Goal: Task Accomplishment & Management: Complete application form

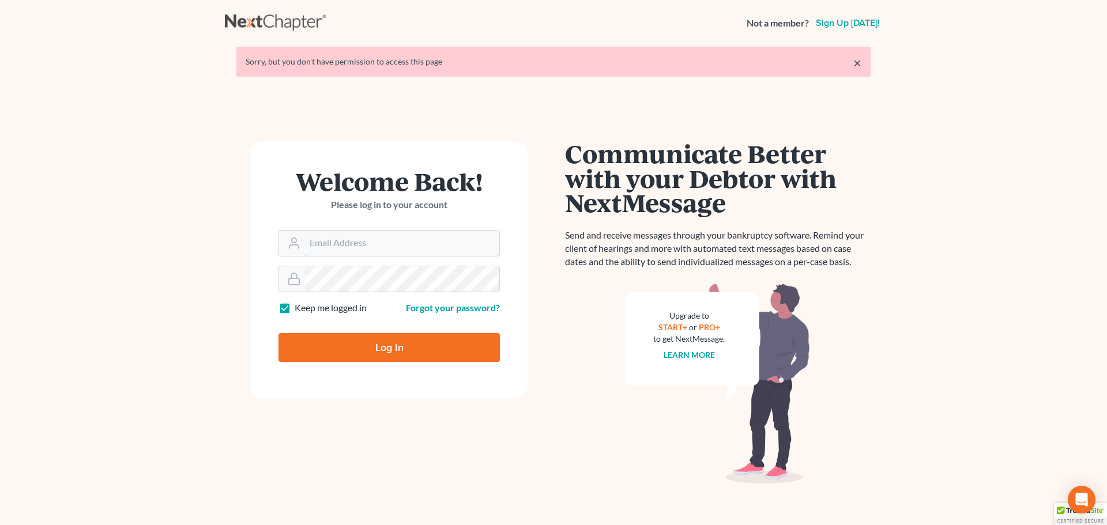
type input "alan@bulielaw.com"
click at [393, 348] on input "Log In" at bounding box center [388, 347] width 221 height 29
type input "Thinking..."
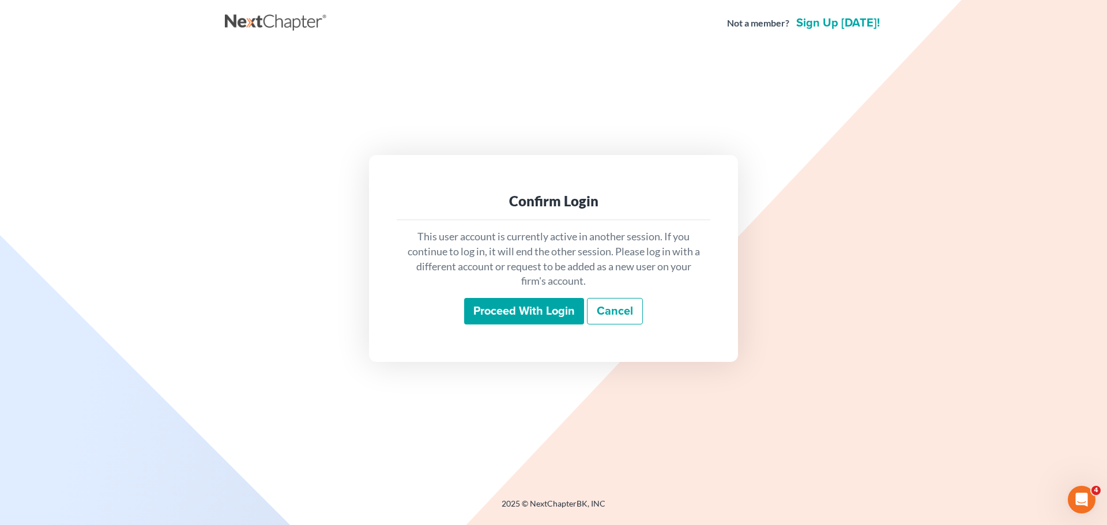
click at [500, 314] on input "Proceed with login" at bounding box center [524, 311] width 120 height 27
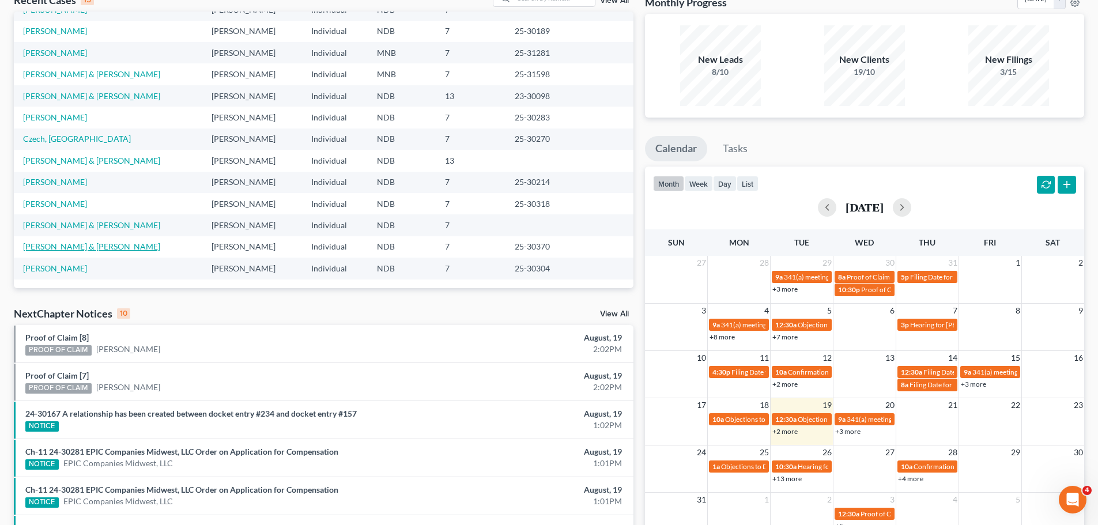
scroll to position [58, 0]
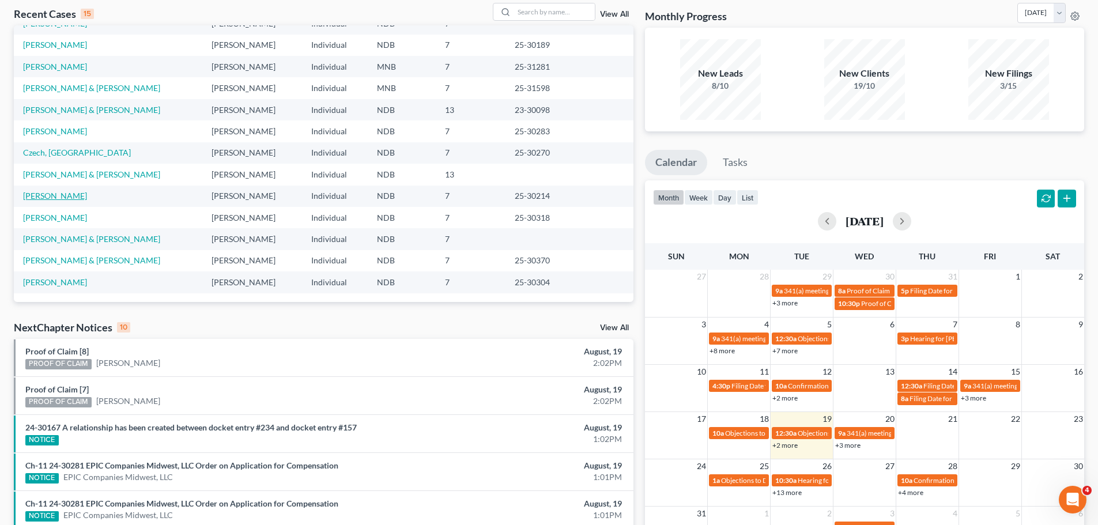
click at [44, 194] on link "[PERSON_NAME]" at bounding box center [55, 196] width 64 height 10
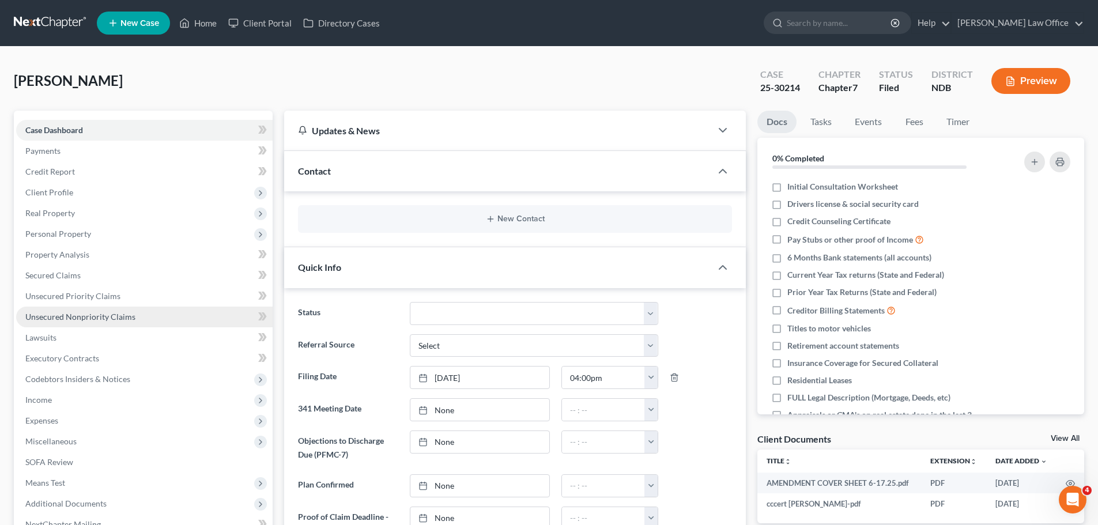
click at [101, 314] on span "Unsecured Nonpriority Claims" at bounding box center [80, 317] width 110 height 10
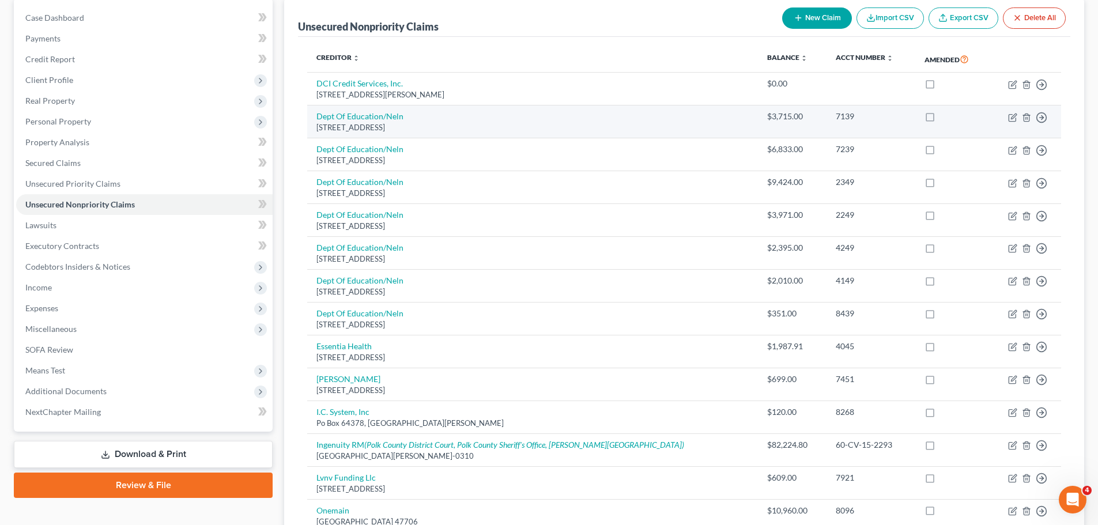
scroll to position [115, 0]
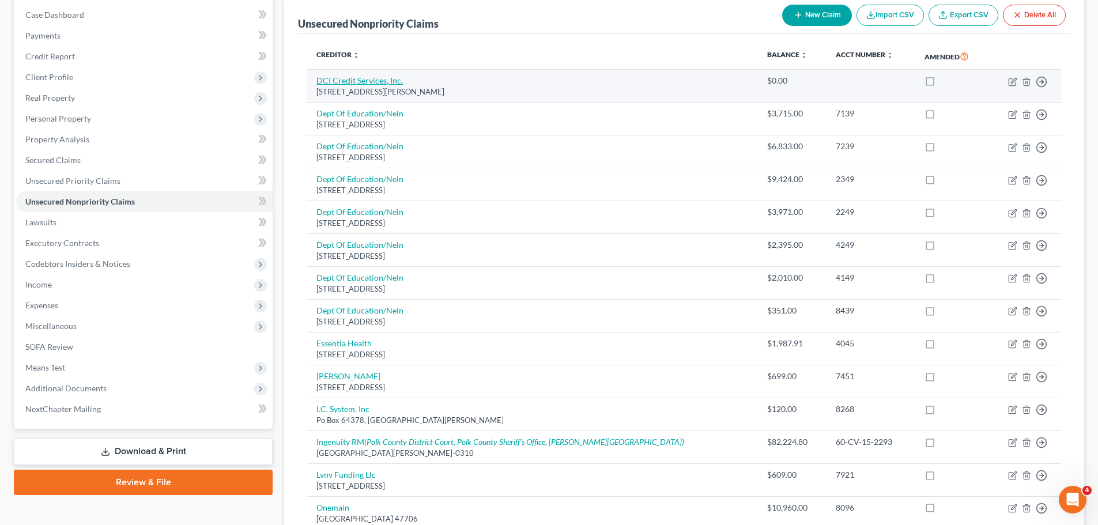
click at [352, 84] on link "DCI Credit Services, Inc." at bounding box center [360, 81] width 86 height 10
select select "29"
select select "0"
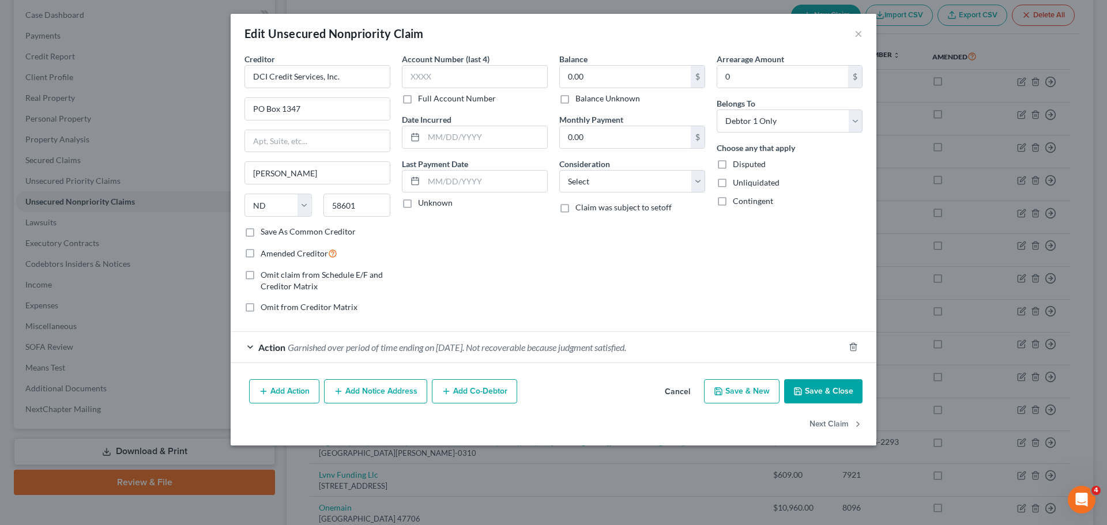
click at [816, 392] on button "Save & Close" at bounding box center [823, 391] width 78 height 24
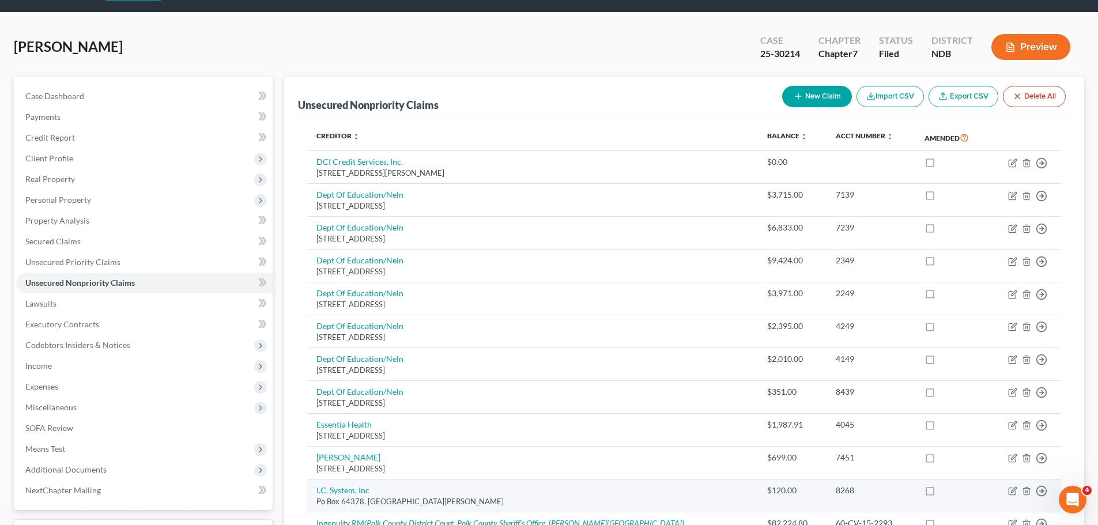
scroll to position [0, 0]
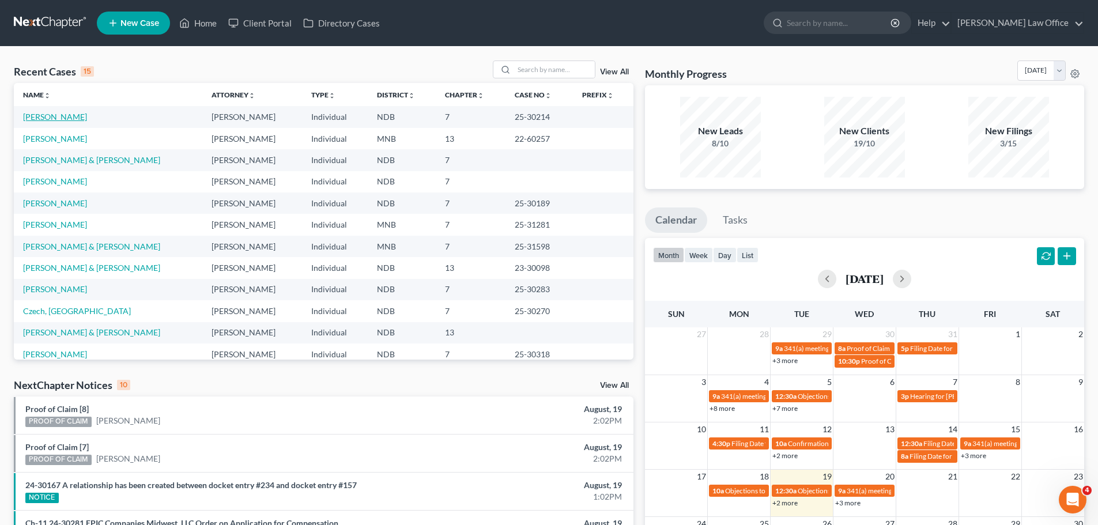
click at [63, 118] on link "[PERSON_NAME]" at bounding box center [55, 117] width 64 height 10
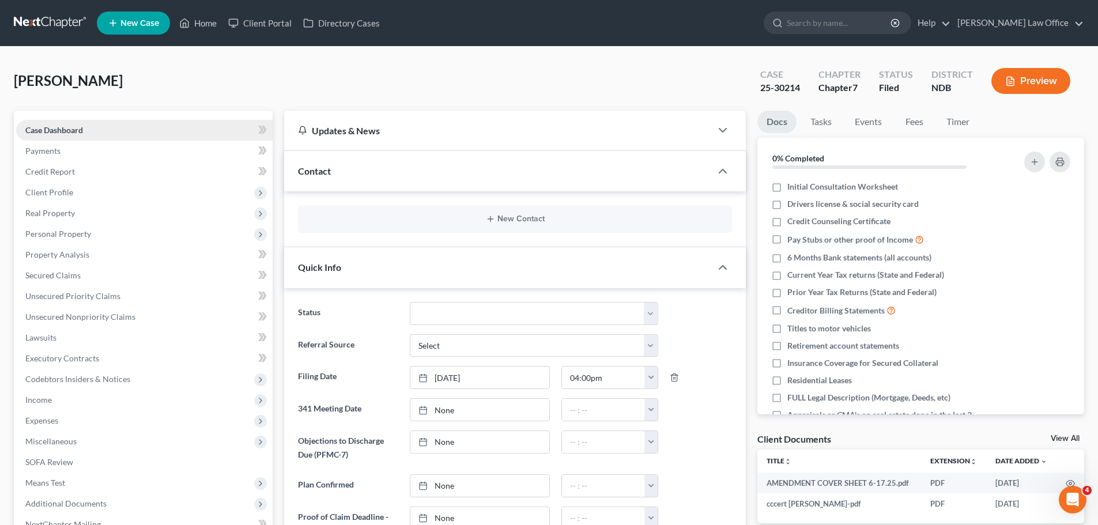
click at [61, 129] on span "Case Dashboard" at bounding box center [54, 130] width 58 height 10
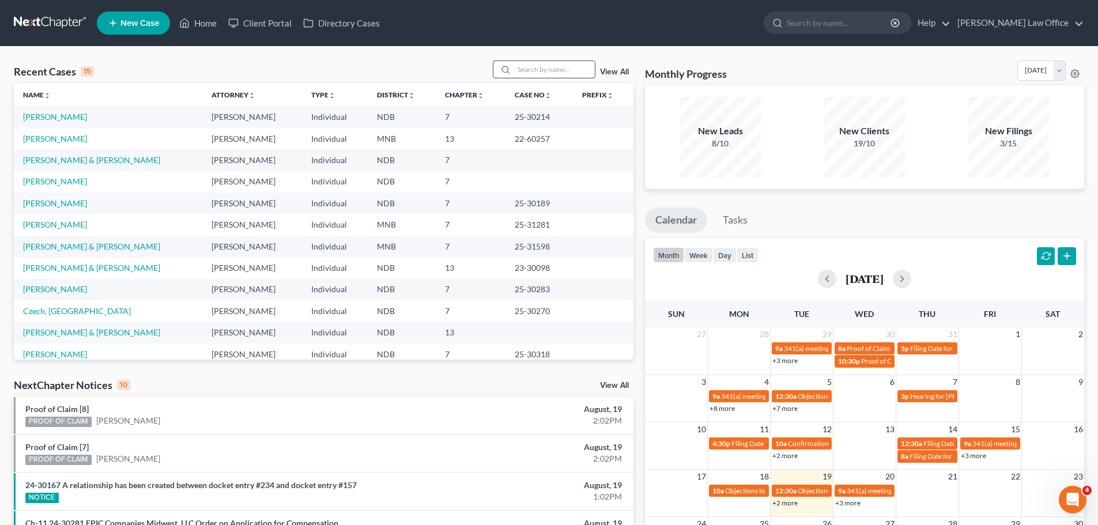
click at [559, 70] on input "search" at bounding box center [554, 69] width 81 height 17
click at [56, 158] on link "[PERSON_NAME] & [PERSON_NAME]" at bounding box center [91, 160] width 137 height 10
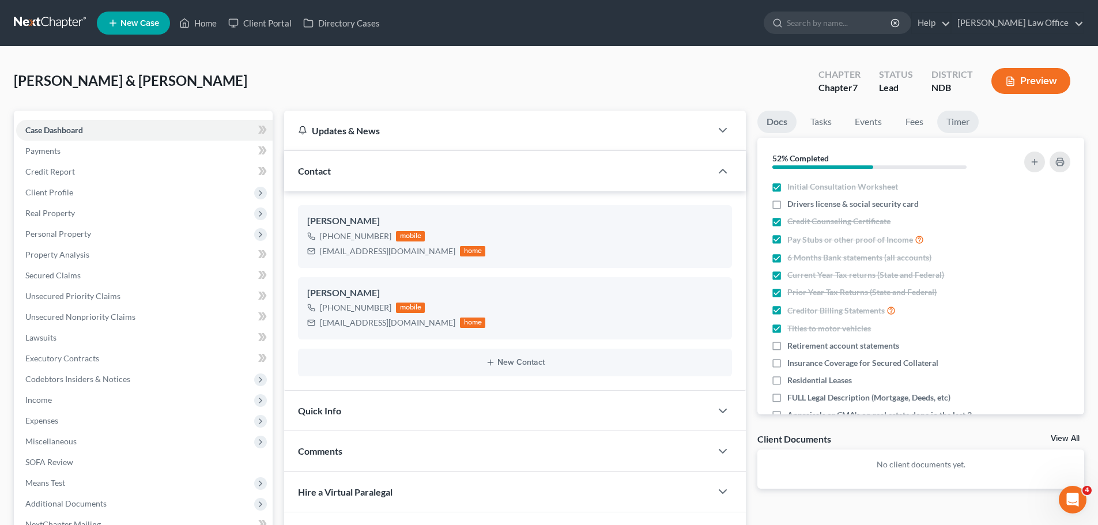
click at [962, 118] on link "Timer" at bounding box center [959, 122] width 42 height 22
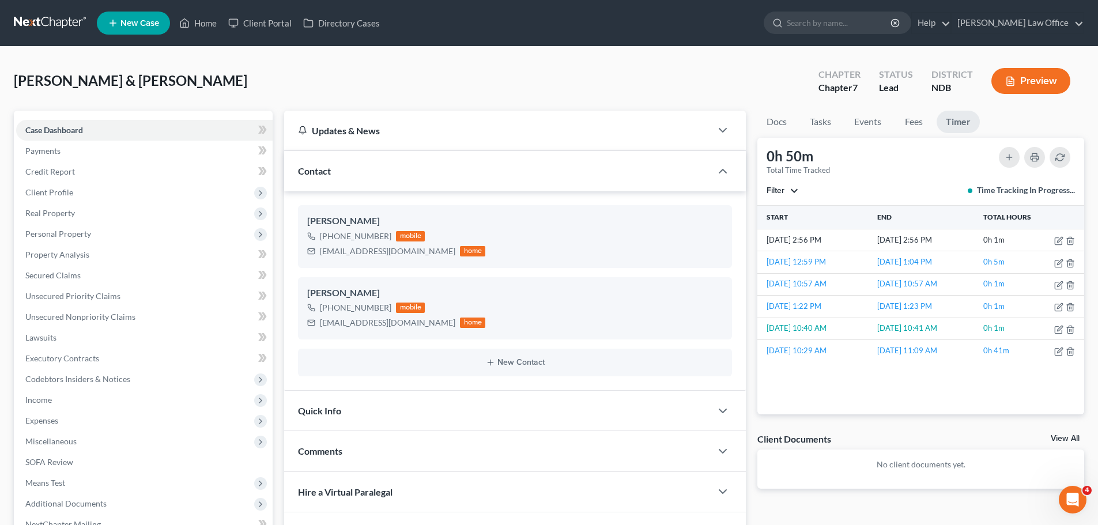
click at [963, 124] on link "Timer" at bounding box center [958, 122] width 43 height 22
click at [791, 191] on button "Filter" at bounding box center [783, 191] width 32 height 8
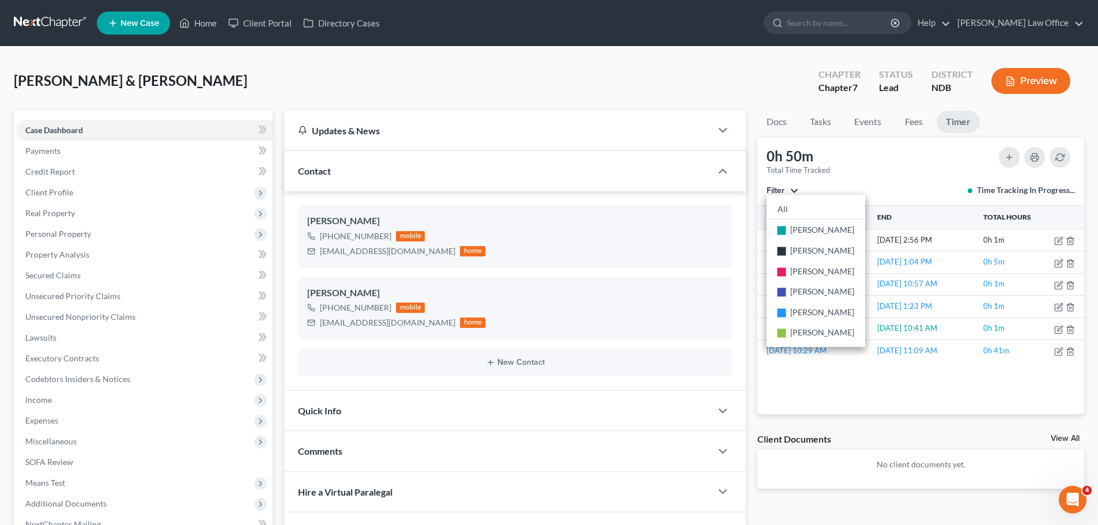
click at [691, 81] on div "[PERSON_NAME] & [PERSON_NAME] Upgraded Chapter Chapter 7 Status Lead District N…" at bounding box center [549, 86] width 1071 height 50
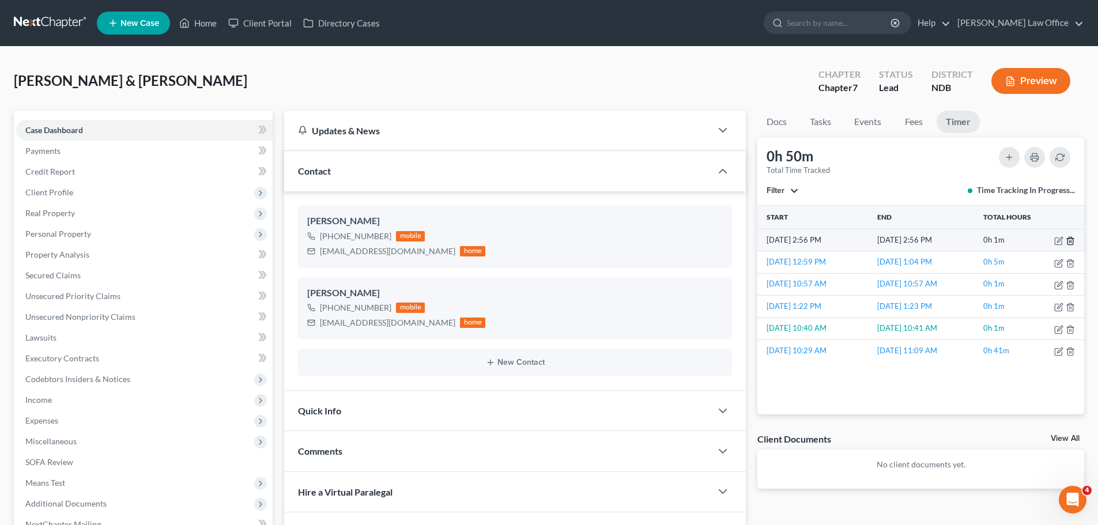
click at [1070, 240] on line "button" at bounding box center [1070, 241] width 0 height 2
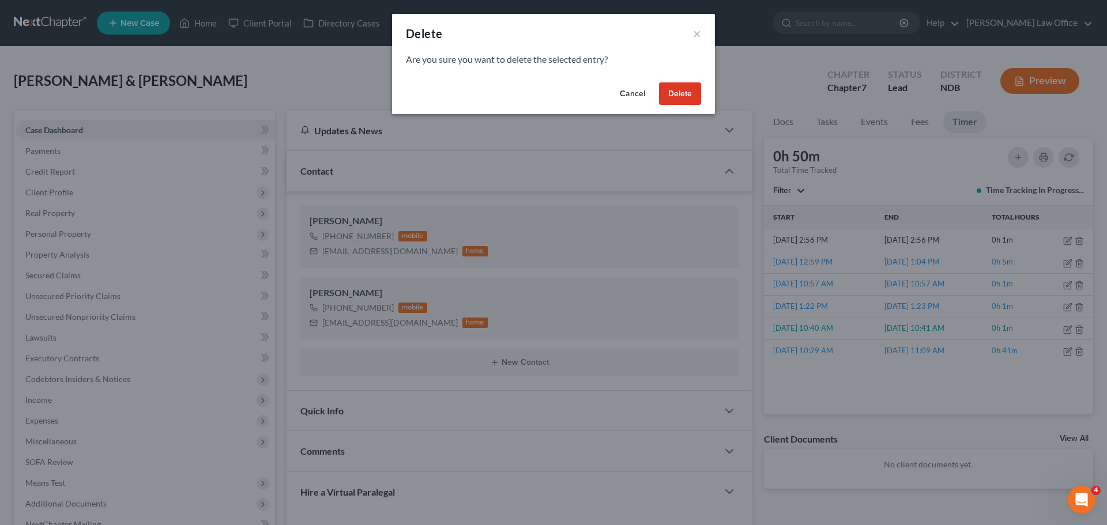
click at [676, 99] on button "Delete" at bounding box center [680, 93] width 42 height 23
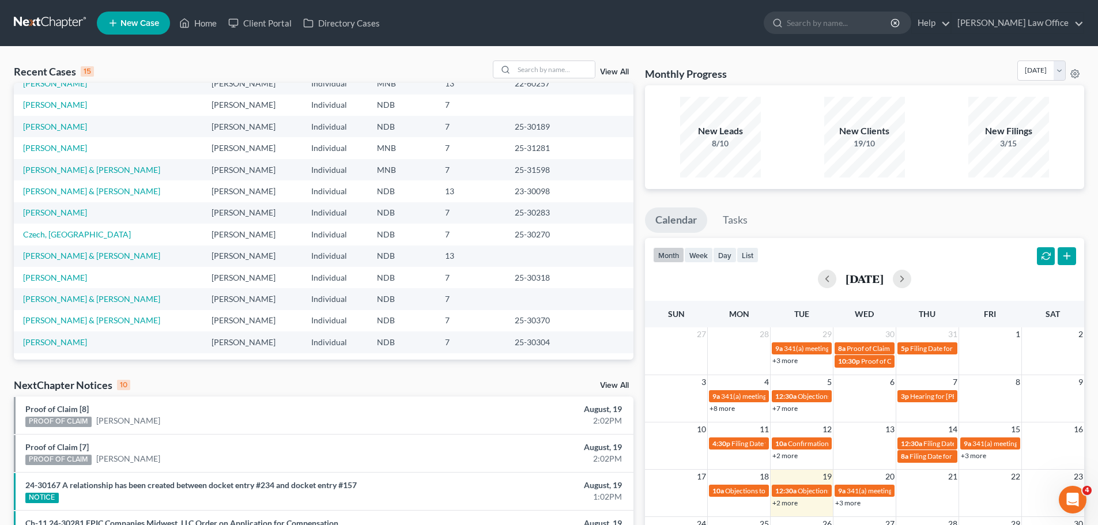
scroll to position [79, 0]
click at [556, 73] on input "search" at bounding box center [554, 69] width 81 height 17
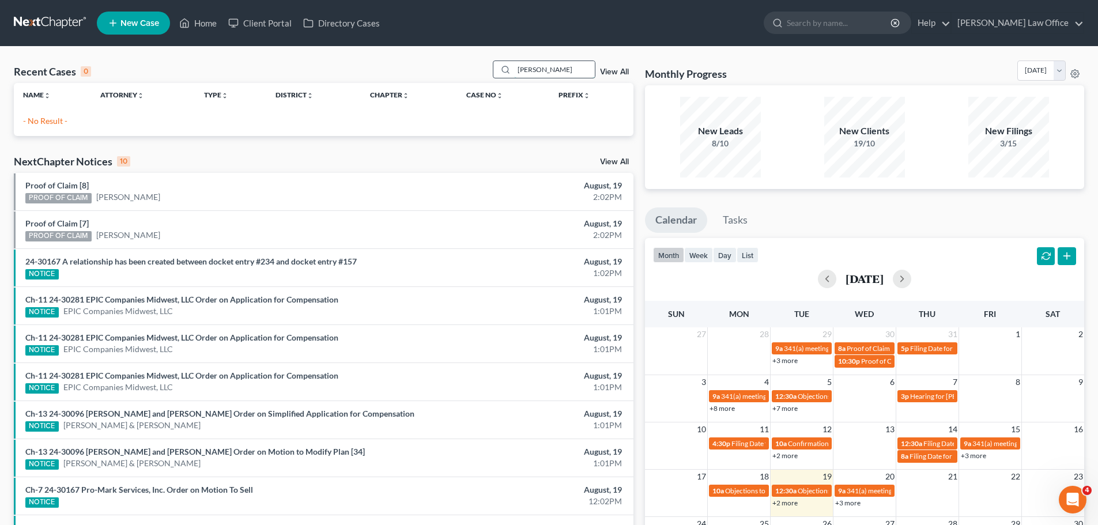
scroll to position [0, 0]
type input "wollwine"
click at [142, 20] on span "New Case" at bounding box center [140, 23] width 39 height 9
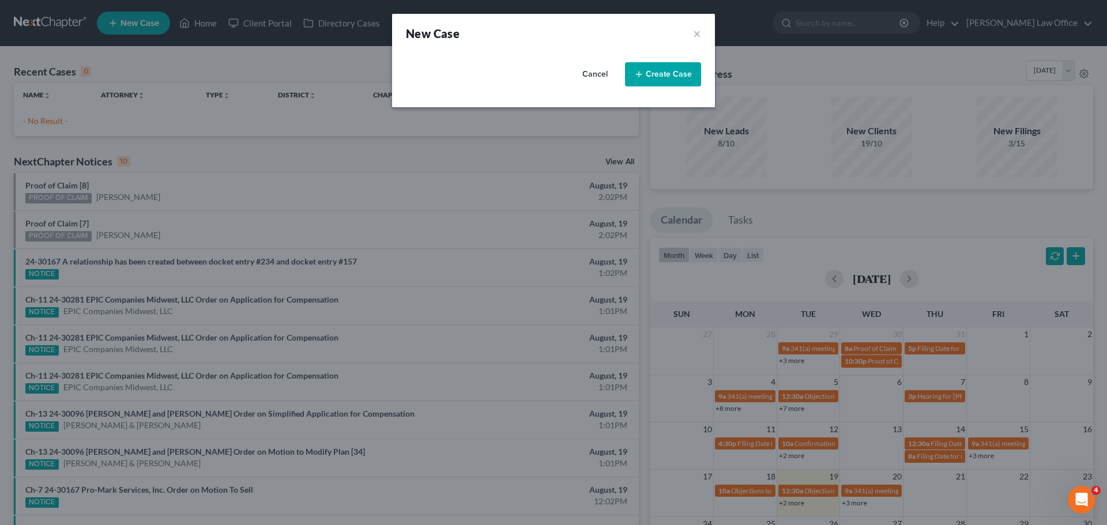
select select "60"
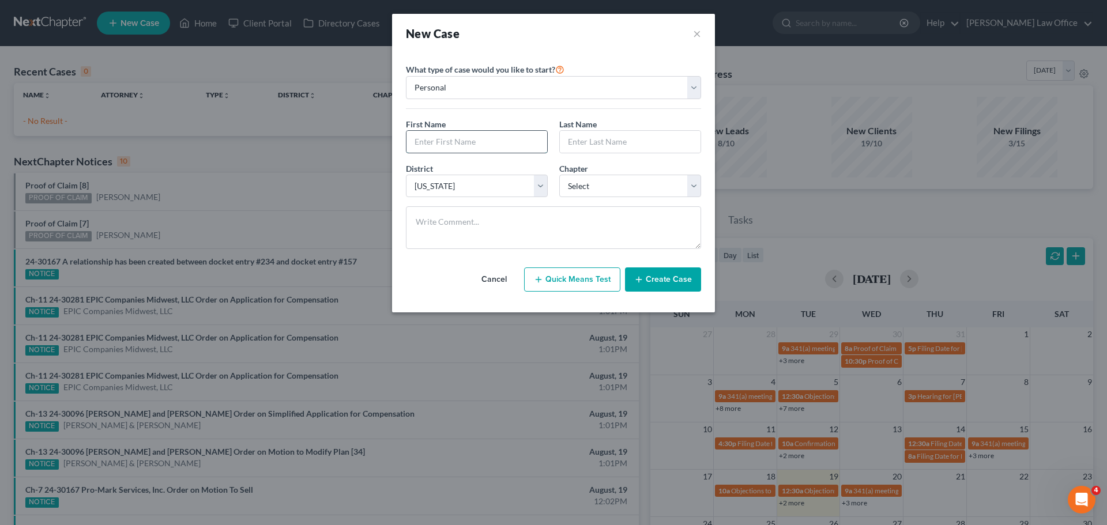
click at [454, 141] on input "text" at bounding box center [476, 142] width 141 height 22
type input "[PERSON_NAME]"
type input "Wollwine"
click at [690, 189] on select "Select 7 11 12 13" at bounding box center [630, 186] width 142 height 23
select select "0"
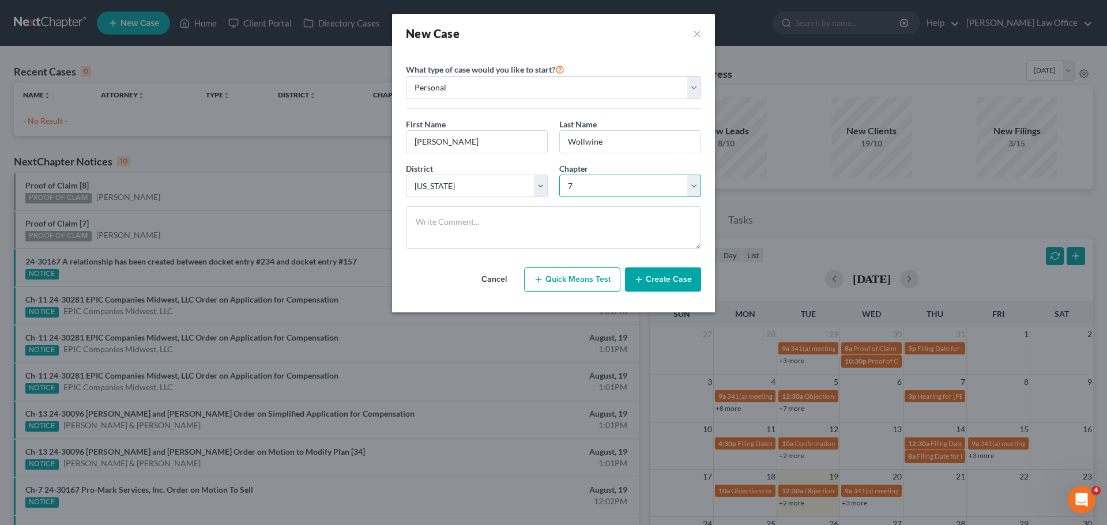
click at [559, 175] on select "Select 7 11 12 13" at bounding box center [630, 186] width 142 height 23
click at [666, 280] on button "Create Case" at bounding box center [663, 280] width 76 height 24
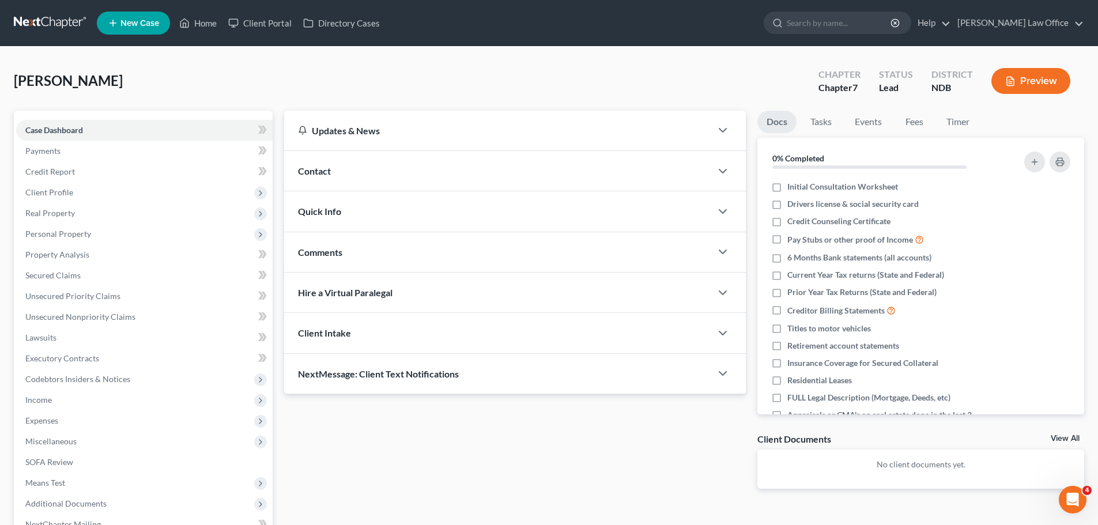
click at [328, 165] on div "Contact" at bounding box center [497, 171] width 427 height 40
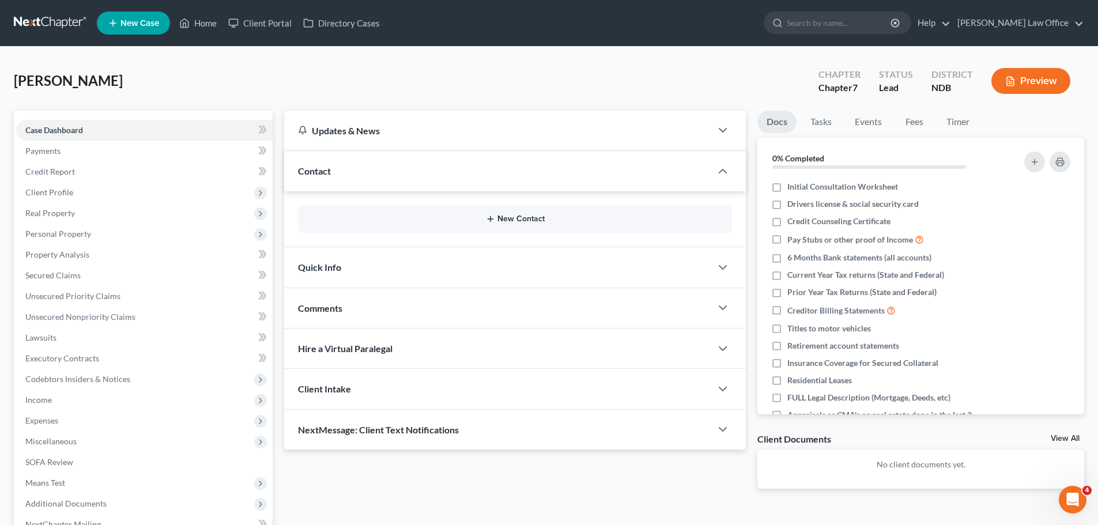
click at [510, 218] on button "New Contact" at bounding box center [515, 218] width 416 height 9
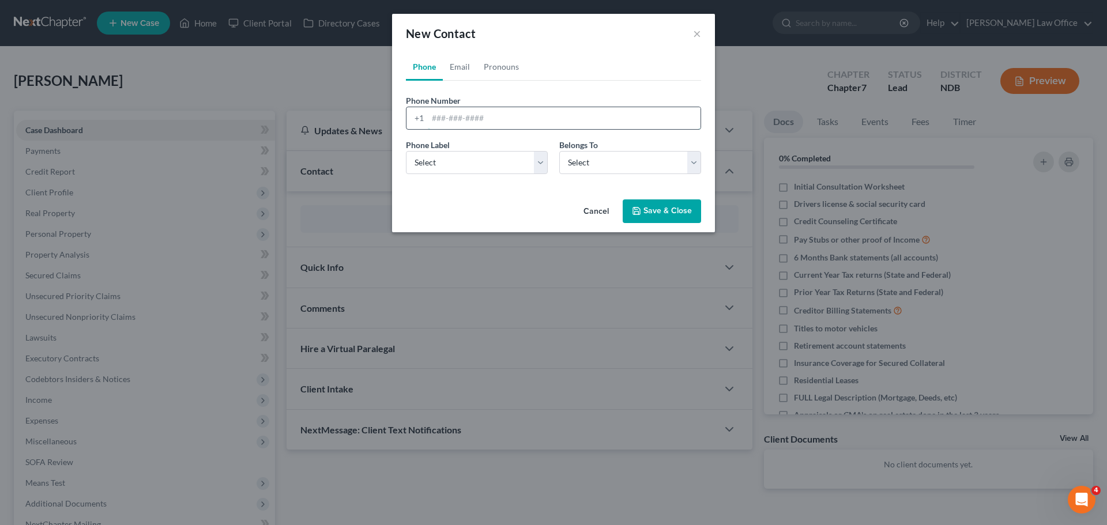
click at [436, 117] on input "tel" at bounding box center [564, 118] width 273 height 22
type input "7013670785"
click at [543, 159] on select "Select Mobile Home Work Other" at bounding box center [477, 162] width 142 height 23
select select "0"
click at [406, 151] on select "Select Mobile Home Work Other" at bounding box center [477, 162] width 142 height 23
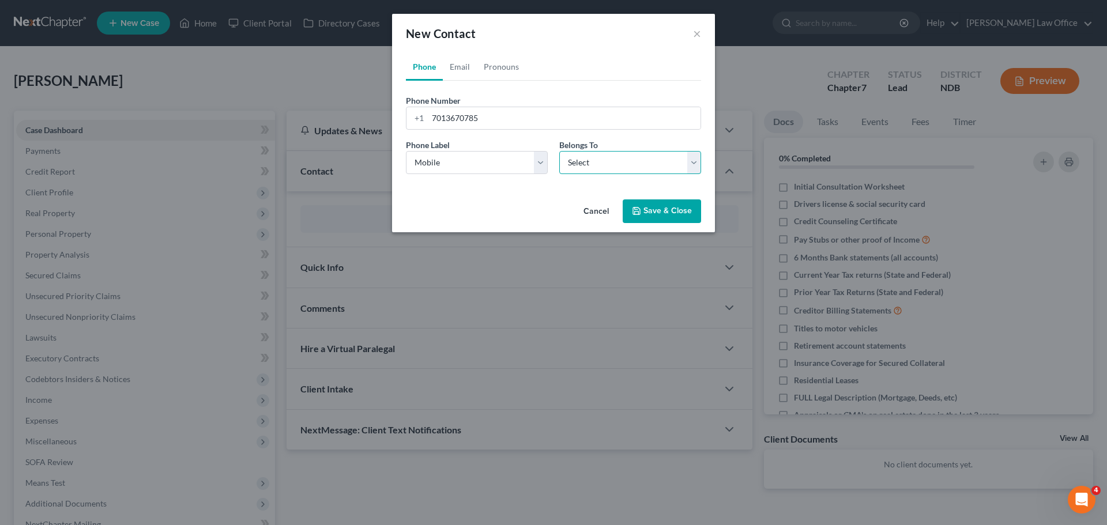
click at [690, 161] on select "Select Client Other" at bounding box center [630, 162] width 142 height 23
select select "0"
click at [559, 151] on select "Select Client Other" at bounding box center [630, 162] width 142 height 23
click at [460, 63] on link "Email" at bounding box center [460, 67] width 34 height 28
click at [449, 114] on input "email" at bounding box center [564, 118] width 273 height 22
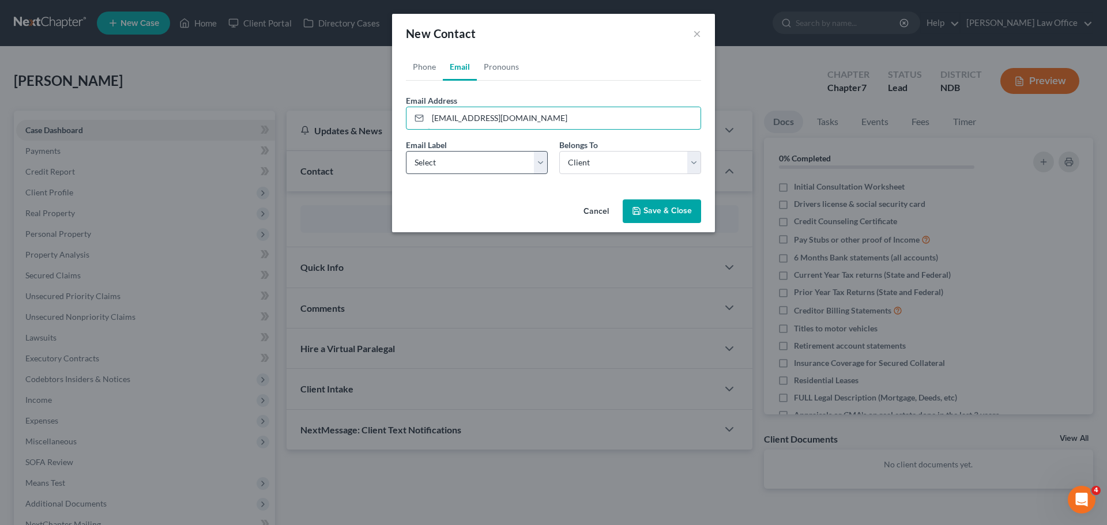
type input "[EMAIL_ADDRESS][DOMAIN_NAME]"
click at [545, 162] on select "Select Home Work Other" at bounding box center [477, 162] width 142 height 23
select select "0"
click at [406, 151] on select "Select Home Work Other" at bounding box center [477, 162] width 142 height 23
click at [668, 208] on button "Save & Close" at bounding box center [662, 212] width 78 height 24
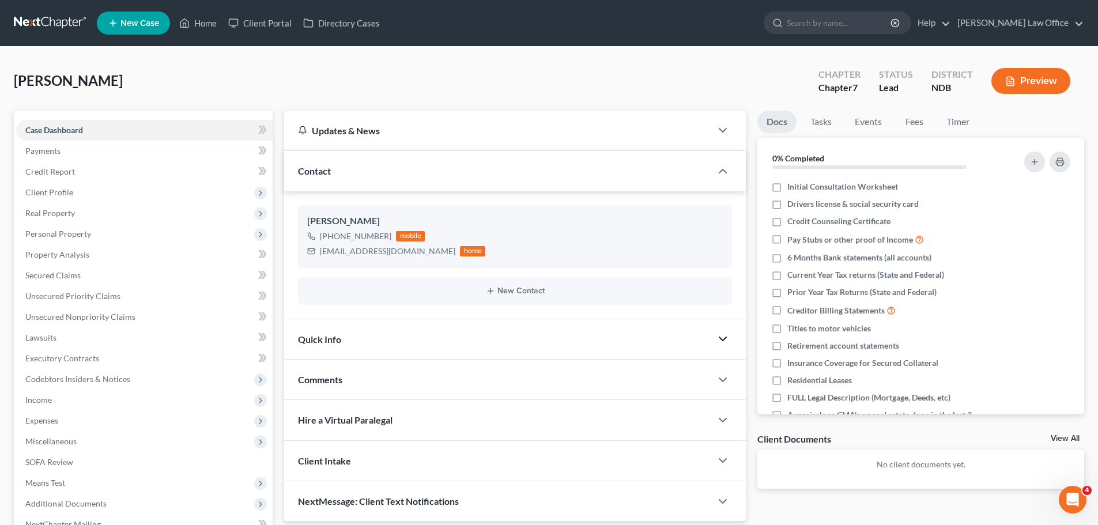
click at [719, 337] on icon "button" at bounding box center [723, 339] width 14 height 14
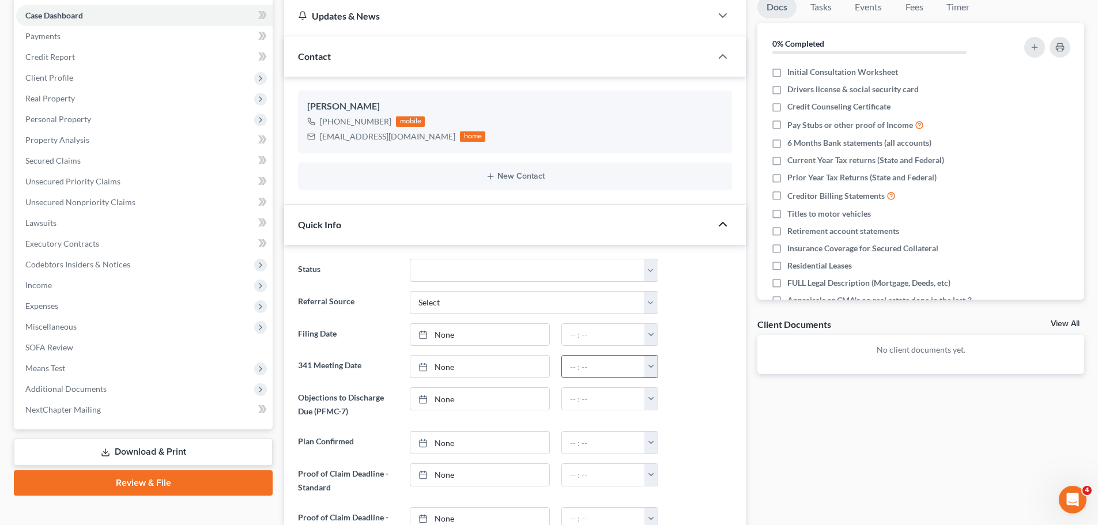
scroll to position [115, 0]
click at [656, 266] on select "10 - Chapter 13 Discharged 11 - Chapter 13 Converted to 7 12 - Debt Settlement/…" at bounding box center [534, 269] width 249 height 23
select select "6"
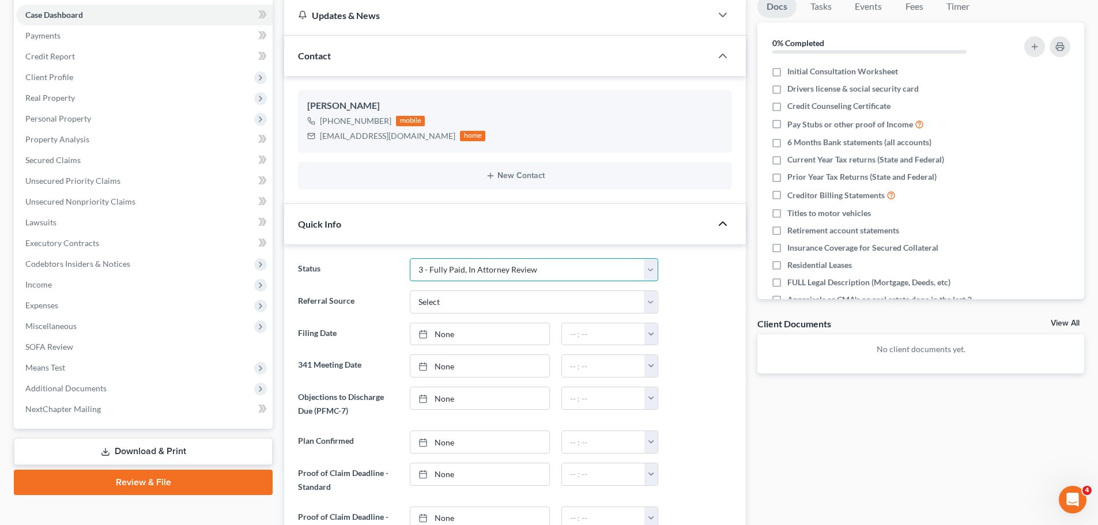
click at [410, 258] on select "10 - Chapter 13 Discharged 11 - Chapter 13 Converted to 7 12 - Debt Settlement/…" at bounding box center [534, 269] width 249 height 23
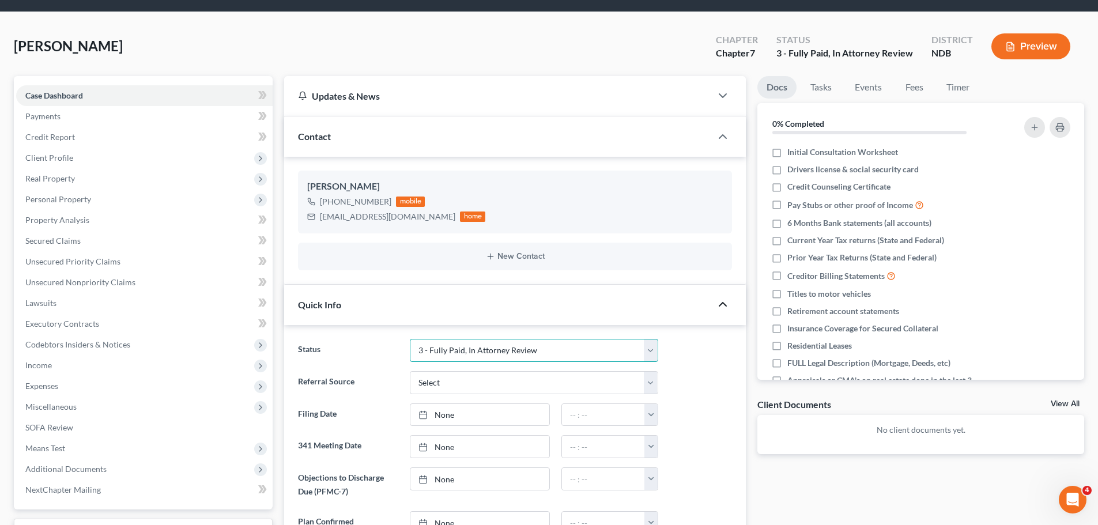
scroll to position [22, 0]
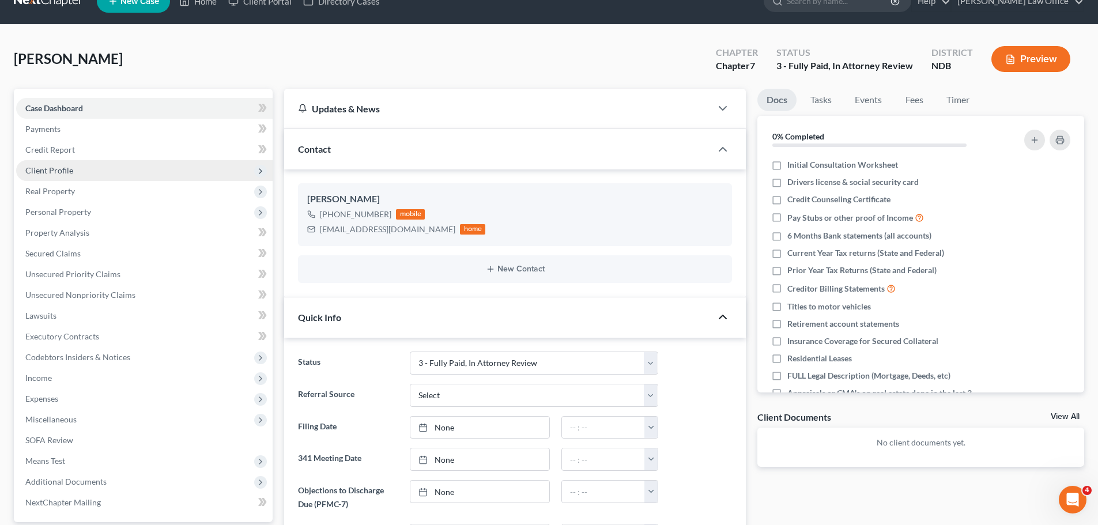
click at [48, 167] on span "Client Profile" at bounding box center [49, 170] width 48 height 10
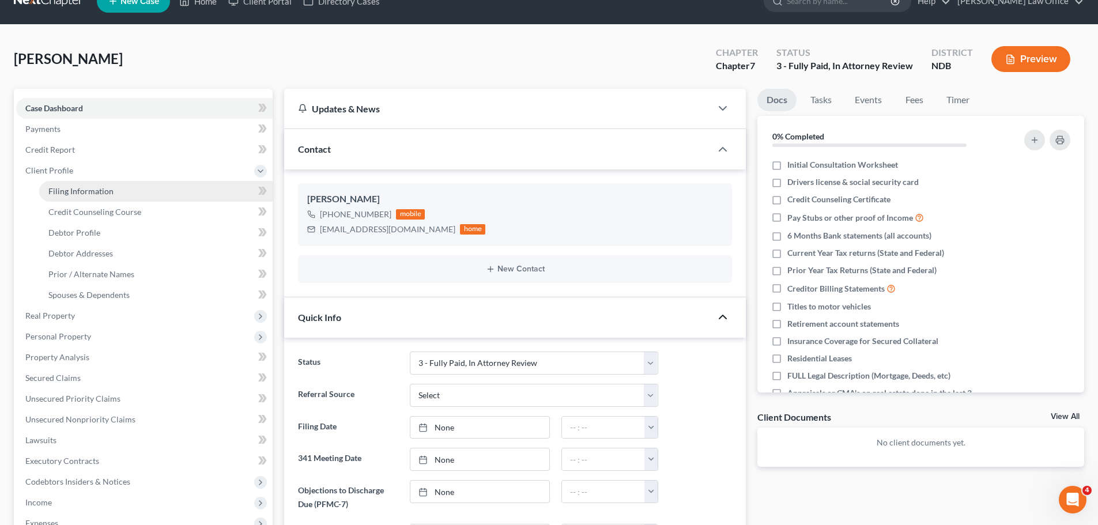
click at [70, 193] on span "Filing Information" at bounding box center [80, 191] width 65 height 10
select select "1"
select select "0"
select select "60"
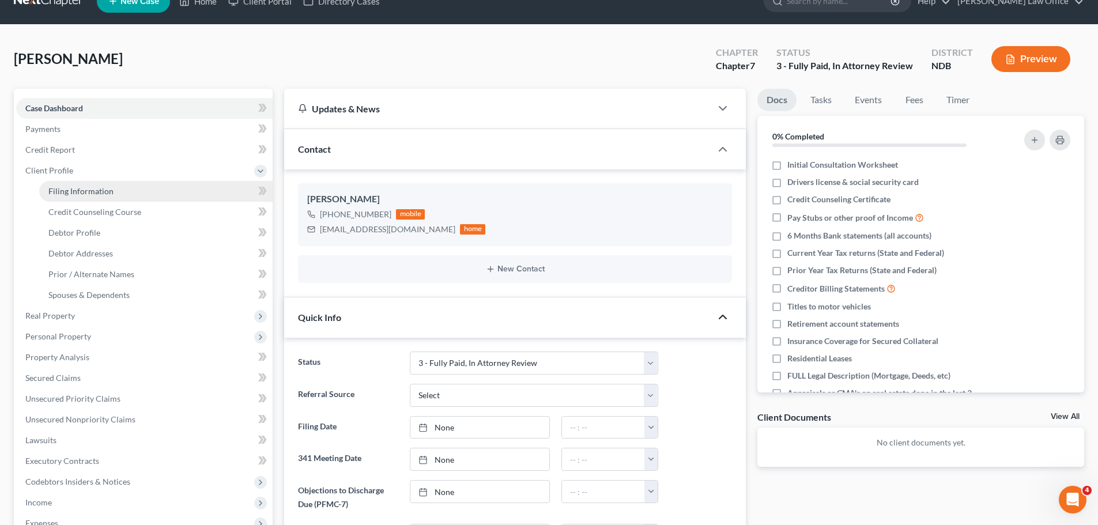
select select "29"
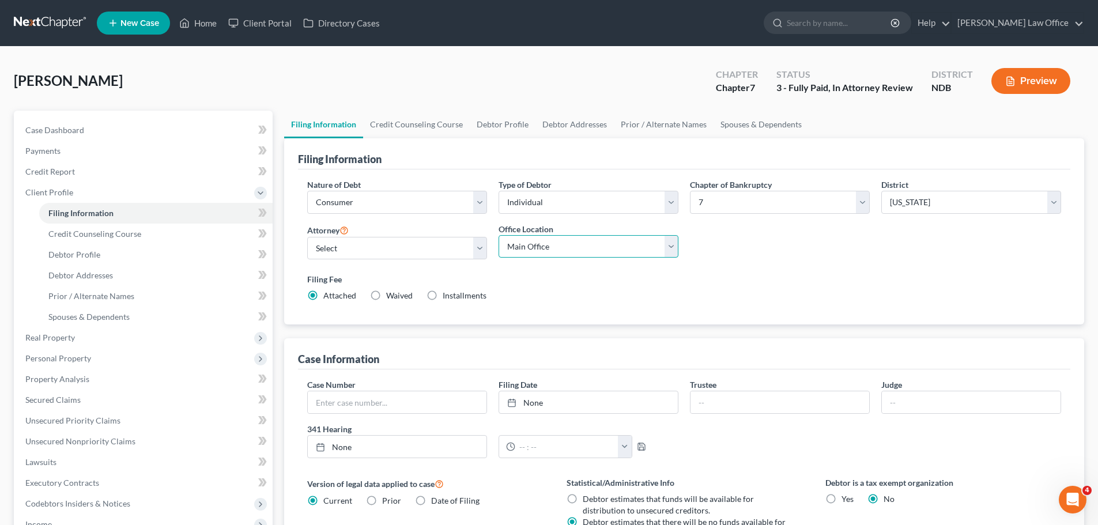
click at [671, 248] on select "Main Office Fargo Office" at bounding box center [589, 246] width 180 height 23
select select "0"
click at [499, 235] on select "Main Office Fargo Office" at bounding box center [589, 246] width 180 height 23
click at [481, 244] on select "Select [PERSON_NAME] - NDB [PERSON_NAME] - MNB [PERSON_NAME] - MNB [PERSON_NAME…" at bounding box center [397, 248] width 180 height 23
select select "3"
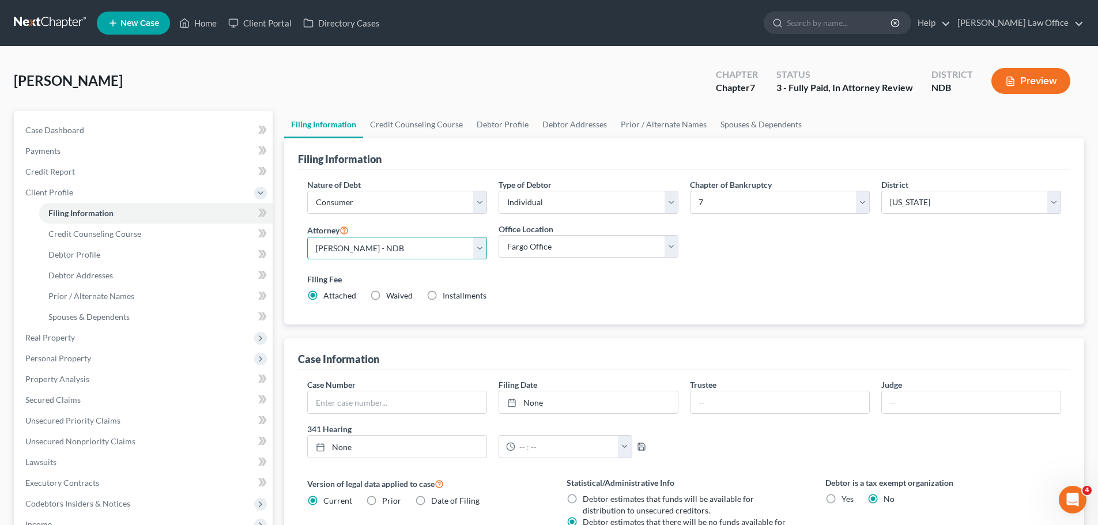
click at [307, 237] on select "Select [PERSON_NAME] - NDB [PERSON_NAME] - MNB [PERSON_NAME] - MNB [PERSON_NAME…" at bounding box center [397, 248] width 180 height 23
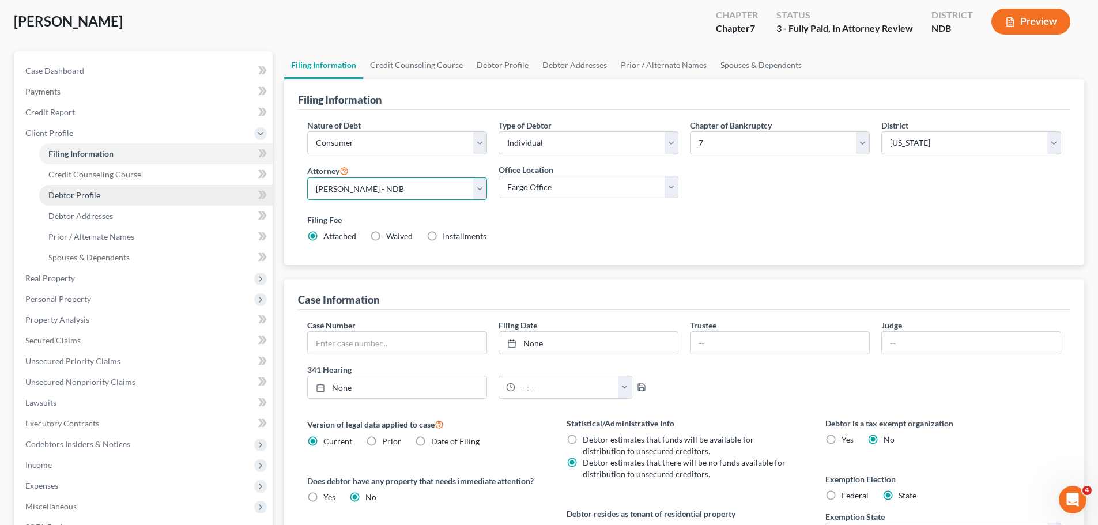
scroll to position [23, 0]
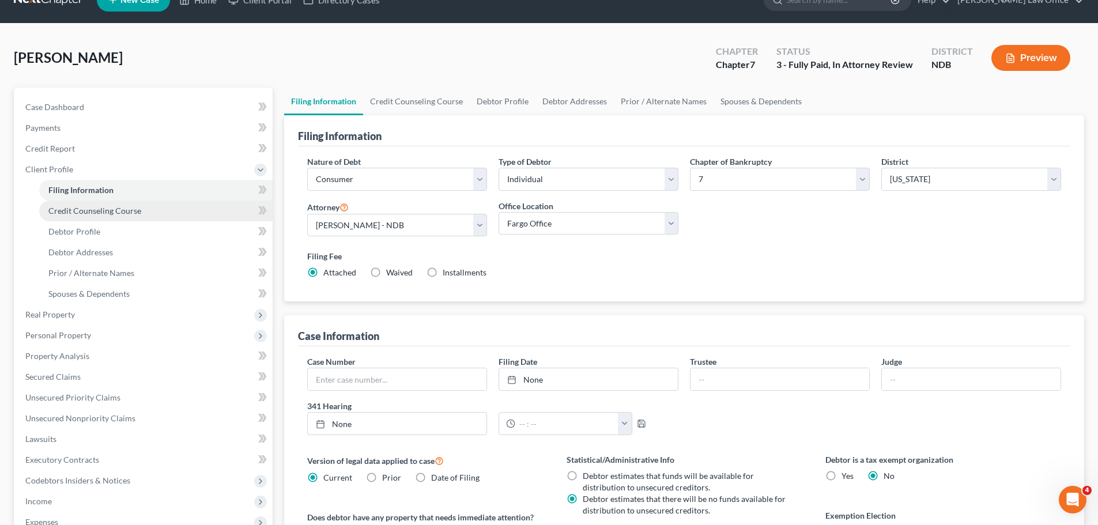
click at [97, 210] on span "Credit Counseling Course" at bounding box center [94, 211] width 93 height 10
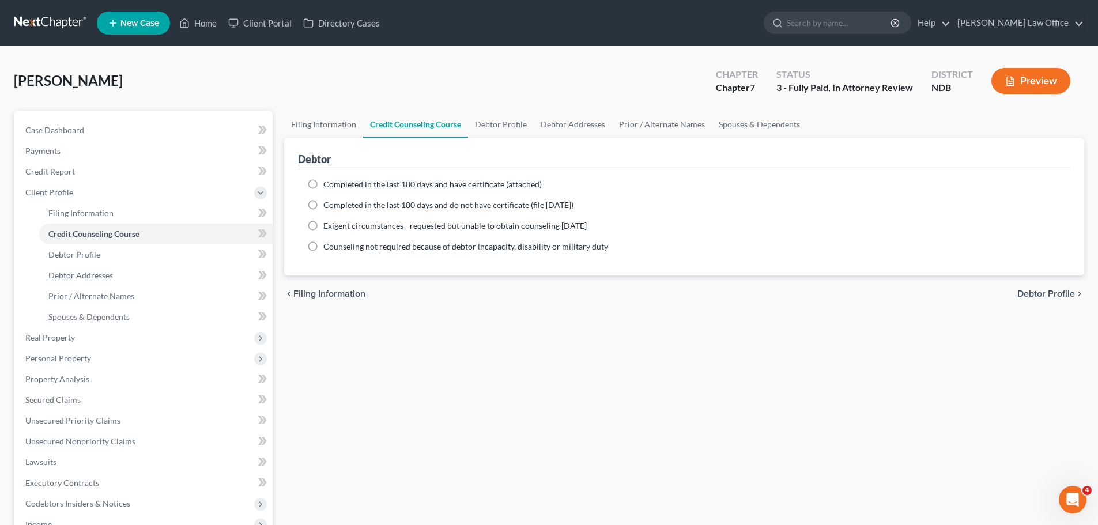
click at [323, 183] on label "Completed in the last 180 days and have certificate (attached)" at bounding box center [432, 185] width 219 height 12
click at [328, 183] on input "Completed in the last 180 days and have certificate (attached)" at bounding box center [331, 182] width 7 height 7
radio input "true"
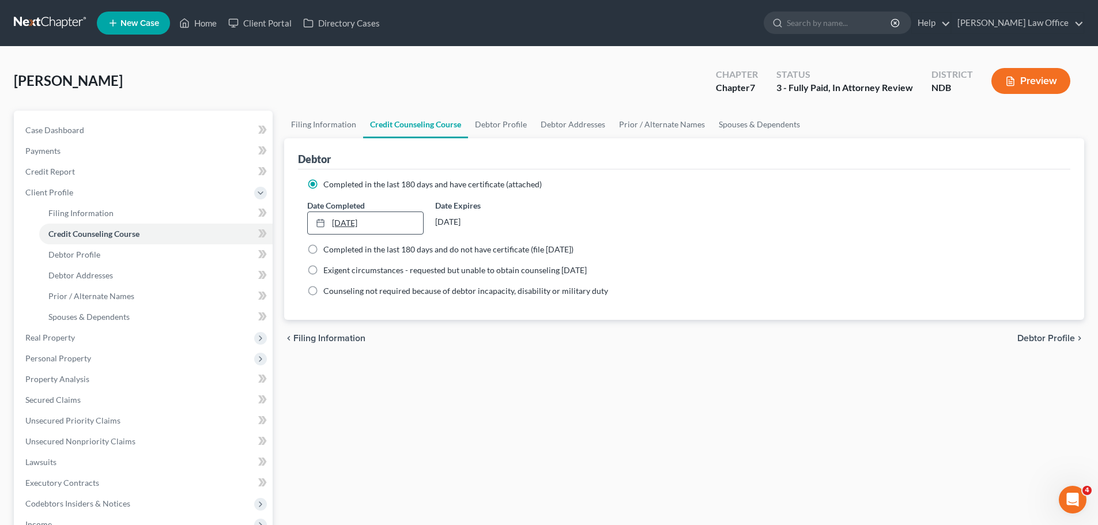
click at [344, 221] on link "[DATE]" at bounding box center [365, 223] width 115 height 22
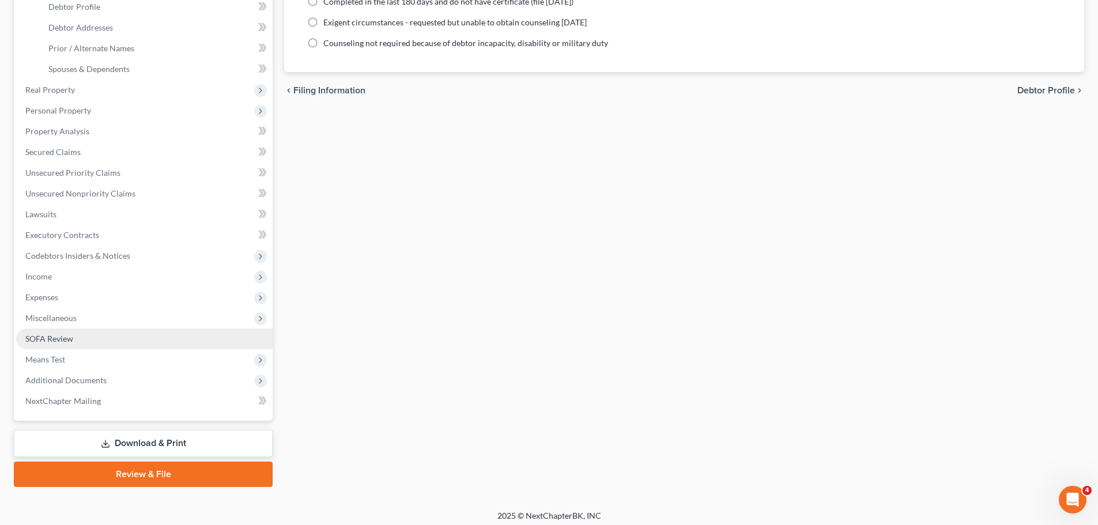
scroll to position [254, 0]
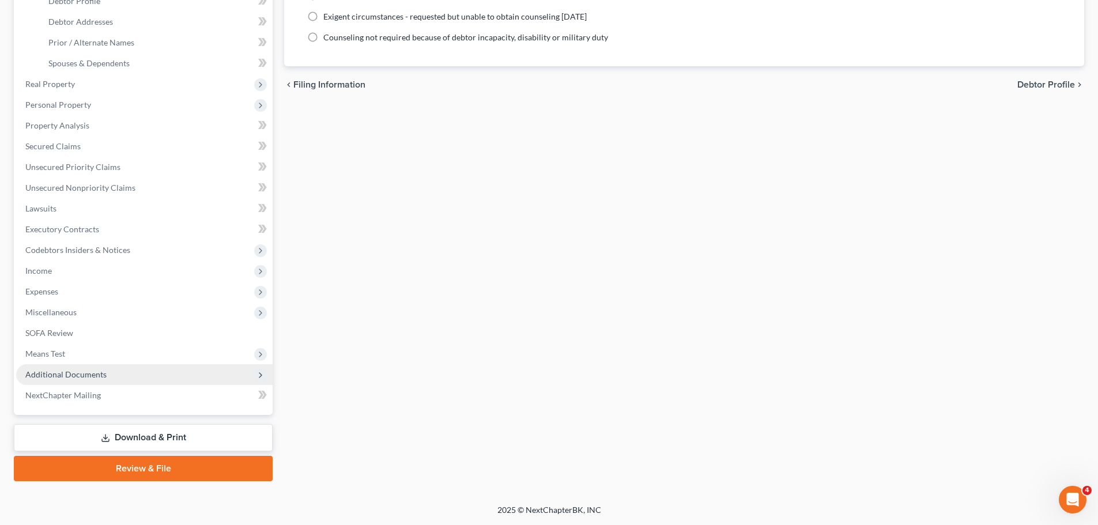
click at [69, 368] on span "Additional Documents" at bounding box center [144, 374] width 257 height 21
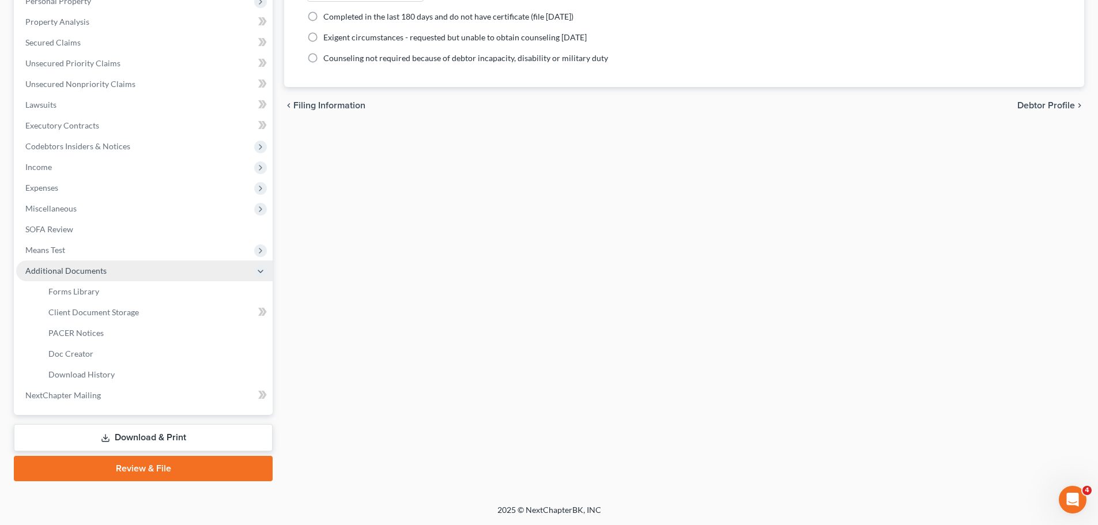
scroll to position [233, 0]
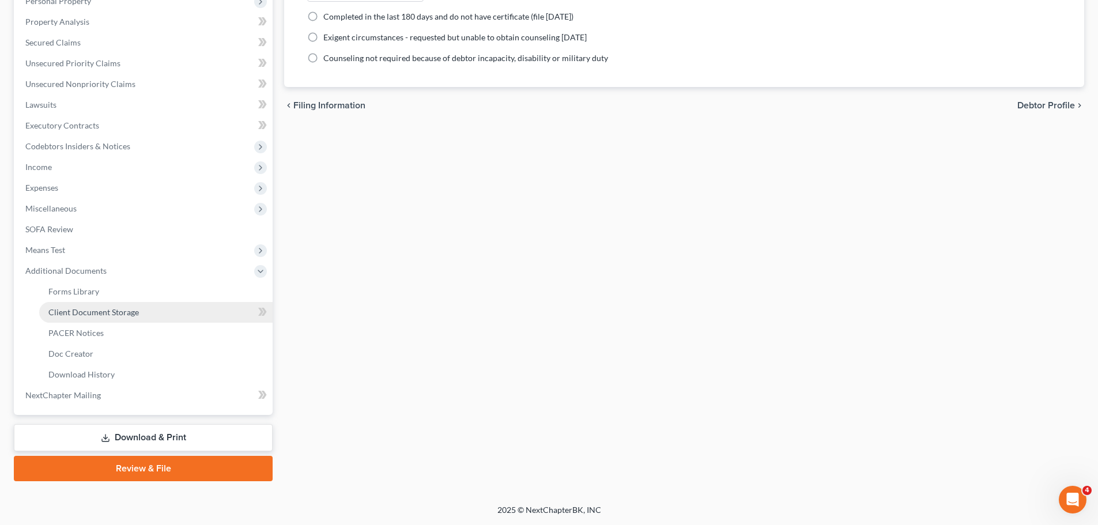
click at [108, 307] on span "Client Document Storage" at bounding box center [93, 312] width 91 height 10
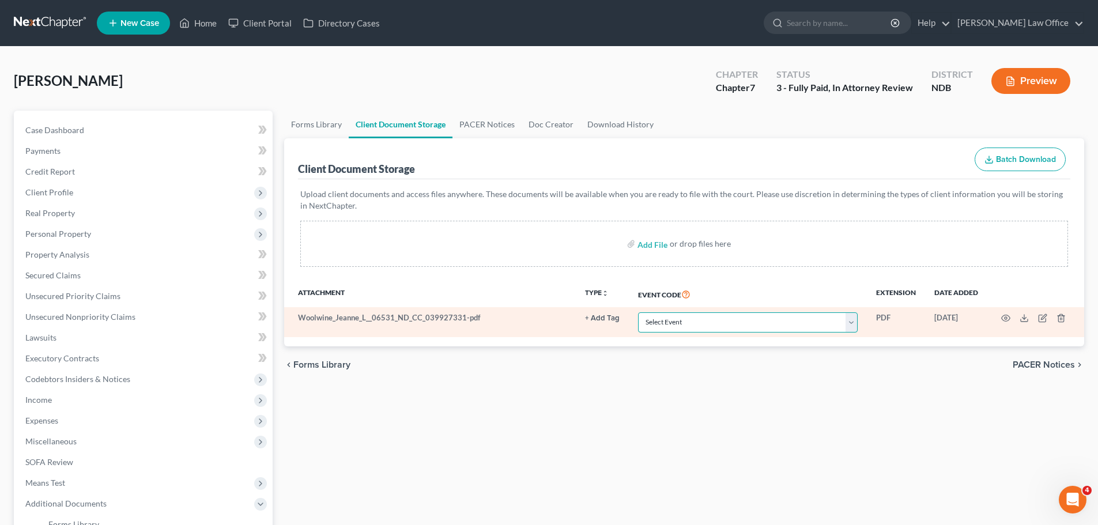
click at [857, 322] on select "Select Event Certificate of Credit Counseling Chapter 13 Plan Pay Filing Fee in…" at bounding box center [748, 323] width 220 height 20
select select "0"
click at [638, 313] on select "Select Event Certificate of Credit Counseling Chapter 13 Plan Pay Filing Fee in…" at bounding box center [748, 323] width 220 height 20
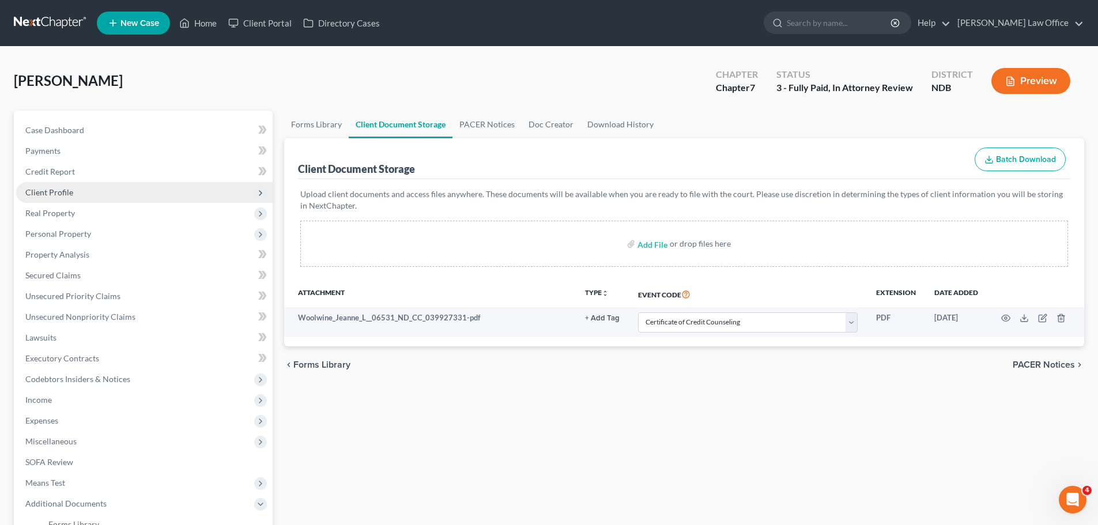
click at [61, 191] on span "Client Profile" at bounding box center [49, 192] width 48 height 10
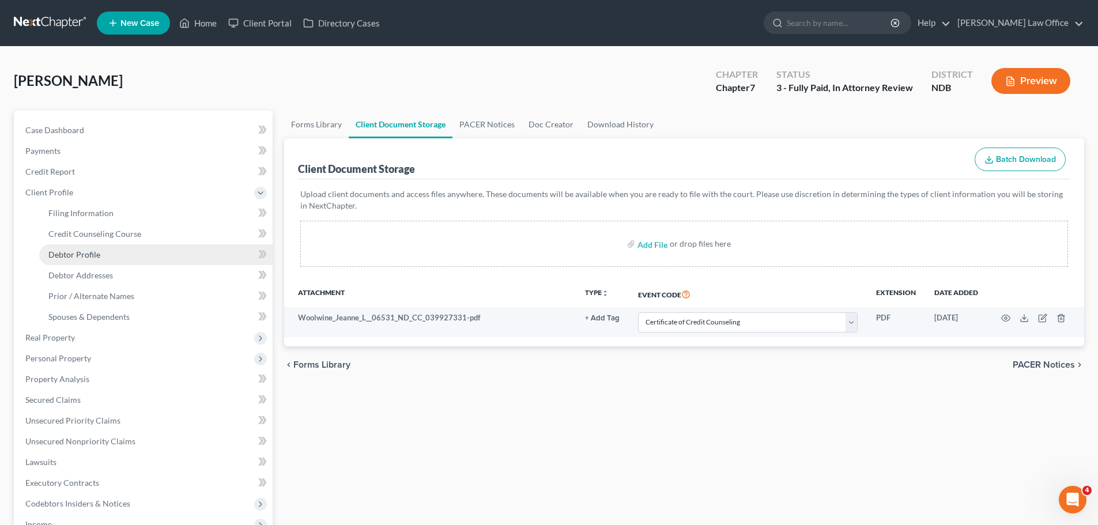
click at [75, 257] on span "Debtor Profile" at bounding box center [74, 255] width 52 height 10
select select "0"
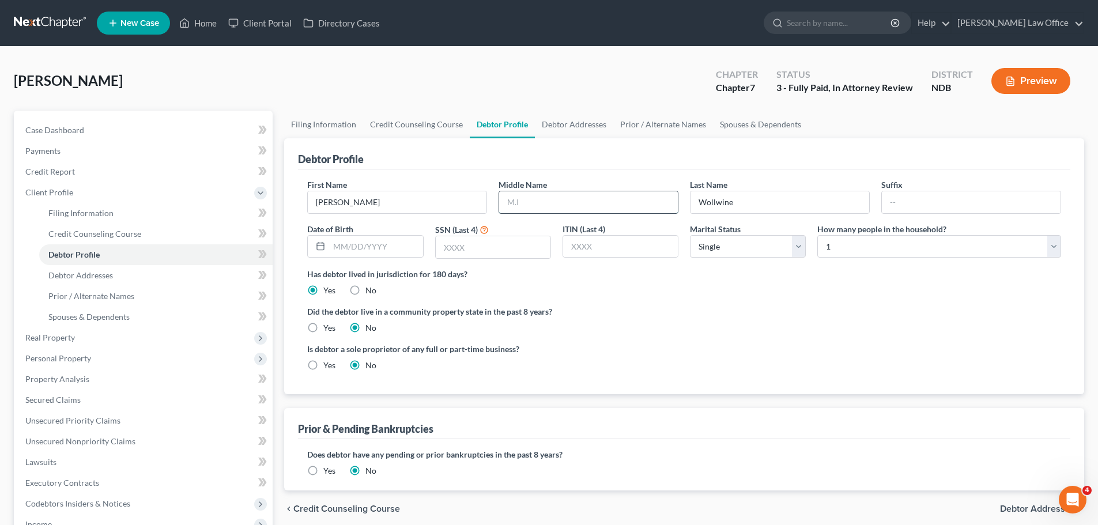
click at [530, 201] on input "text" at bounding box center [588, 202] width 179 height 22
click at [525, 205] on input "text" at bounding box center [588, 202] width 179 height 22
type input "l"
type input "L"
type input "[PERSON_NAME]"
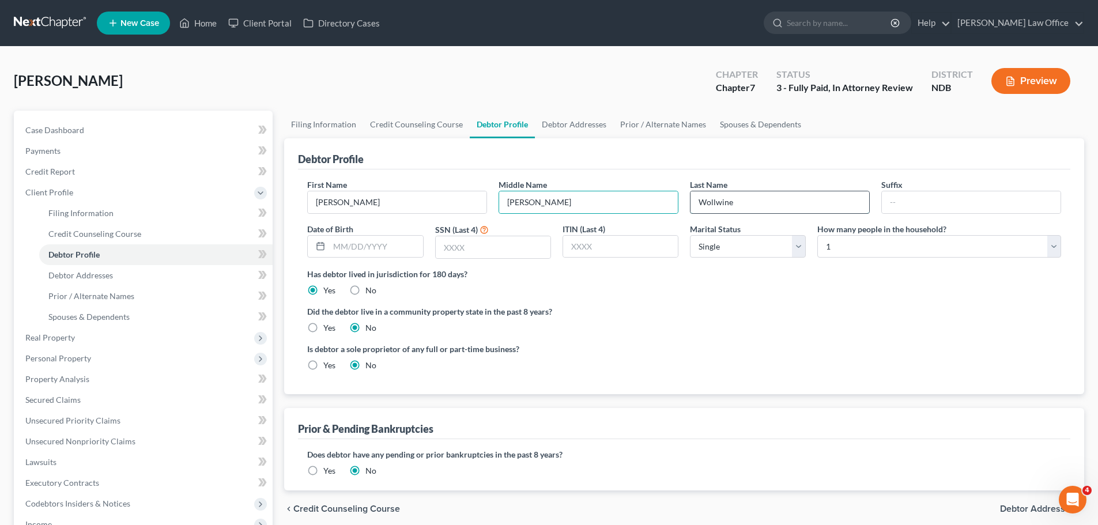
click at [736, 202] on input "Wollwine" at bounding box center [780, 202] width 179 height 22
type input "[PERSON_NAME]"
click at [357, 250] on input "text" at bounding box center [375, 247] width 93 height 22
type input "[DATE]"
click at [449, 246] on input "text" at bounding box center [493, 247] width 115 height 22
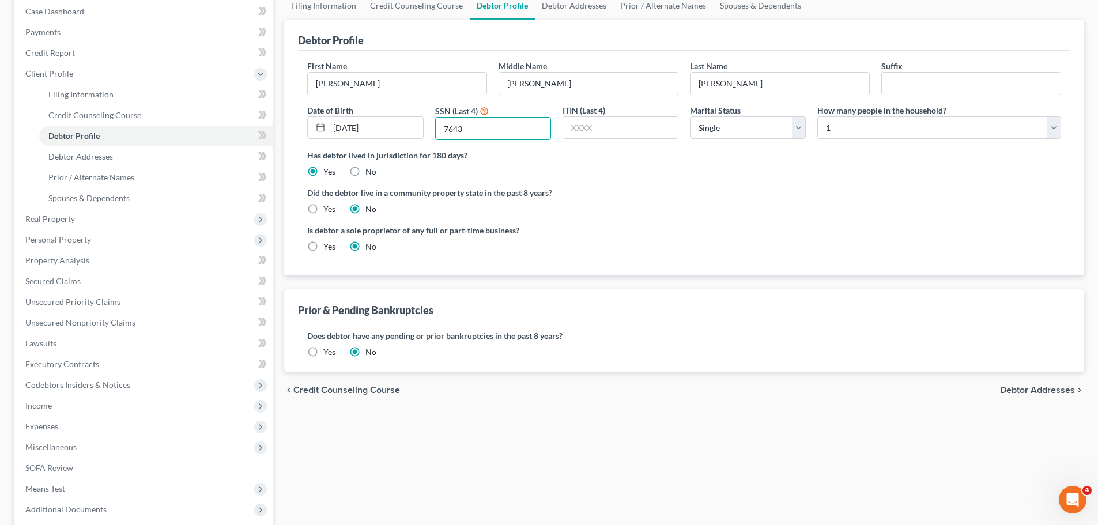
scroll to position [173, 0]
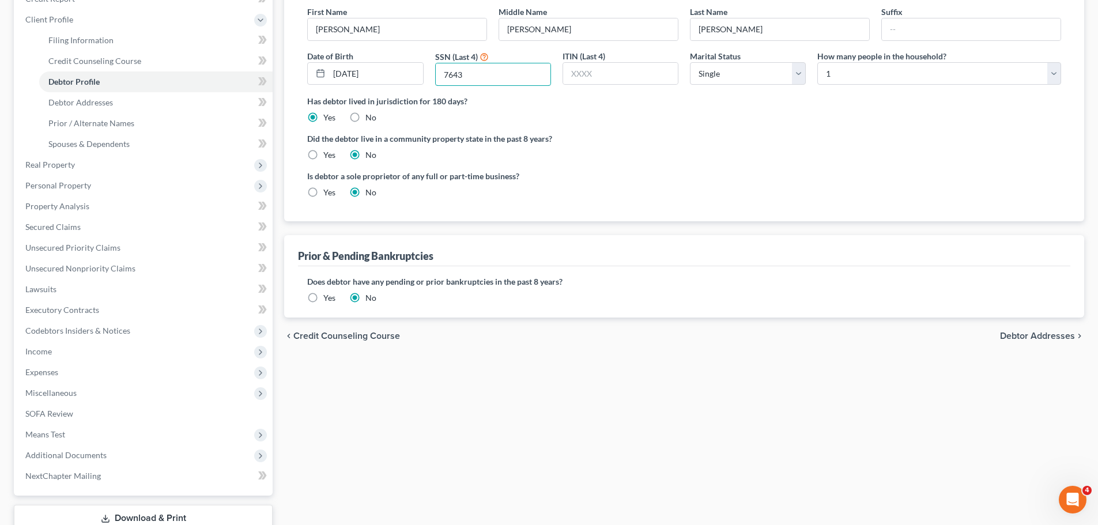
type input "7643"
click at [1042, 333] on span "Debtor Addresses" at bounding box center [1037, 336] width 75 height 9
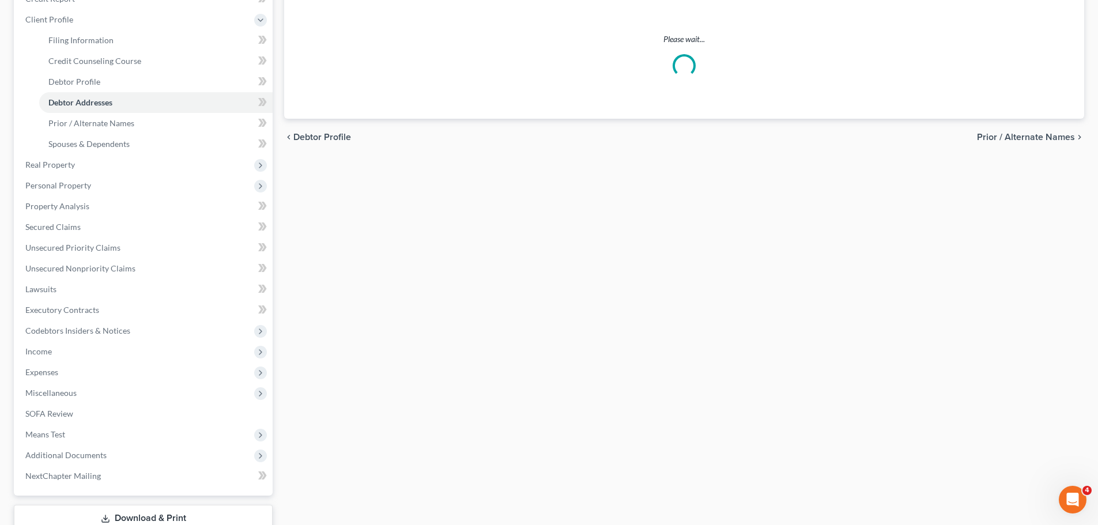
scroll to position [5, 0]
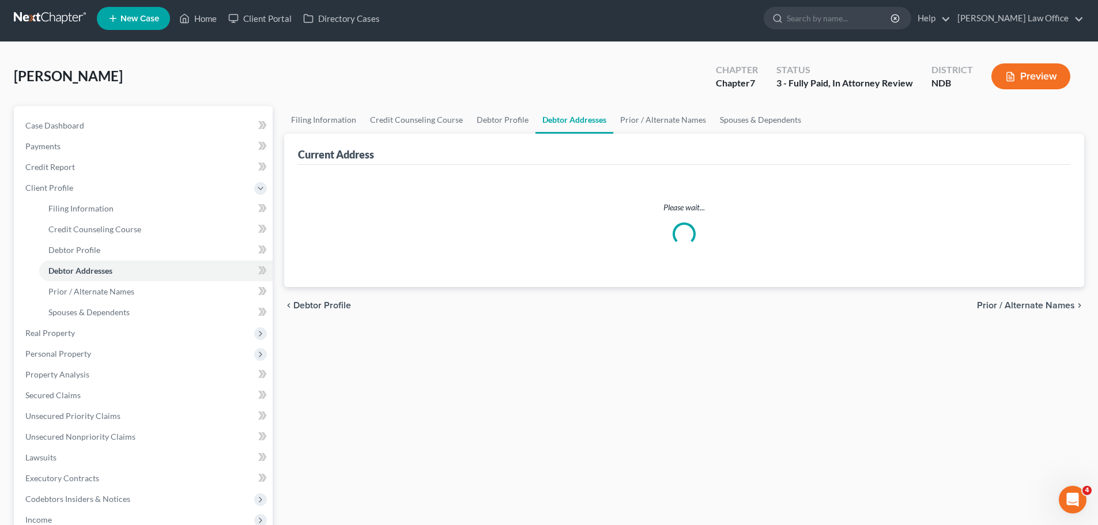
select select "0"
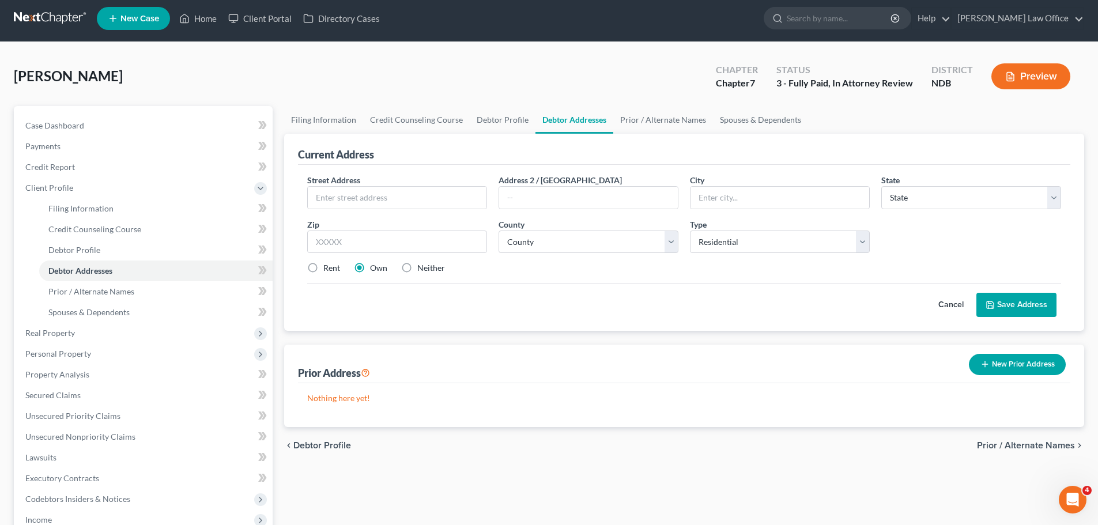
scroll to position [0, 0]
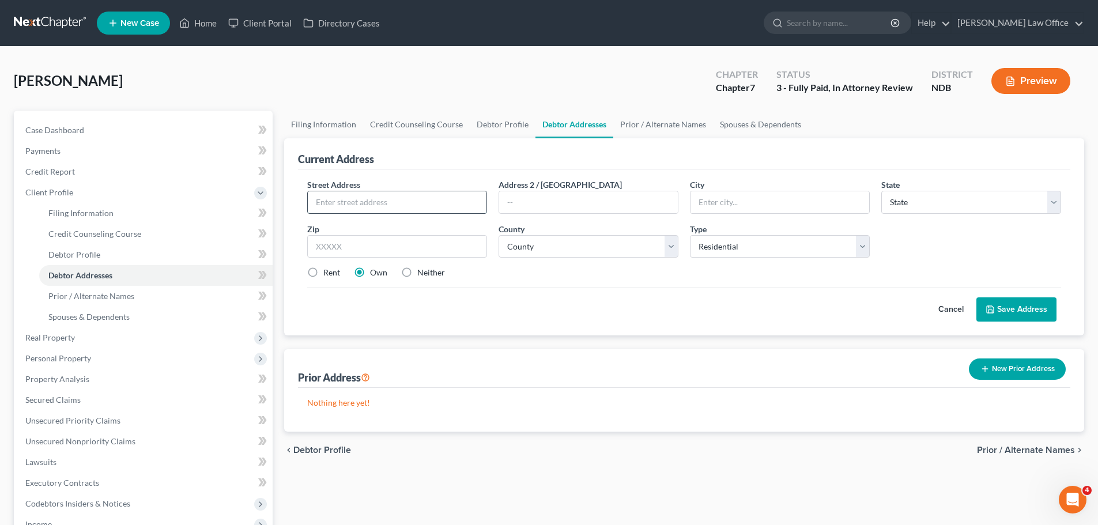
click at [335, 198] on input "text" at bounding box center [397, 202] width 179 height 22
type input "[STREET_ADDRESS]"
type input "58103"
type input "Fargo"
select select "29"
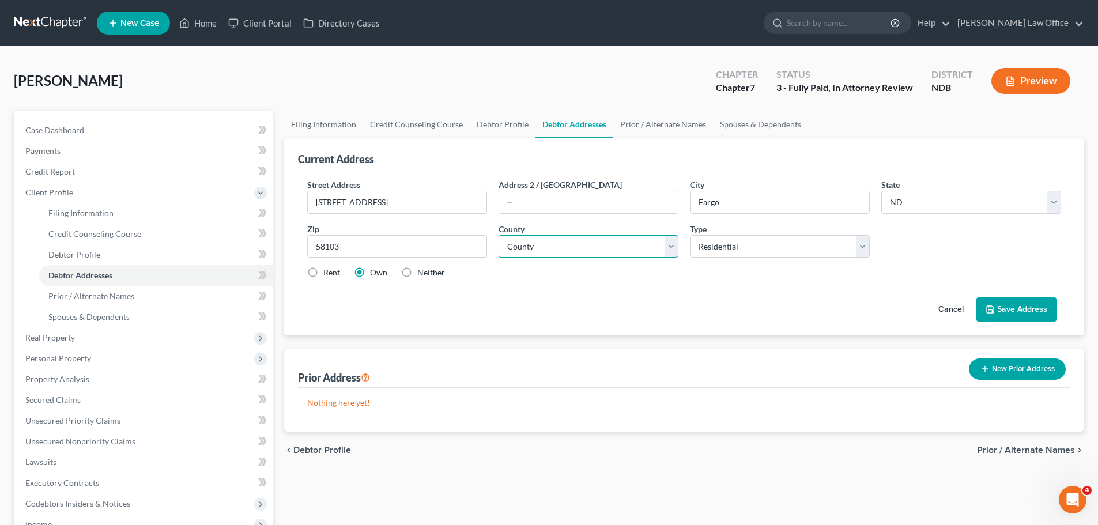
click at [667, 247] on select "County [GEOGRAPHIC_DATA] [GEOGRAPHIC_DATA] [GEOGRAPHIC_DATA] [GEOGRAPHIC_DATA] …" at bounding box center [589, 246] width 180 height 23
select select "8"
click at [499, 235] on select "County [GEOGRAPHIC_DATA] [GEOGRAPHIC_DATA] [GEOGRAPHIC_DATA] [GEOGRAPHIC_DATA] …" at bounding box center [589, 246] width 180 height 23
click at [323, 272] on label "Rent" at bounding box center [331, 273] width 17 height 12
click at [328, 272] on input "Rent" at bounding box center [331, 270] width 7 height 7
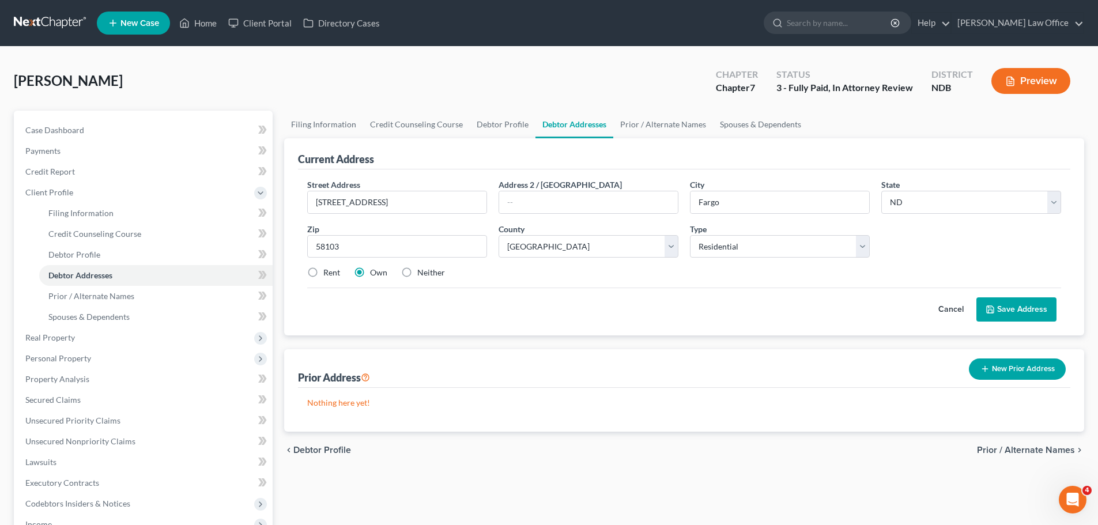
radio input "true"
click at [1025, 309] on button "Save Address" at bounding box center [1017, 310] width 80 height 24
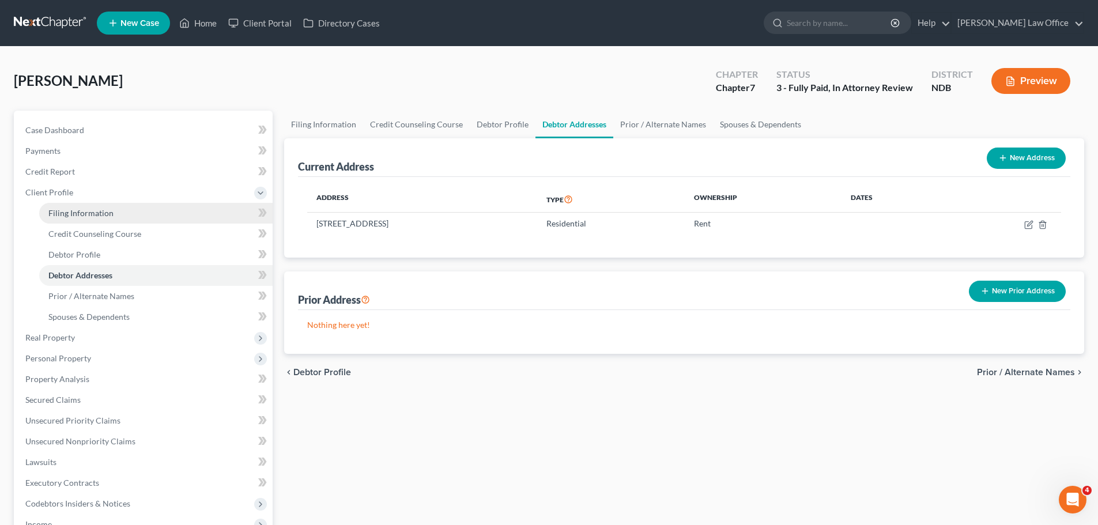
click at [64, 210] on span "Filing Information" at bounding box center [80, 213] width 65 height 10
select select "1"
select select "0"
select select "60"
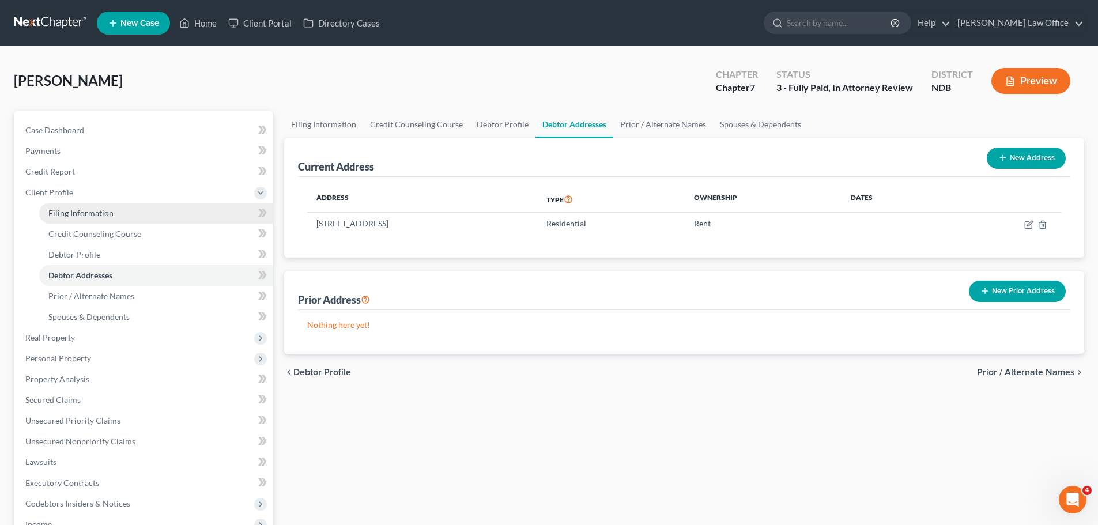
select select "3"
select select "0"
select select "29"
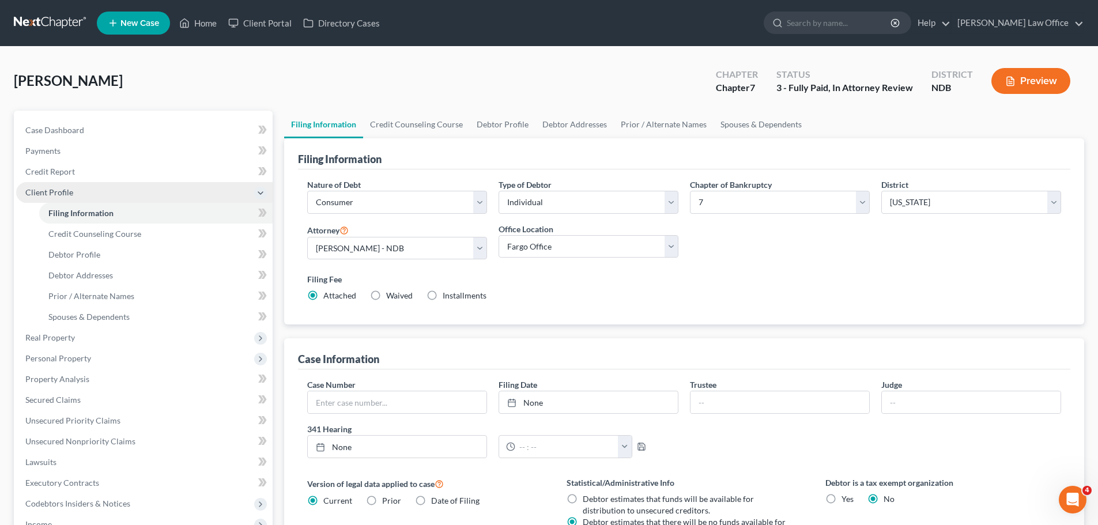
click at [57, 191] on span "Client Profile" at bounding box center [49, 192] width 48 height 10
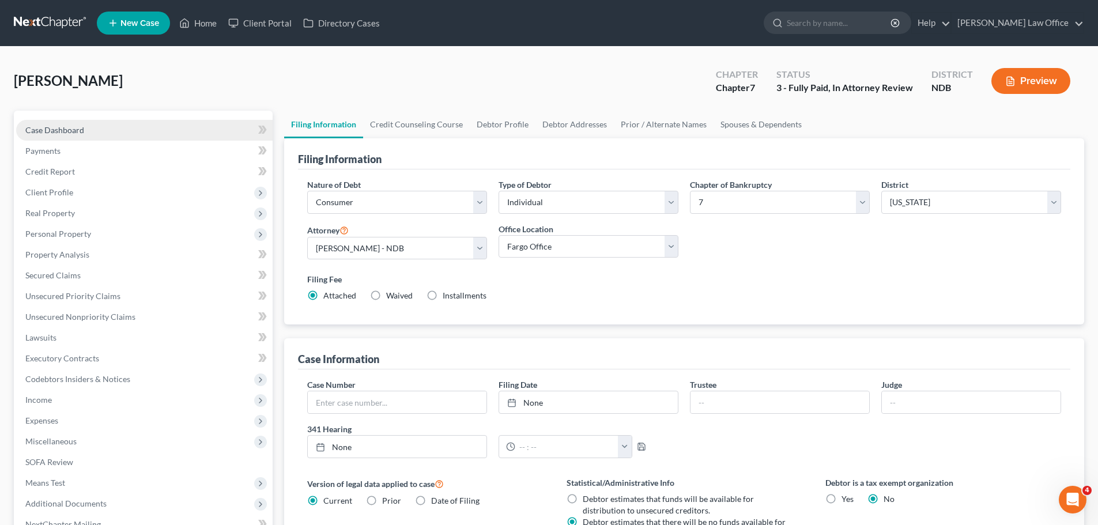
click at [71, 129] on span "Case Dashboard" at bounding box center [54, 130] width 59 height 10
select select "6"
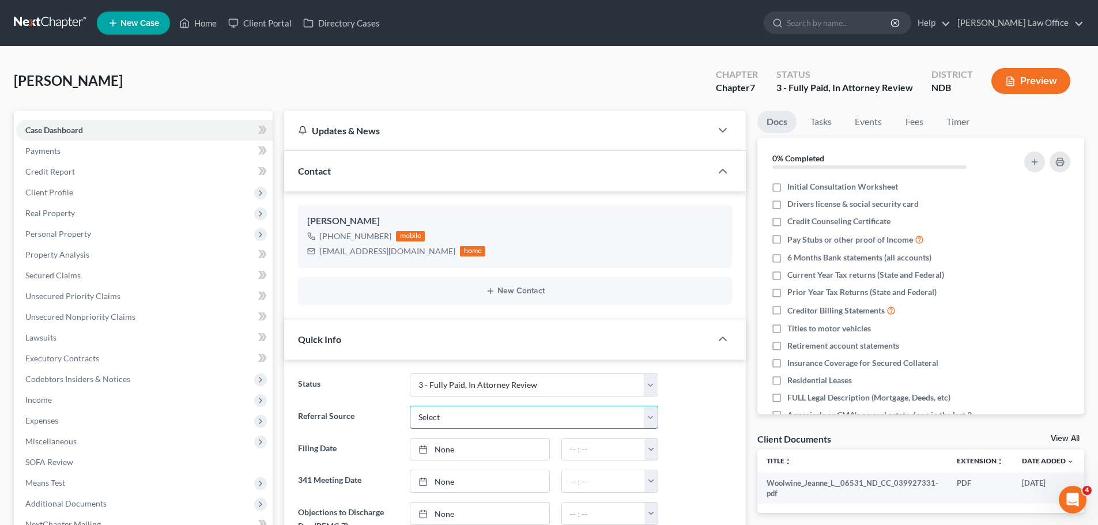
click at [650, 420] on select "Select Word Of Mouth Previous Clients Direct Mail Website Google Search Modern …" at bounding box center [534, 417] width 249 height 23
select select "4"
click at [410, 406] on select "Select Word Of Mouth Previous Clients Direct Mail Website Google Search Modern …" at bounding box center [534, 417] width 249 height 23
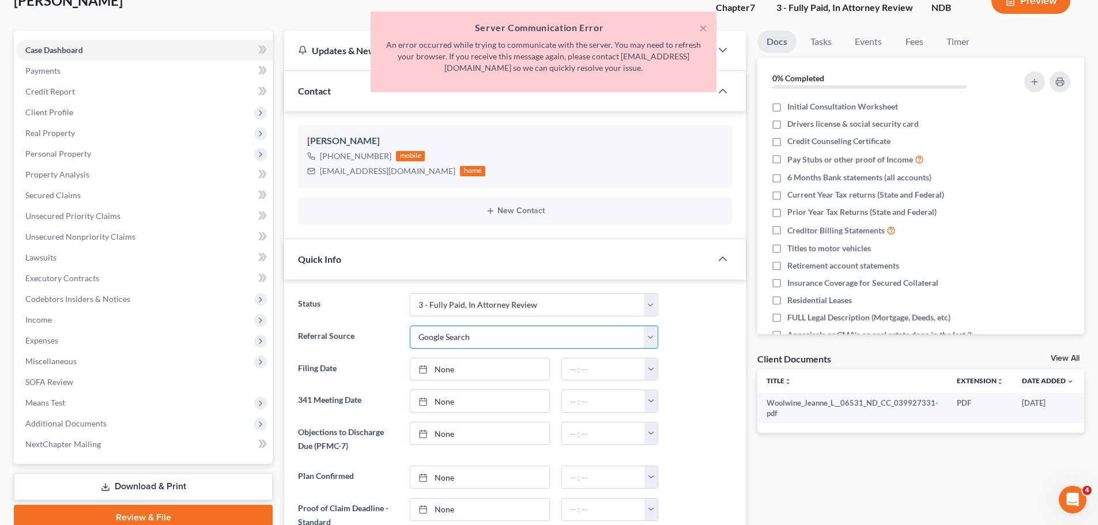
scroll to position [115, 0]
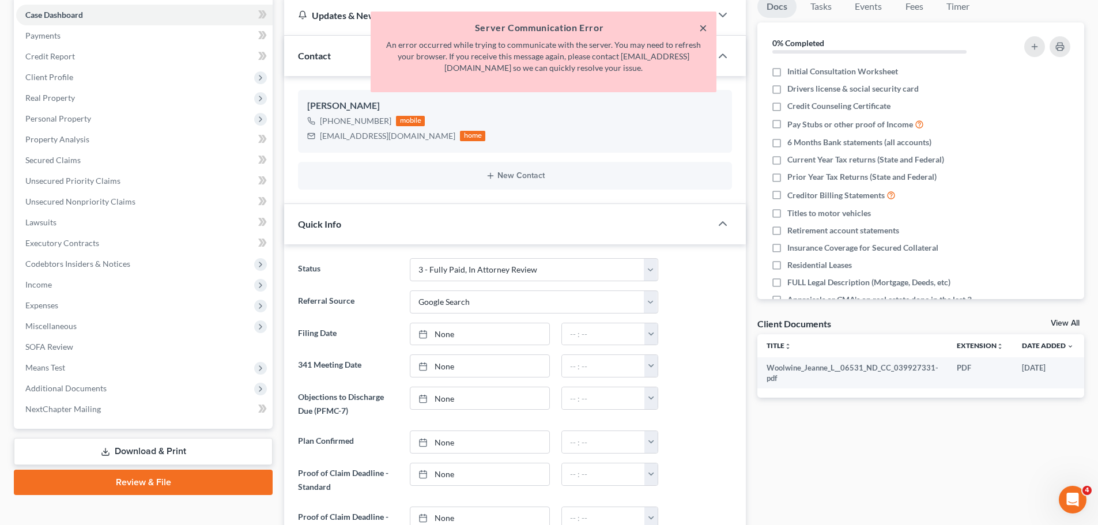
click at [703, 25] on button "×" at bounding box center [703, 28] width 8 height 14
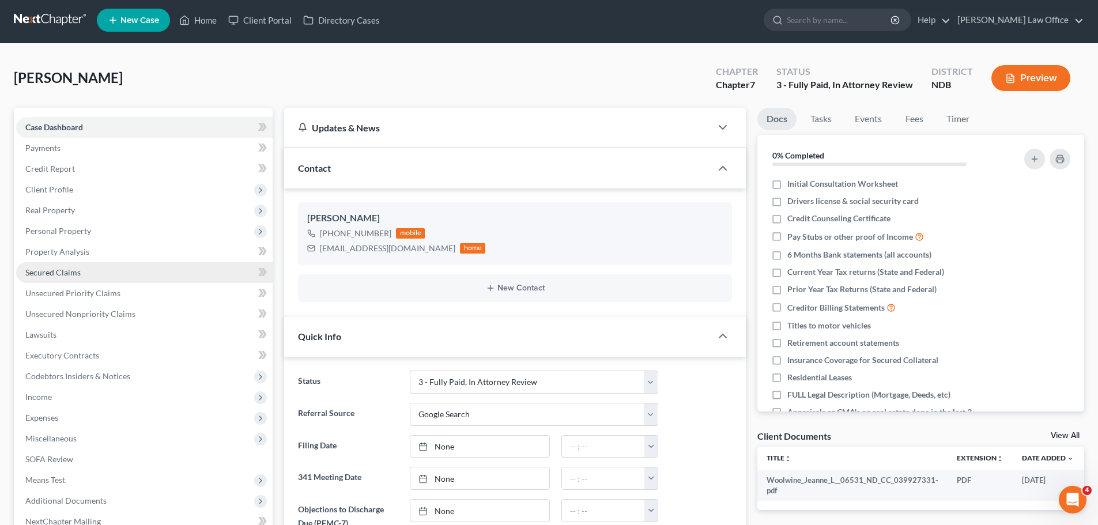
scroll to position [0, 0]
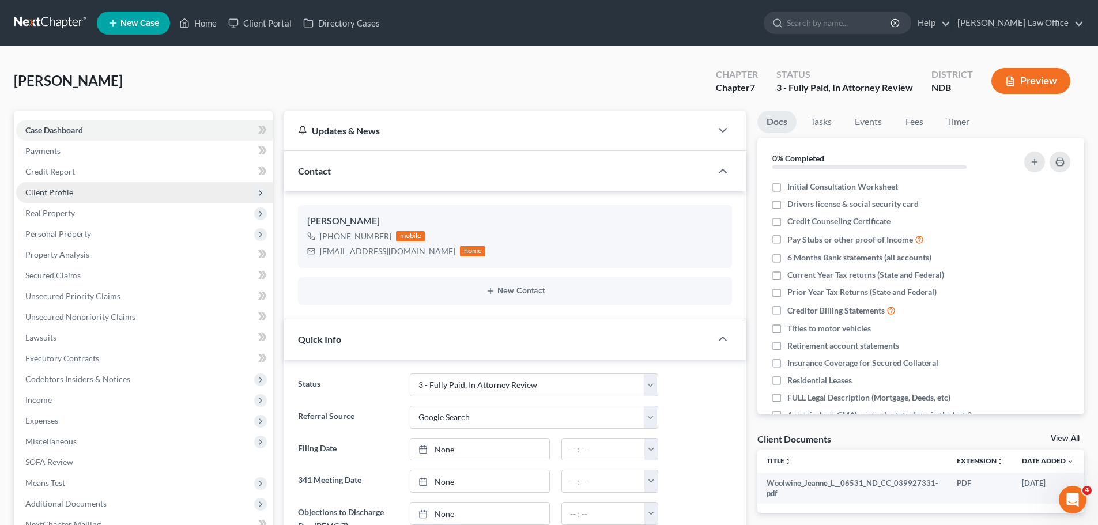
click at [43, 191] on span "Client Profile" at bounding box center [49, 192] width 48 height 10
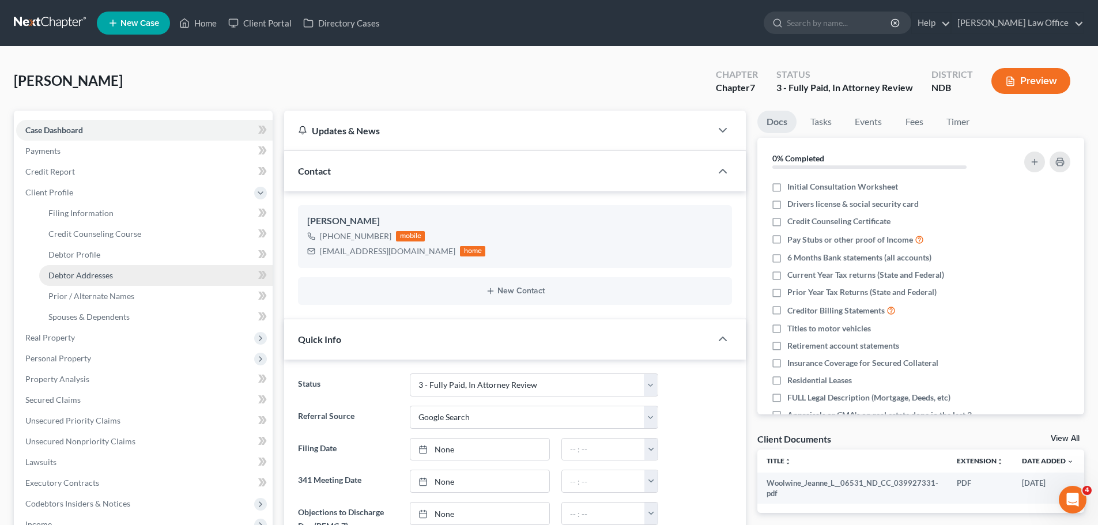
click at [70, 280] on link "Debtor Addresses" at bounding box center [156, 275] width 234 height 21
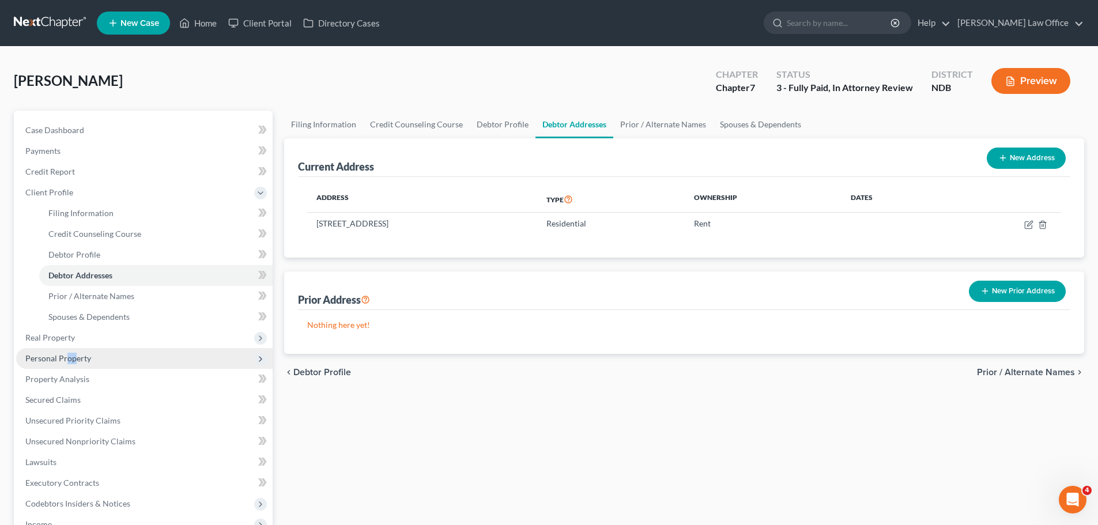
click at [77, 366] on span "Personal Property" at bounding box center [144, 358] width 257 height 21
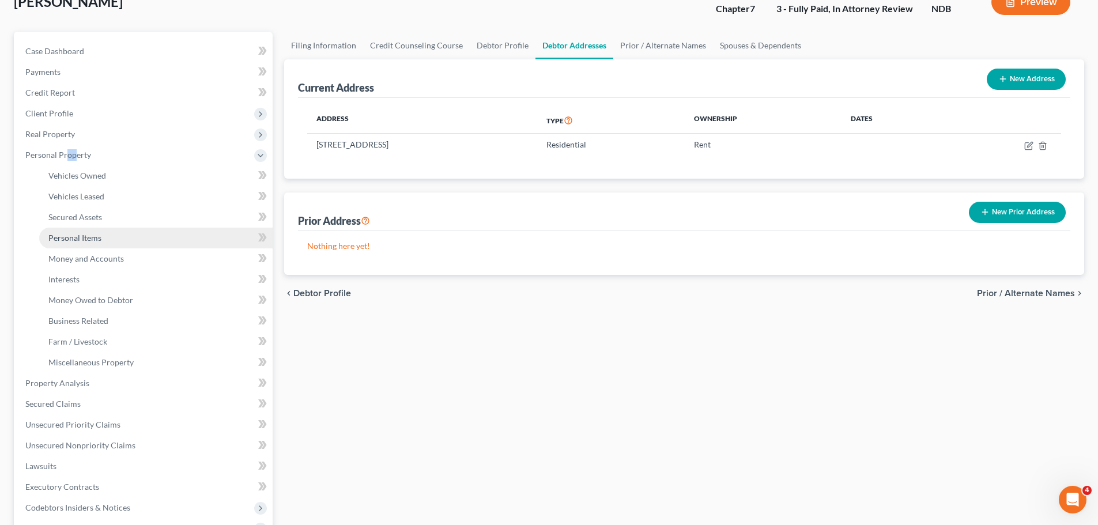
scroll to position [115, 0]
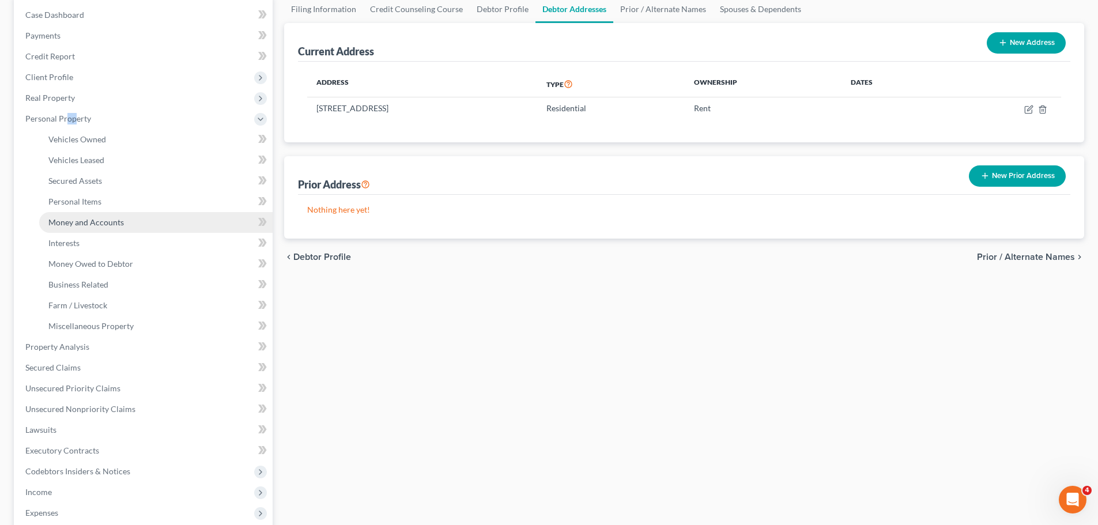
click at [106, 223] on span "Money and Accounts" at bounding box center [86, 222] width 76 height 10
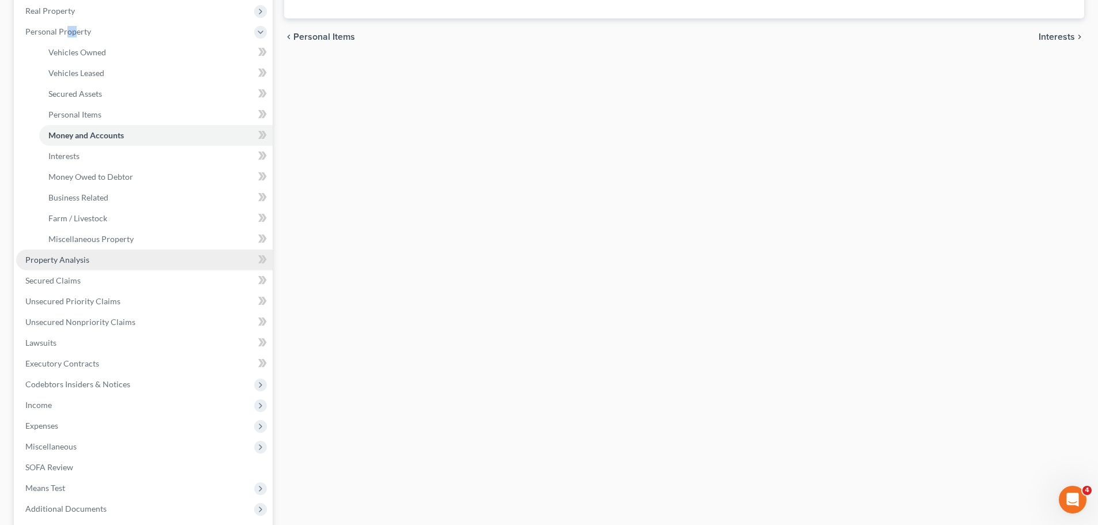
scroll to position [231, 0]
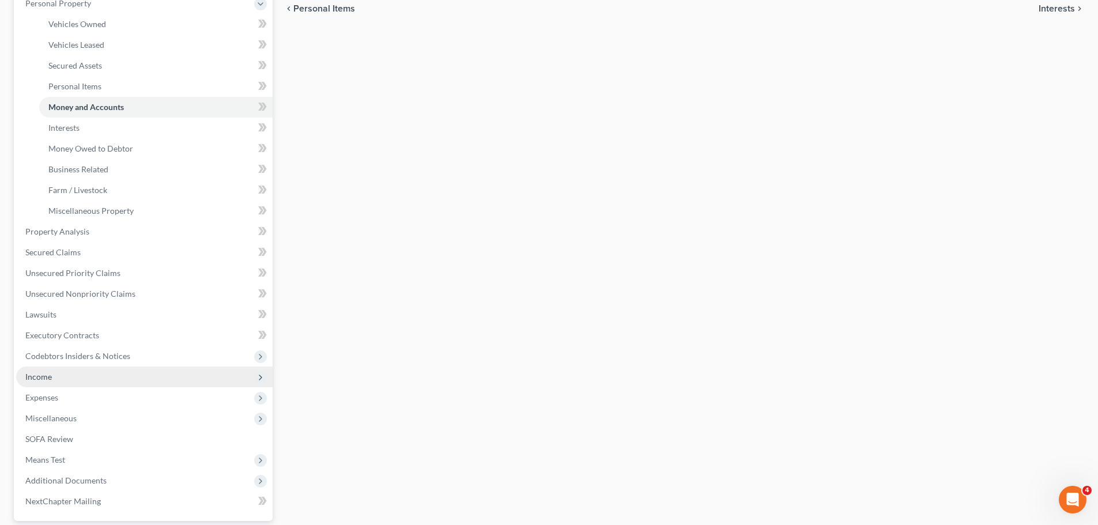
click at [43, 375] on span "Income" at bounding box center [38, 377] width 27 height 10
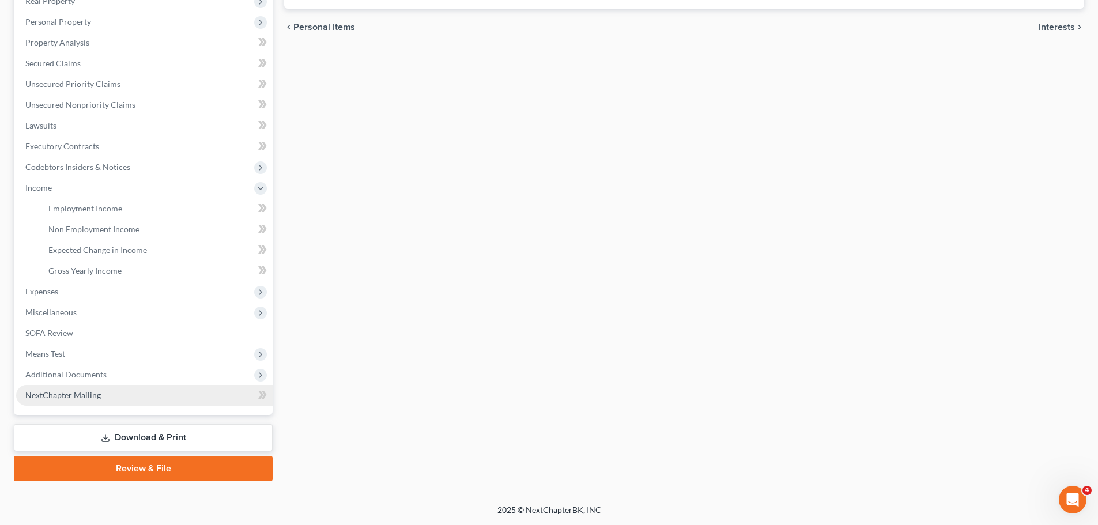
scroll to position [212, 0]
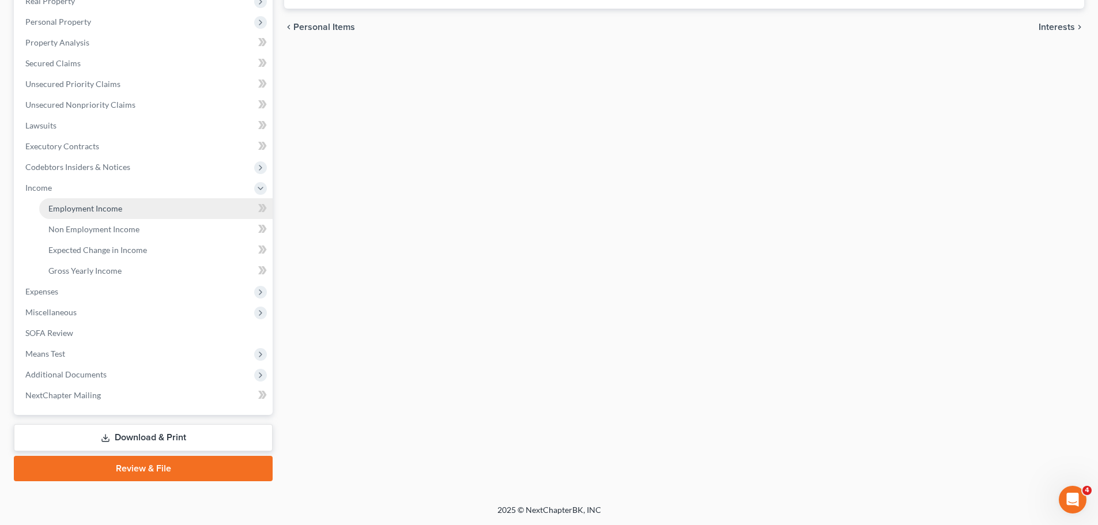
click at [82, 209] on span "Employment Income" at bounding box center [85, 209] width 74 height 10
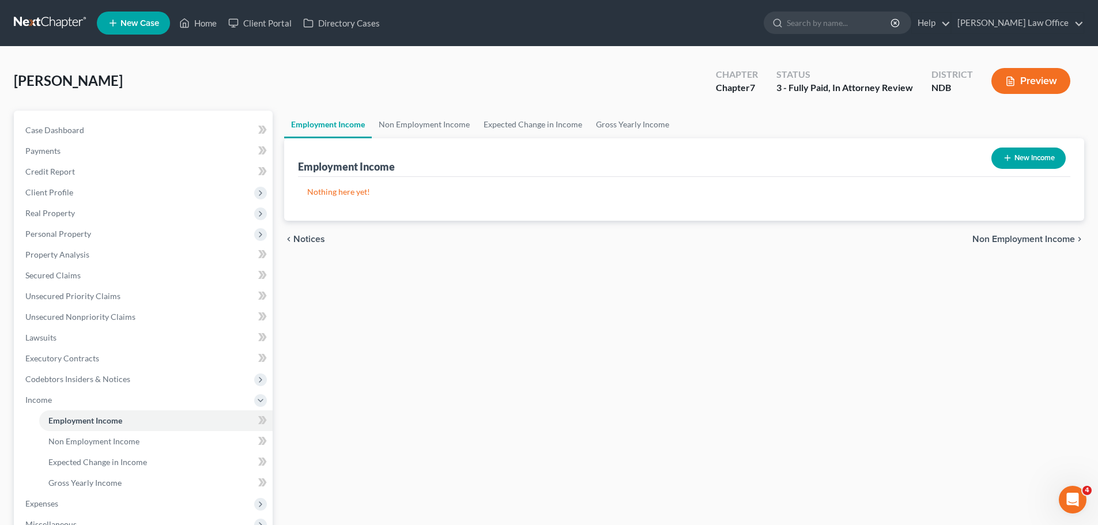
click at [1021, 159] on button "New Income" at bounding box center [1029, 158] width 74 height 21
select select "0"
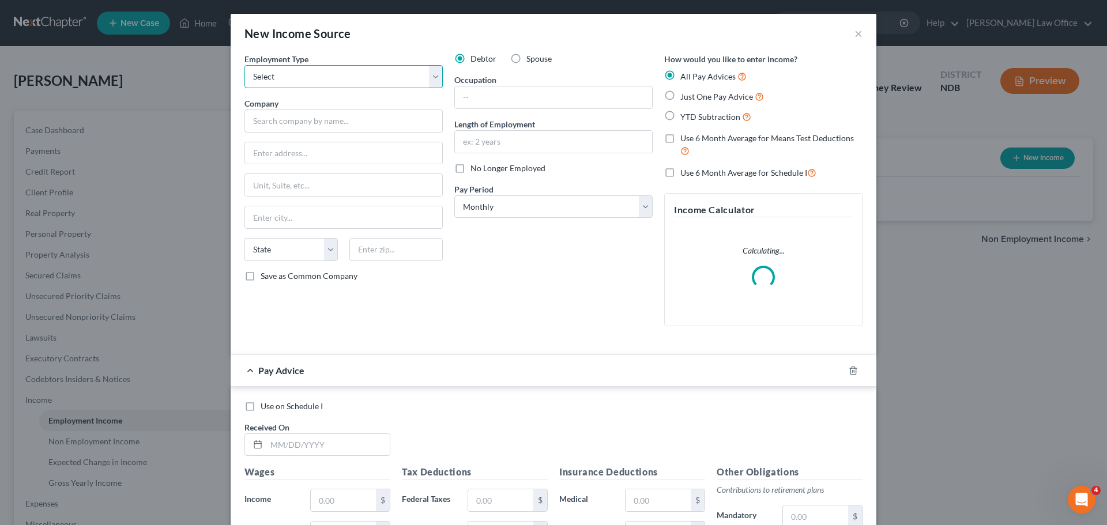
click at [431, 79] on select "Select Full or [DEMOGRAPHIC_DATA] Employment Self Employment" at bounding box center [343, 76] width 198 height 23
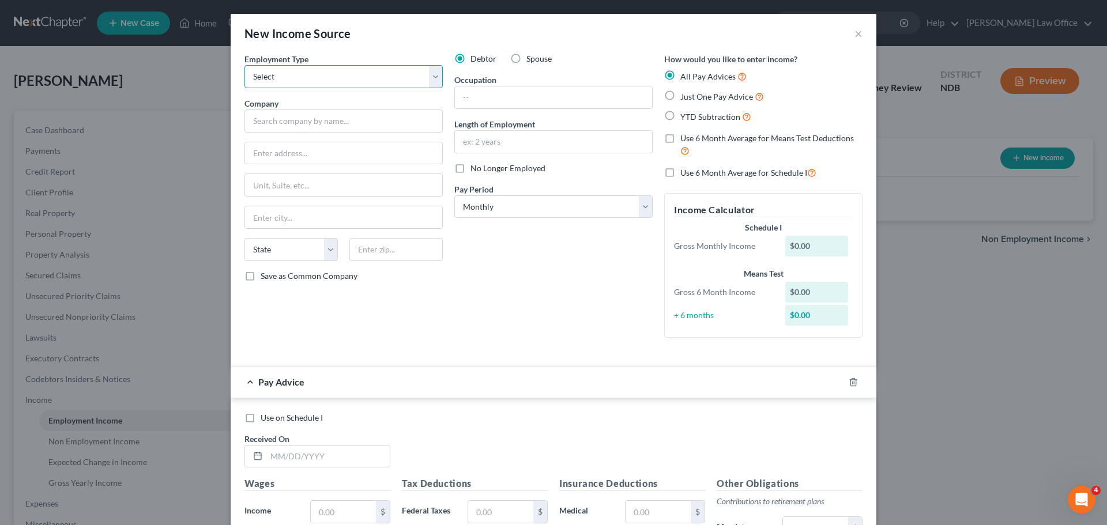
select select "0"
click at [244, 65] on select "Select Full or [DEMOGRAPHIC_DATA] Employment Self Employment" at bounding box center [343, 76] width 198 height 23
click at [466, 93] on input "text" at bounding box center [553, 97] width 197 height 22
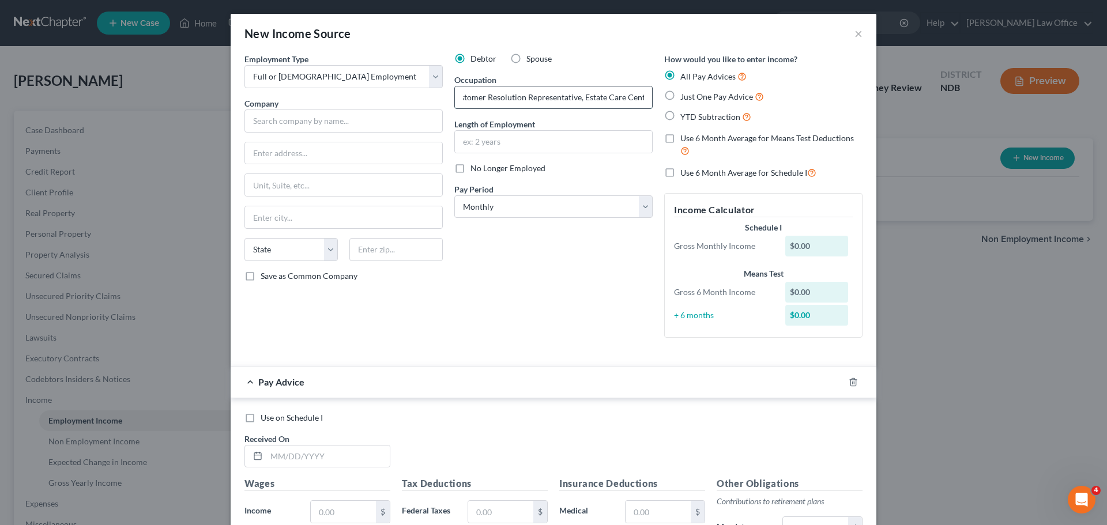
scroll to position [0, 39]
type input "Lead Customer Resolution Representative, Estate Care Center"
click at [470, 137] on input "text" at bounding box center [553, 142] width 197 height 22
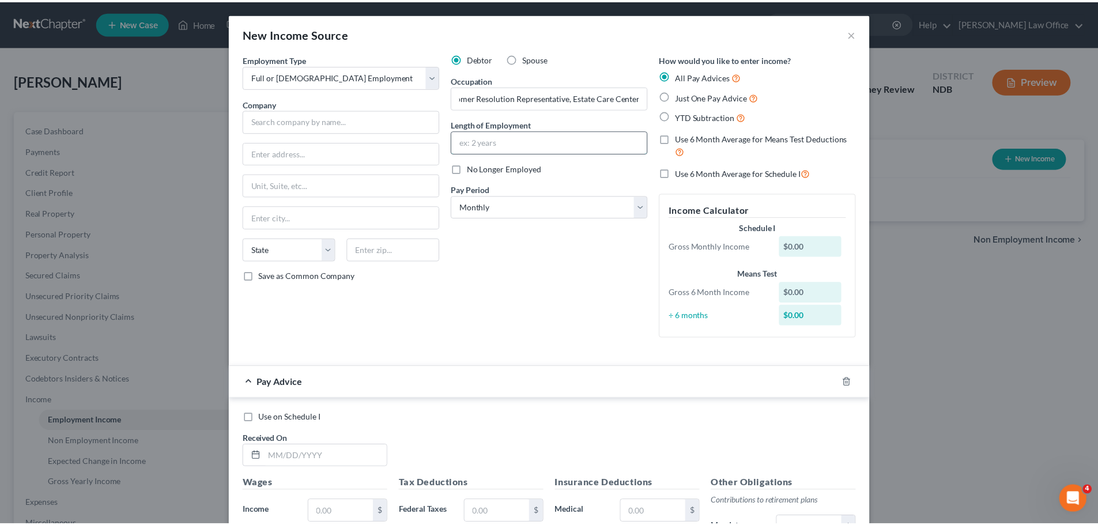
scroll to position [0, 0]
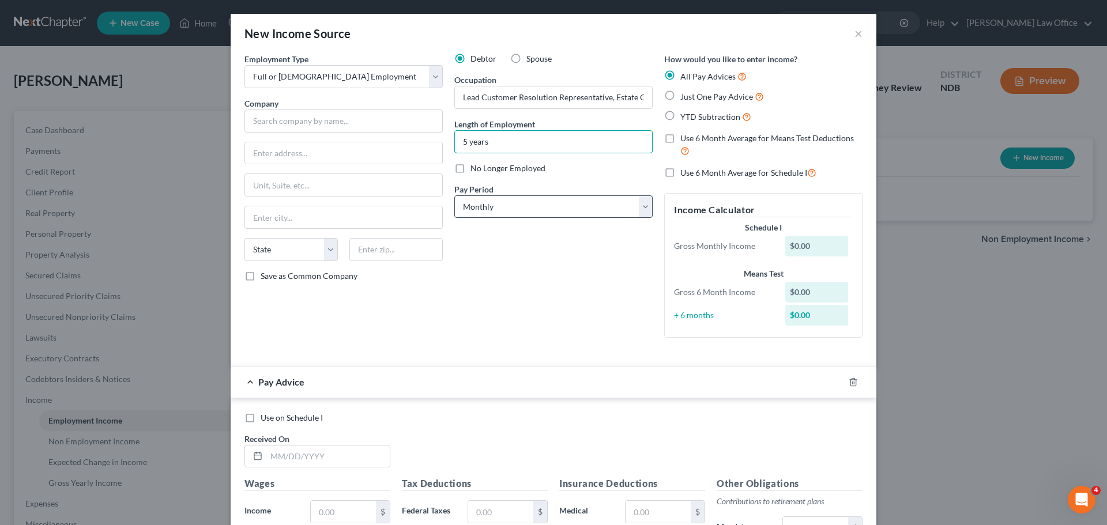
type input "5 years"
click at [643, 209] on select "Select Monthly Twice Monthly Every Other Week Weekly" at bounding box center [553, 206] width 198 height 23
select select "2"
click at [454, 195] on select "Select Monthly Twice Monthly Every Other Week Weekly" at bounding box center [553, 206] width 198 height 23
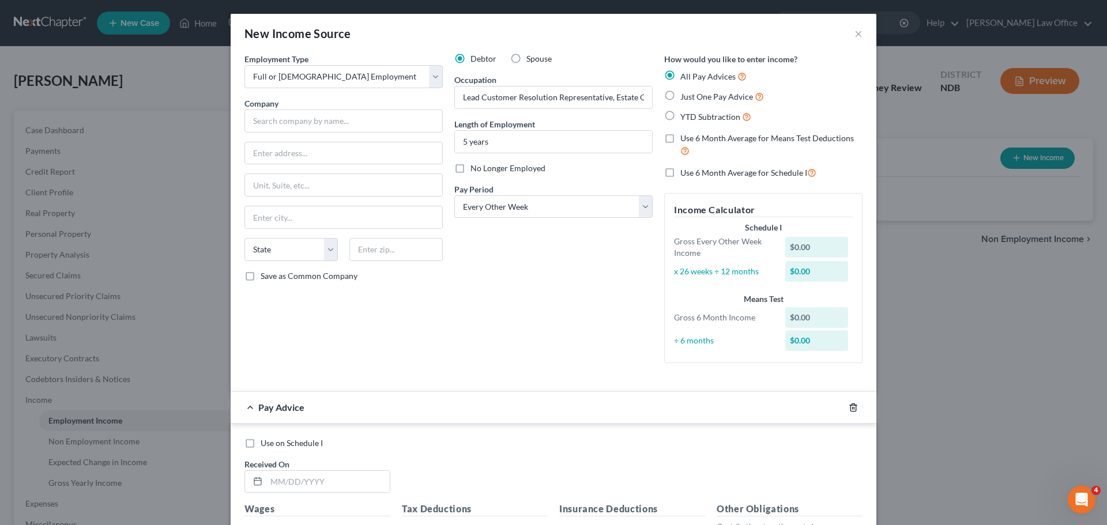
click at [850, 408] on icon "button" at bounding box center [853, 407] width 9 height 9
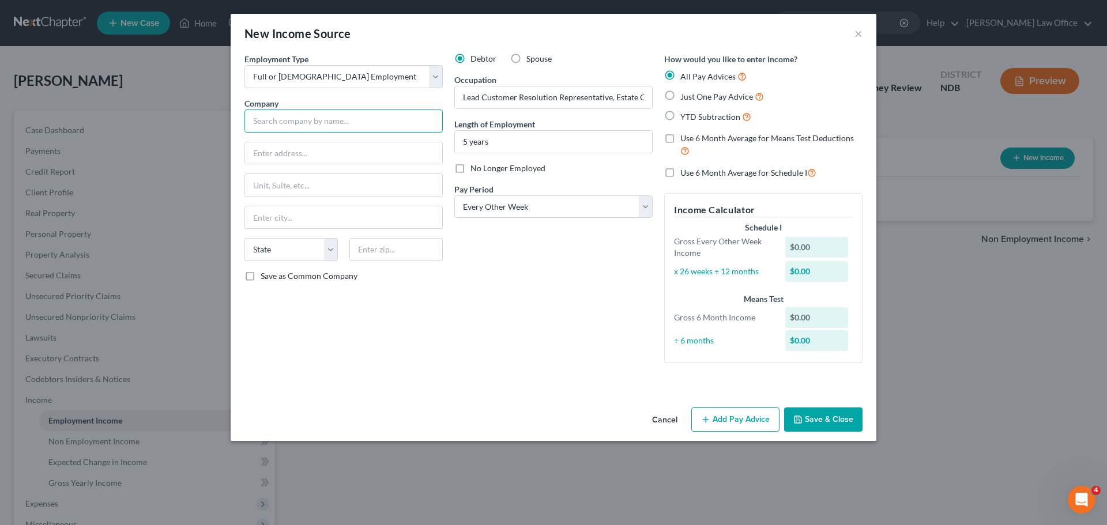
click at [266, 120] on input "text" at bounding box center [343, 121] width 198 height 23
click at [283, 119] on input "text" at bounding box center [343, 121] width 198 height 23
type input "[PERSON_NAME] Fargo Bank, NA"
type input "[STREET_ADDRESS][PERSON_NAME]"
type input "94104"
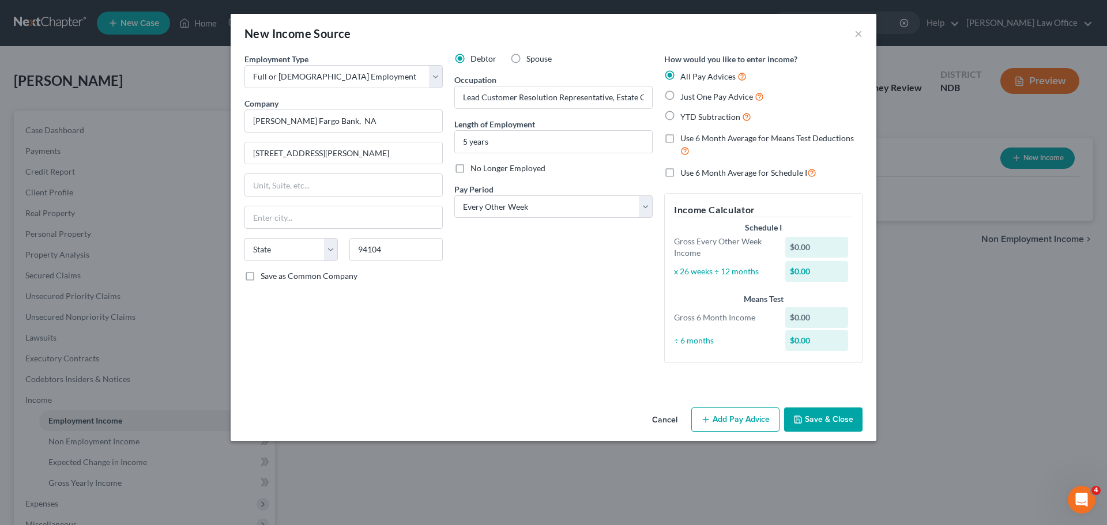
type input "[GEOGRAPHIC_DATA]"
select select "4"
click at [814, 418] on button "Save & Close" at bounding box center [823, 420] width 78 height 24
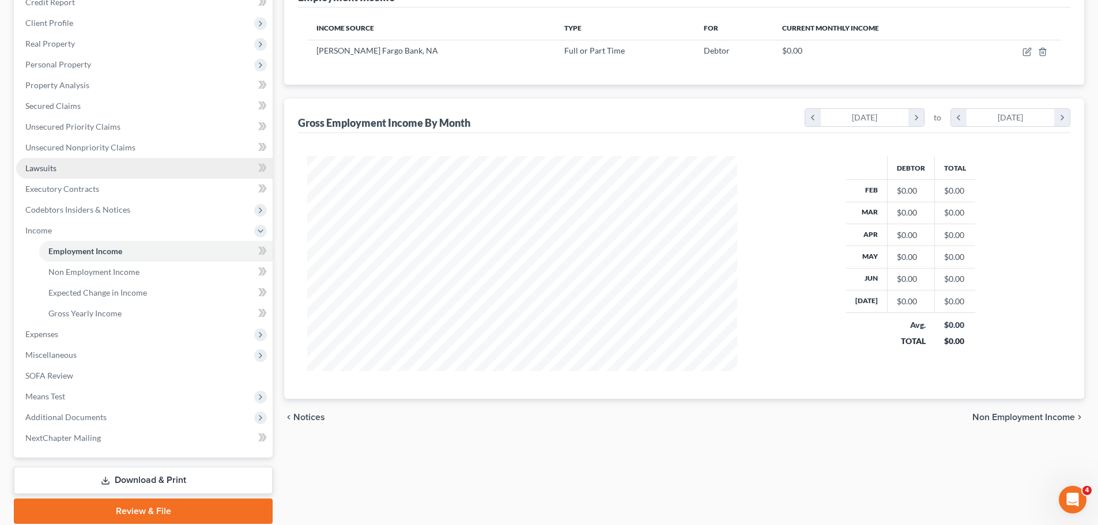
scroll to position [173, 0]
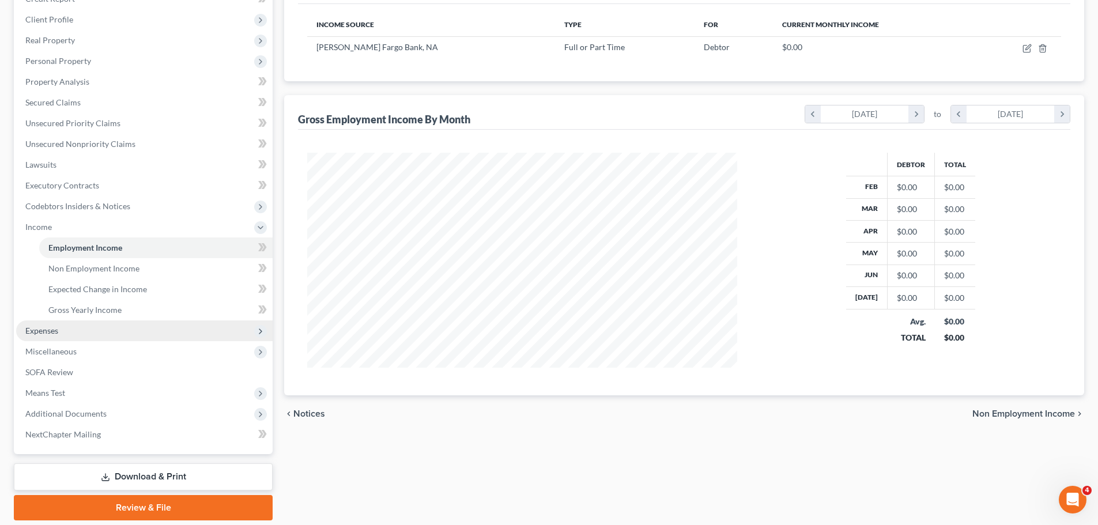
click at [47, 324] on span "Expenses" at bounding box center [144, 331] width 257 height 21
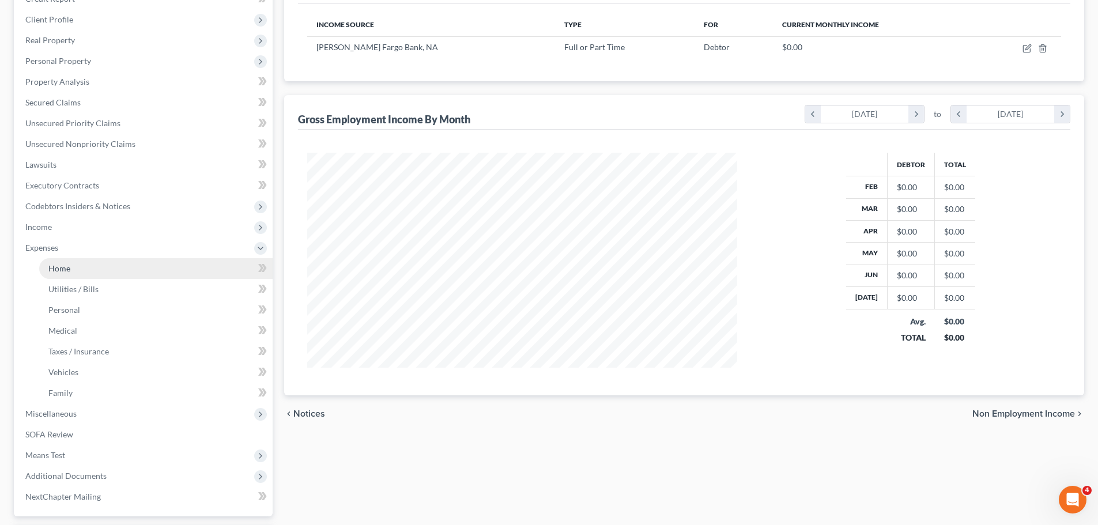
click at [69, 272] on span "Home" at bounding box center [59, 269] width 22 height 10
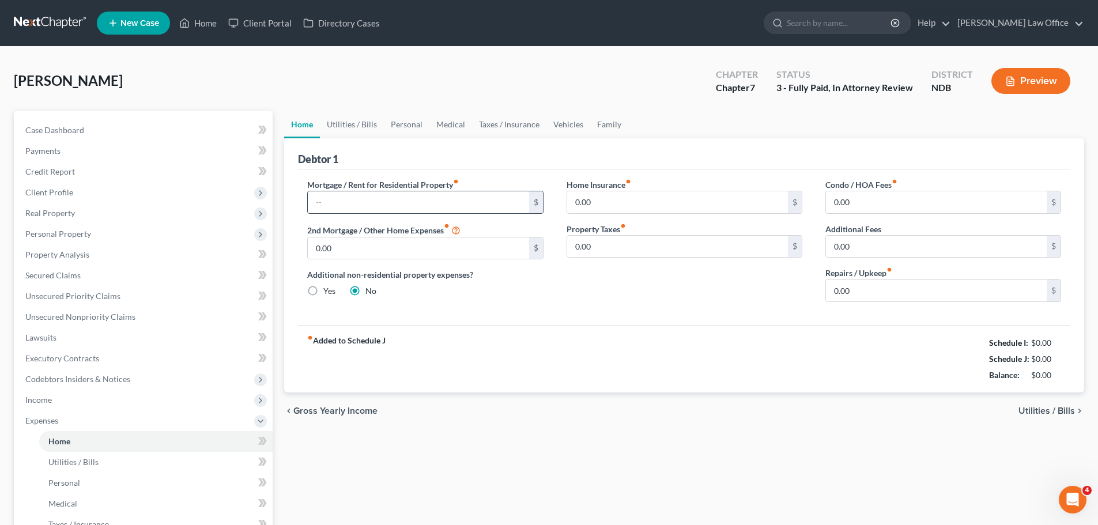
click at [351, 197] on input "text" at bounding box center [418, 202] width 221 height 22
type input "7,700.00"
click at [1051, 406] on span "Utilities / Bills" at bounding box center [1047, 410] width 57 height 9
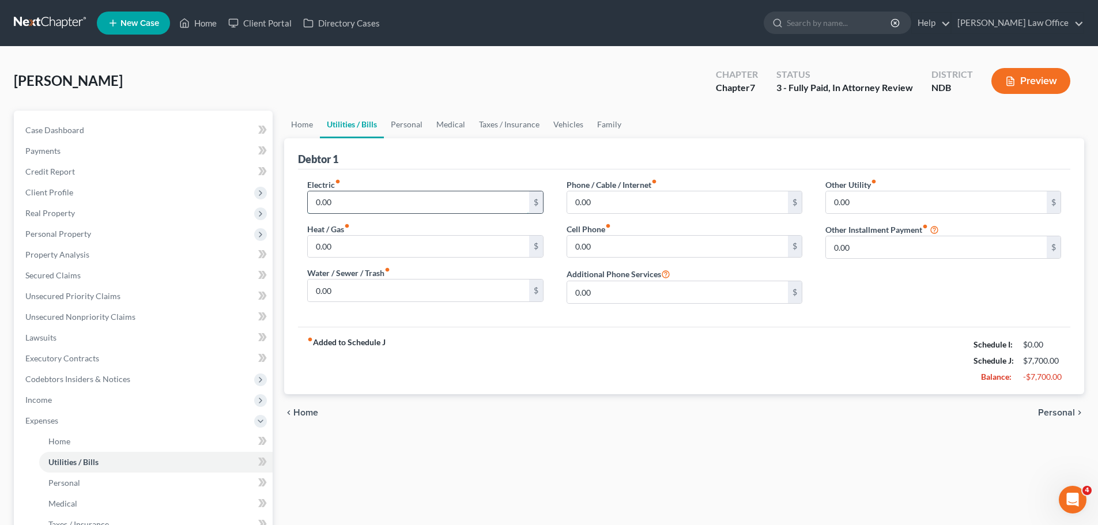
click at [357, 199] on input "0.00" at bounding box center [418, 202] width 221 height 22
type input "75.00"
drag, startPoint x: 348, startPoint y: 289, endPoint x: 333, endPoint y: 283, distance: 15.7
click at [347, 289] on input "0.00" at bounding box center [418, 291] width 221 height 22
type input "30.00"
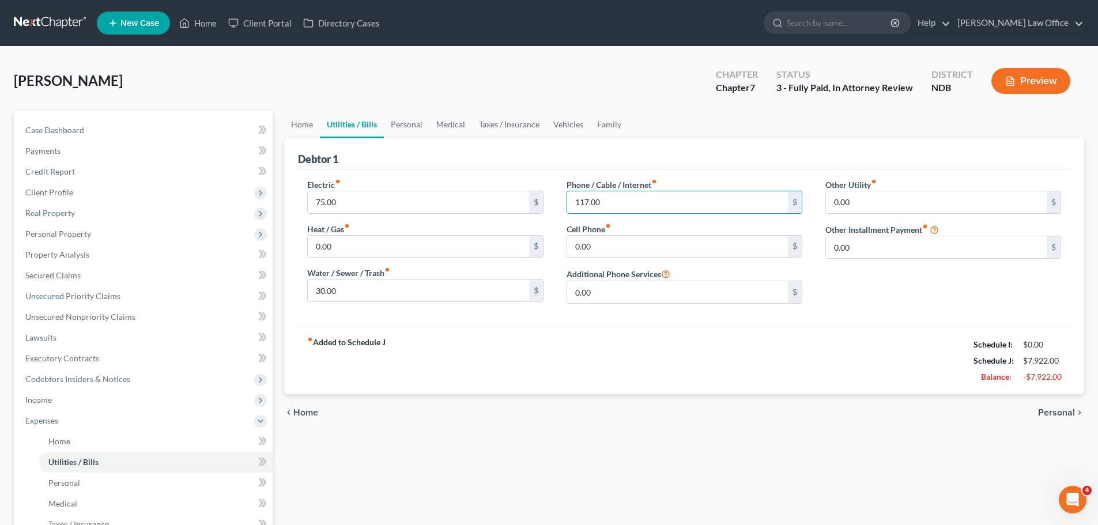
type input "117.00"
type input "40.00"
click at [295, 121] on link "Home" at bounding box center [302, 125] width 36 height 28
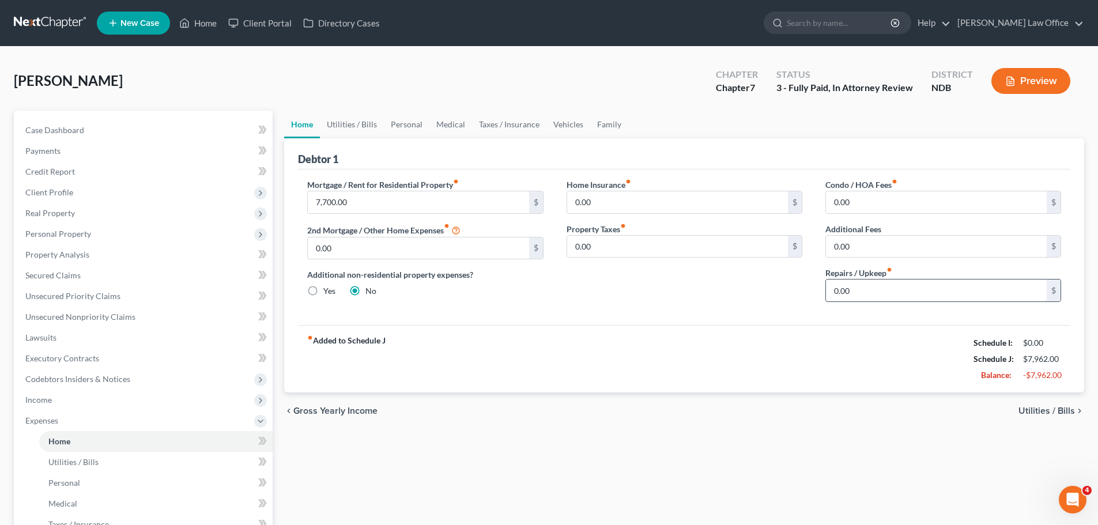
click at [870, 292] on input "0.00" at bounding box center [936, 291] width 221 height 22
type input "30.00"
click at [356, 196] on input "7,700.00" at bounding box center [418, 202] width 221 height 22
type input "770.00"
click at [412, 125] on link "Personal" at bounding box center [407, 125] width 46 height 28
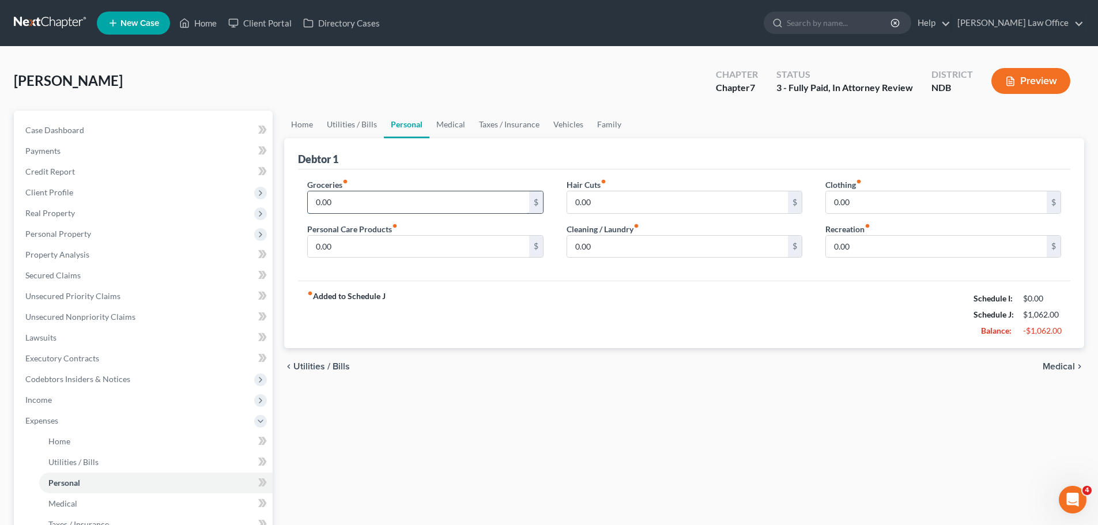
click at [336, 200] on input "0.00" at bounding box center [418, 202] width 221 height 22
type input "2"
type input "275.00"
click at [343, 243] on input "0.00" at bounding box center [418, 247] width 221 height 22
type input "25.00"
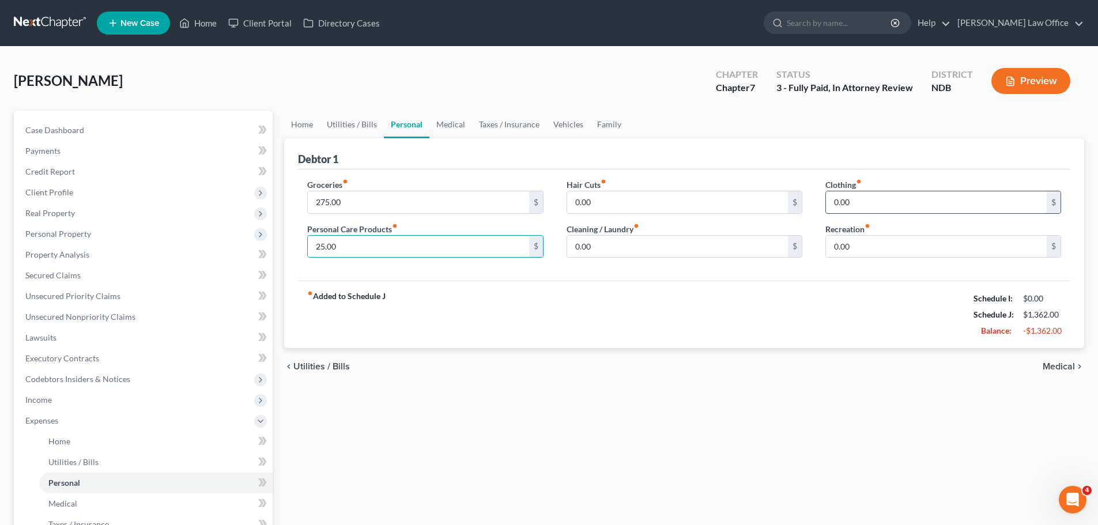
click at [886, 202] on input "0.00" at bounding box center [936, 202] width 221 height 22
type input "60.00"
click at [1064, 366] on span "Medical" at bounding box center [1059, 366] width 32 height 9
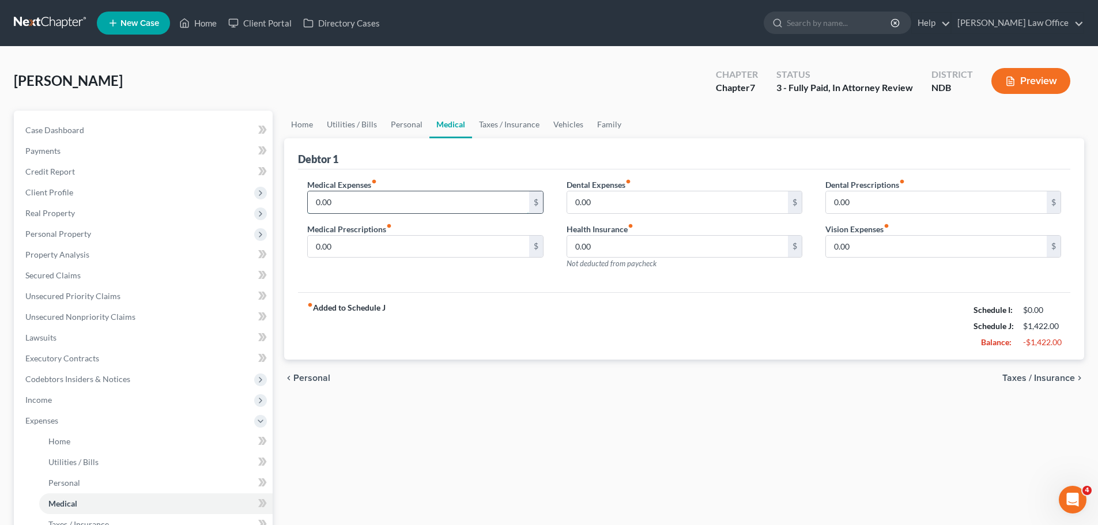
click at [344, 203] on input "0.00" at bounding box center [418, 202] width 221 height 22
type input "85.00"
type input "80.00"
click at [850, 197] on input "0.00" at bounding box center [936, 202] width 221 height 22
type input "5"
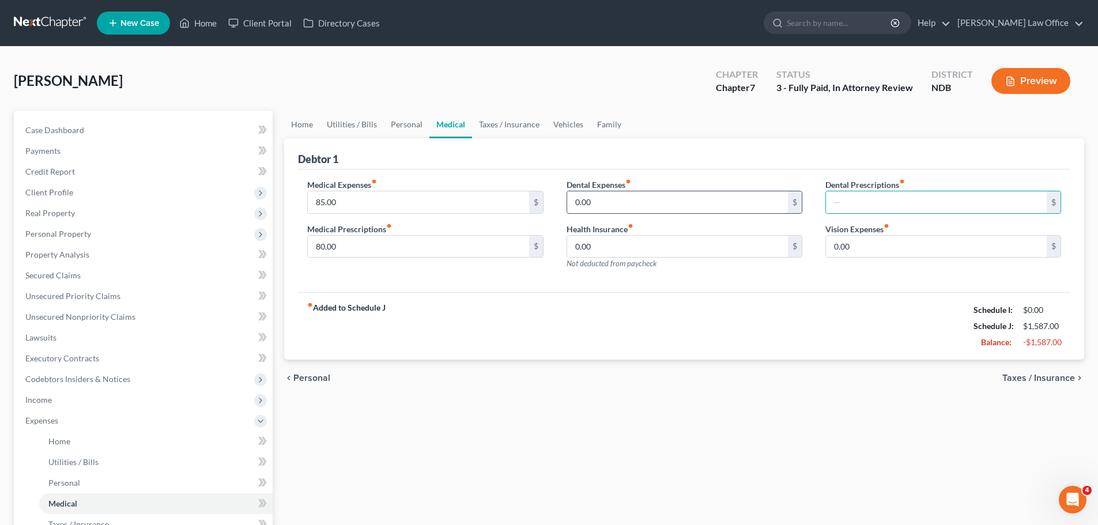
click at [593, 199] on input "0.00" at bounding box center [677, 202] width 221 height 22
type input "50.00"
click at [502, 120] on link "Taxes / Insurance" at bounding box center [509, 125] width 74 height 28
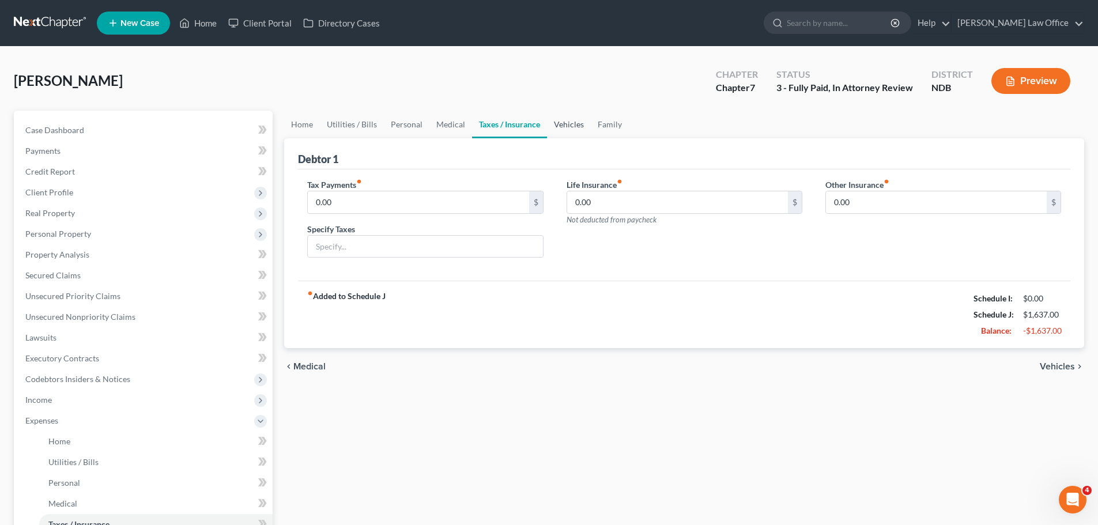
click at [562, 124] on link "Vehicles" at bounding box center [569, 125] width 44 height 28
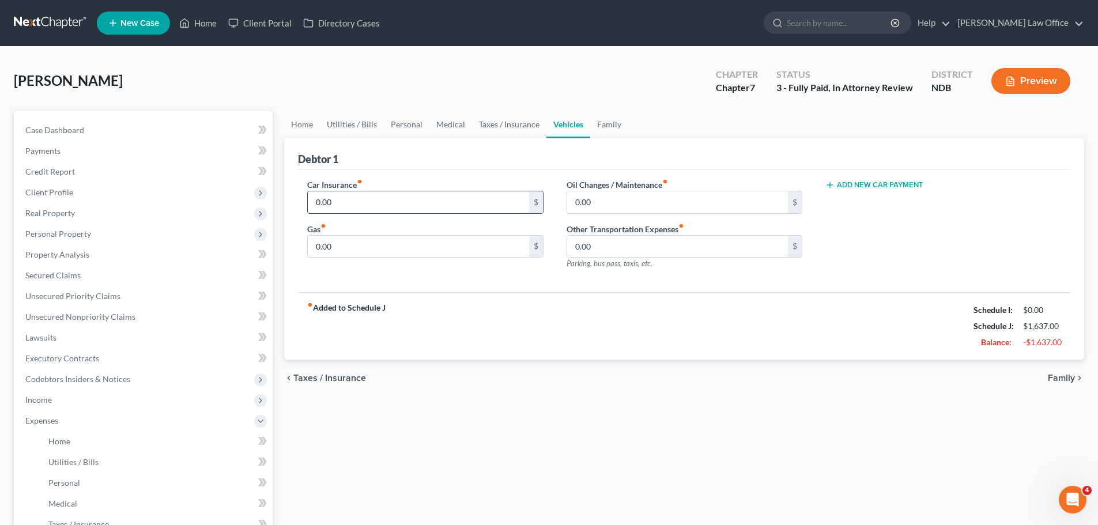
click at [335, 209] on input "0.00" at bounding box center [418, 202] width 221 height 22
type input "93.00"
type input "2"
type input "80.00"
type input "115.00"
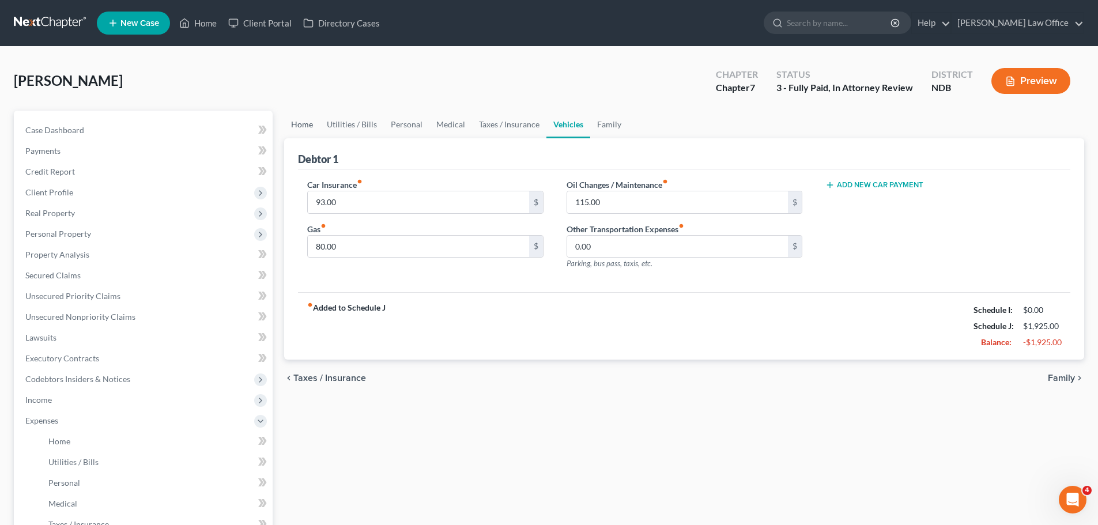
click at [308, 125] on link "Home" at bounding box center [302, 125] width 36 height 28
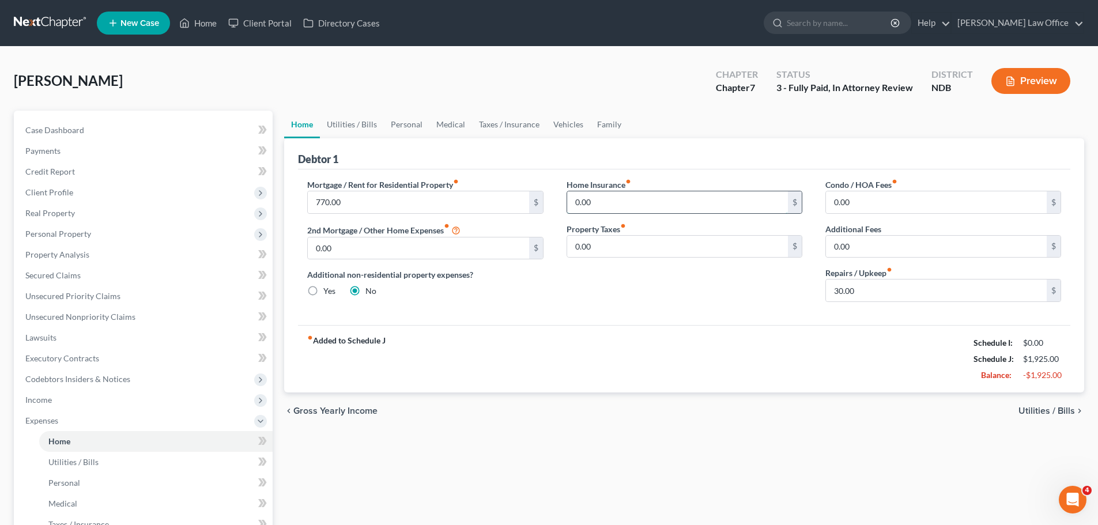
click at [592, 201] on input "0.00" at bounding box center [677, 202] width 221 height 22
type input "17.00"
click at [1033, 410] on span "Utilities / Bills" at bounding box center [1047, 410] width 57 height 9
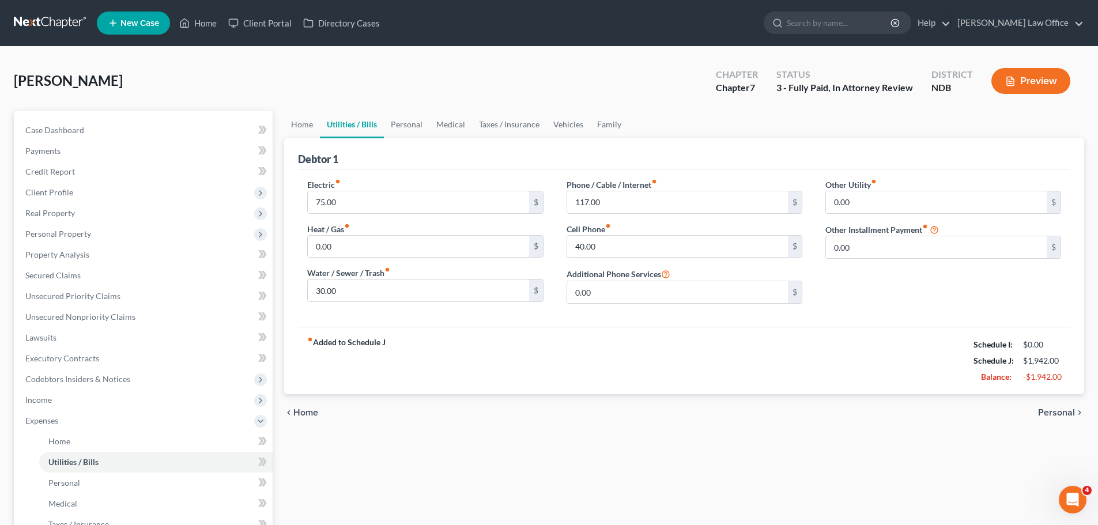
click at [1052, 406] on div "chevron_left Home Personal chevron_right" at bounding box center [684, 412] width 800 height 37
click at [1052, 413] on span "Personal" at bounding box center [1056, 412] width 37 height 9
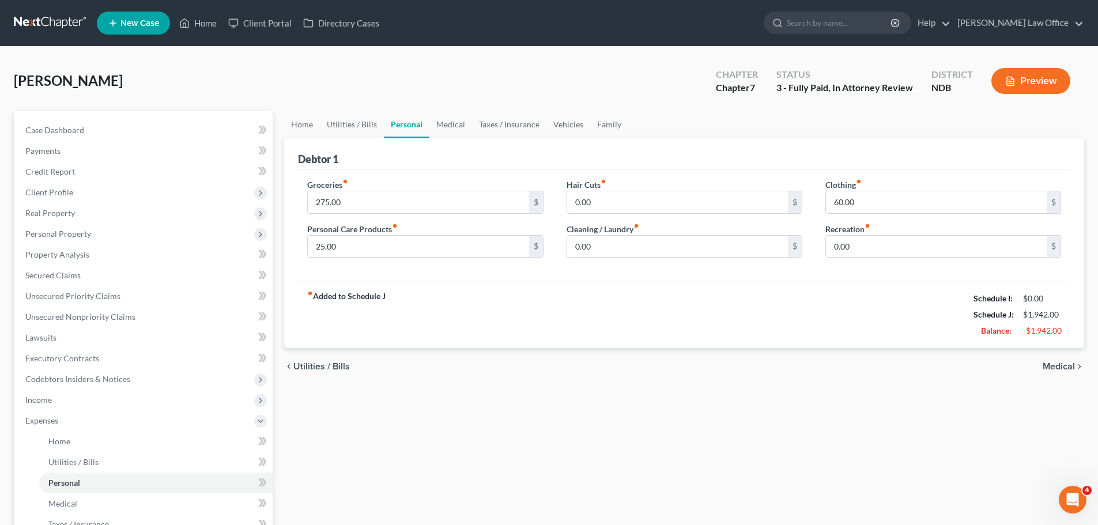
click at [1062, 370] on span "Medical" at bounding box center [1059, 366] width 32 height 9
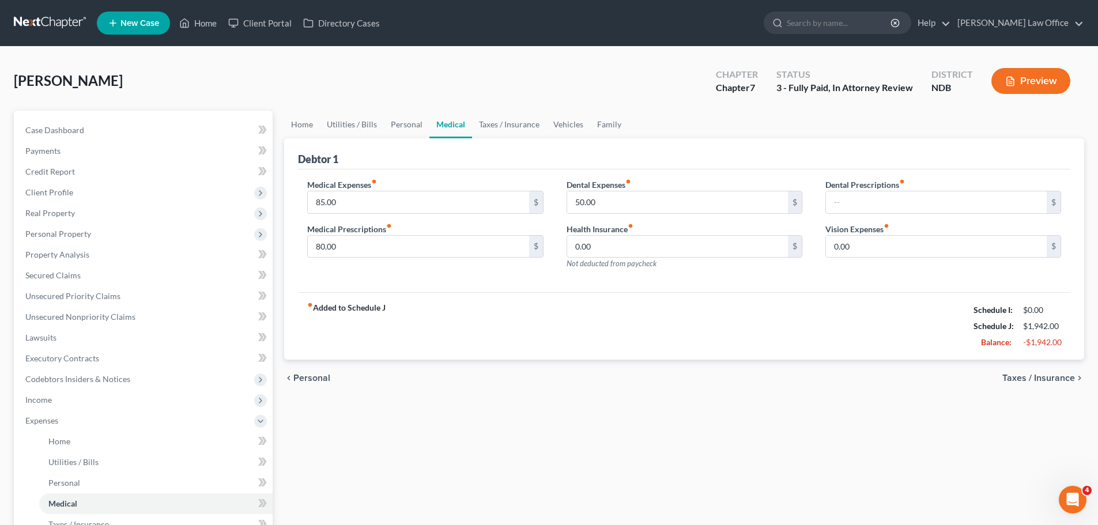
click at [1062, 369] on div "chevron_left Personal Taxes / Insurance chevron_right" at bounding box center [684, 378] width 800 height 37
click at [1056, 375] on span "Taxes / Insurance" at bounding box center [1039, 378] width 73 height 9
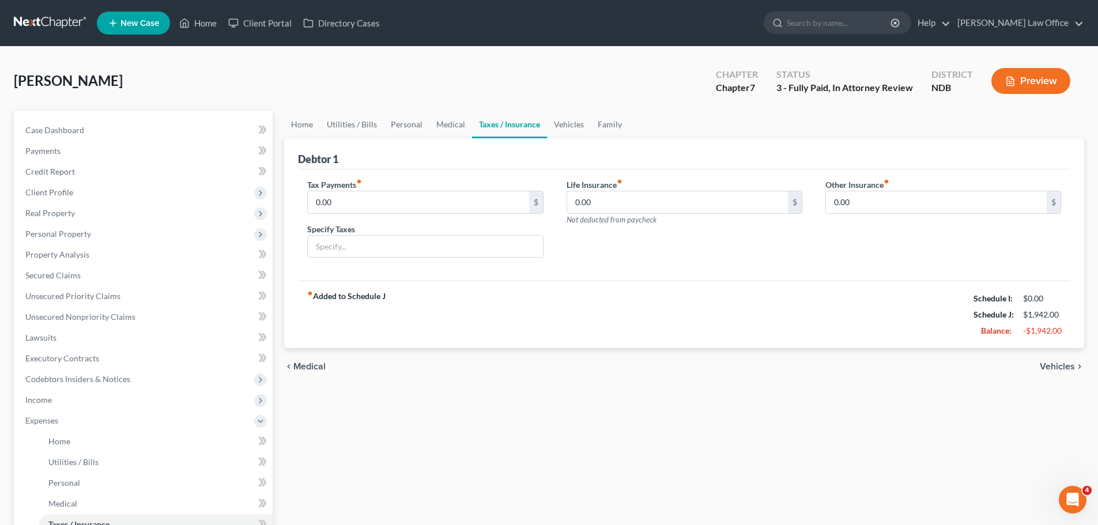
click at [1056, 375] on div "chevron_left Medical Vehicles chevron_right" at bounding box center [684, 366] width 800 height 37
click at [1059, 366] on span "Vehicles" at bounding box center [1057, 366] width 35 height 9
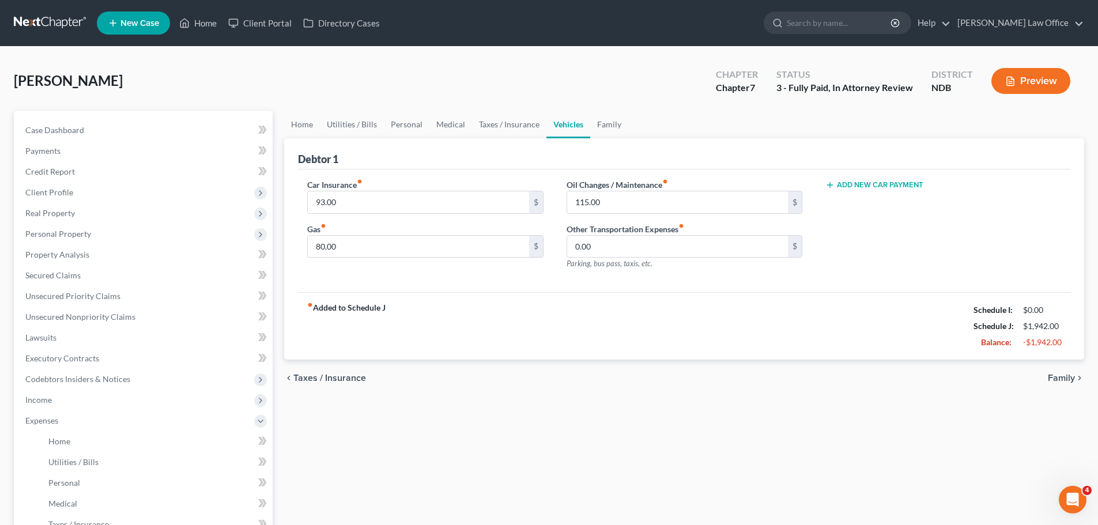
click at [831, 180] on icon "button" at bounding box center [830, 184] width 9 height 9
click at [858, 204] on input "text" at bounding box center [926, 202] width 200 height 22
type input "553.27"
click at [608, 122] on link "Family" at bounding box center [609, 125] width 38 height 28
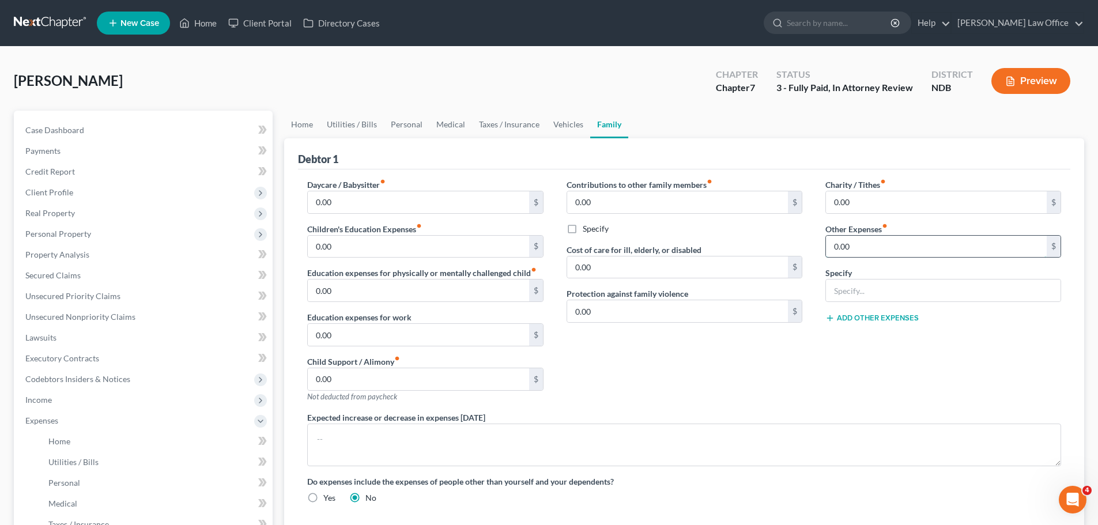
click at [855, 246] on input "0.00" at bounding box center [936, 247] width 221 height 22
type input "87.50"
type input "Pet Food Vet Expenses"
click at [850, 318] on button "Add Other Expenses" at bounding box center [872, 318] width 93 height 9
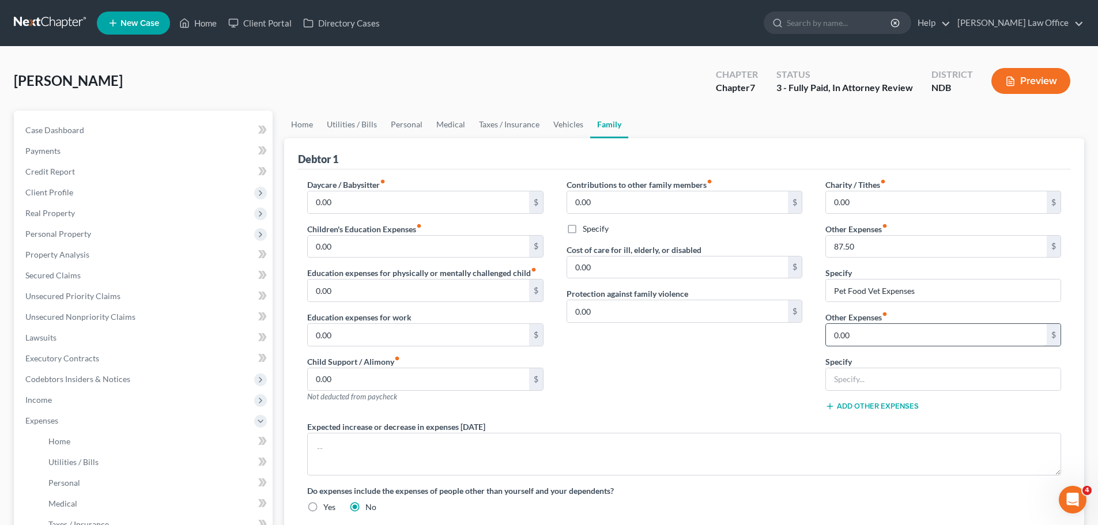
click at [847, 334] on input "0.00" at bounding box center [936, 335] width 221 height 22
type input "50.00"
click at [857, 375] on input "text" at bounding box center [943, 379] width 235 height 22
type input "Storage Unit"
click at [54, 230] on span "Personal Property" at bounding box center [58, 234] width 66 height 10
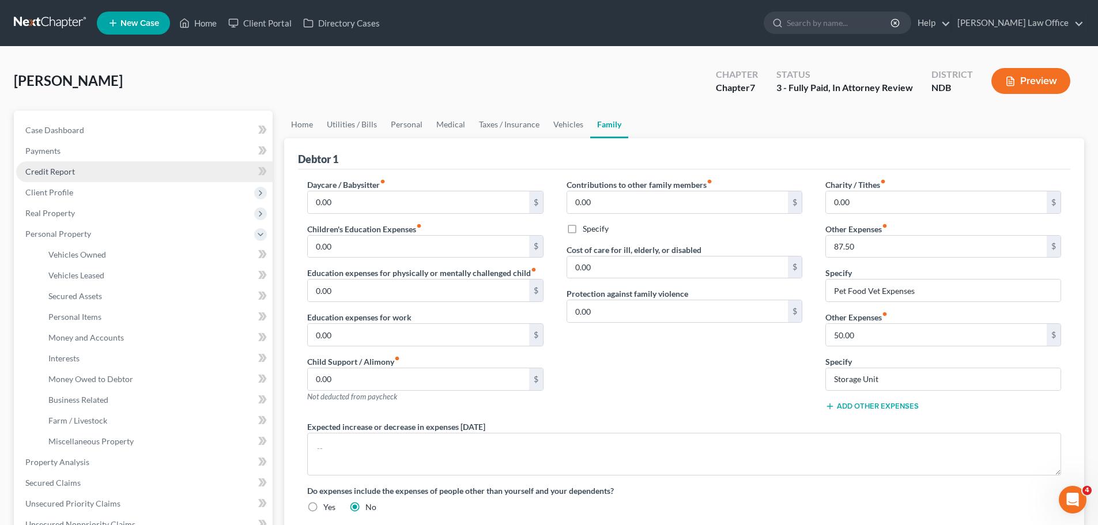
click at [197, 171] on link "Credit Report" at bounding box center [144, 171] width 257 height 21
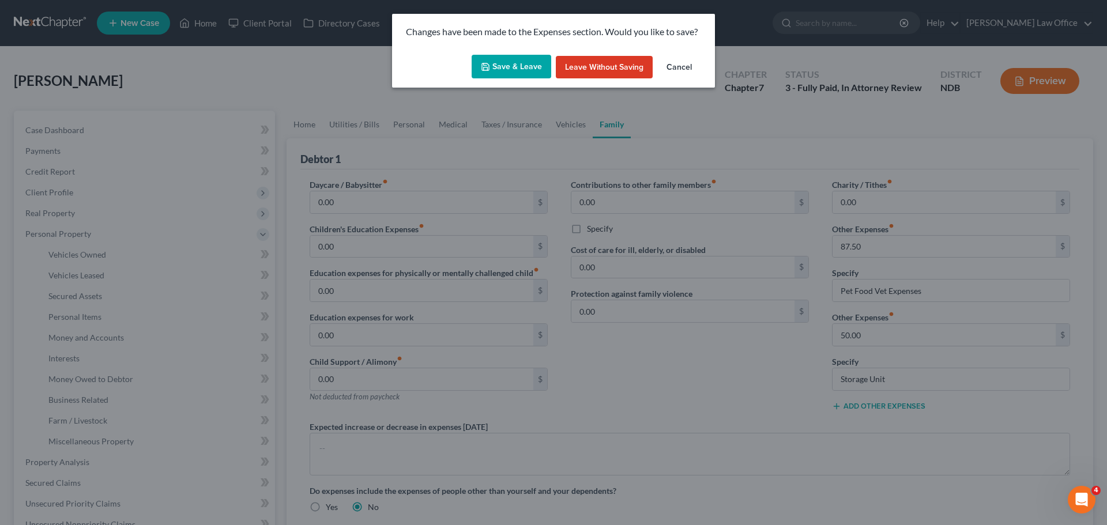
click at [530, 65] on button "Save & Leave" at bounding box center [512, 67] width 80 height 24
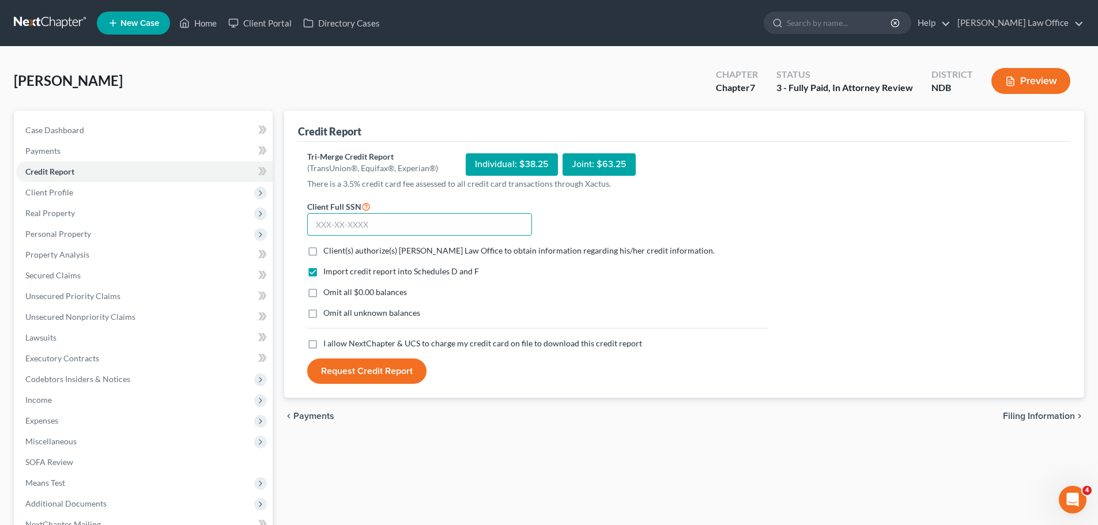
click at [341, 227] on input "text" at bounding box center [419, 224] width 225 height 23
type input "475-11-7643"
click at [323, 251] on label "Client(s) authorize(s) [PERSON_NAME] Law Office to obtain information regarding…" at bounding box center [519, 251] width 392 height 12
click at [328, 251] on input "Client(s) authorize(s) [PERSON_NAME] Law Office to obtain information regarding…" at bounding box center [331, 248] width 7 height 7
checkbox input "true"
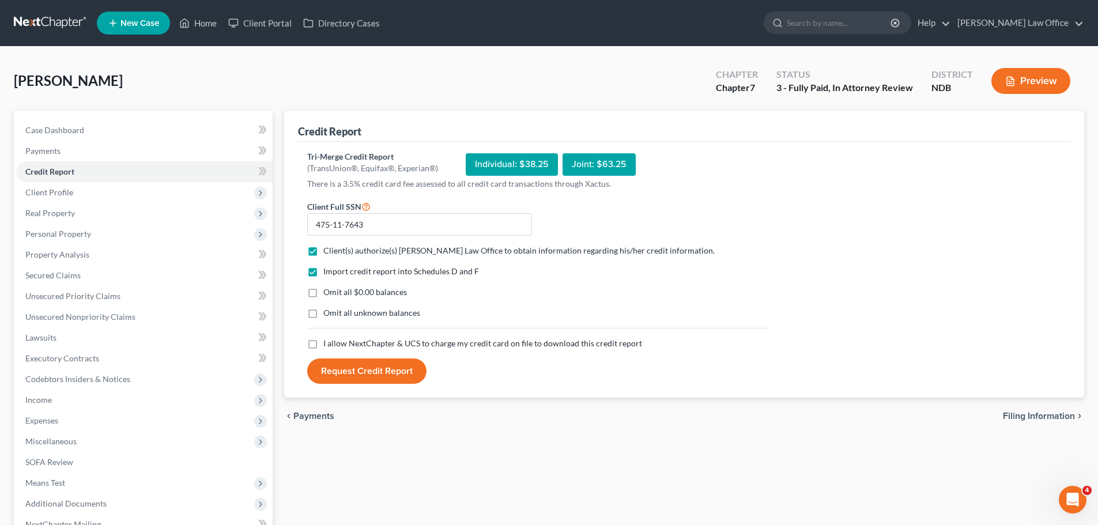
drag, startPoint x: 311, startPoint y: 291, endPoint x: 314, endPoint y: 303, distance: 13.0
click at [323, 291] on label "Omit all $0.00 balances" at bounding box center [365, 293] width 84 height 12
click at [328, 291] on input "Omit all $0.00 balances" at bounding box center [331, 290] width 7 height 7
checkbox input "true"
click at [323, 313] on label "Omit all unknown balances" at bounding box center [371, 313] width 97 height 12
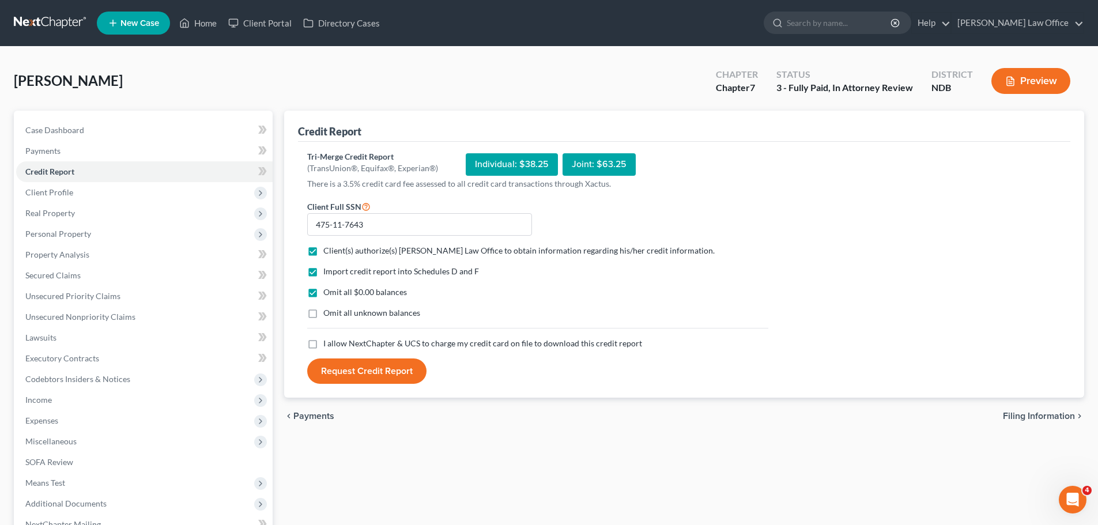
click at [328, 313] on input "Omit all unknown balances" at bounding box center [331, 310] width 7 height 7
checkbox input "true"
click at [323, 343] on label "I allow NextChapter & UCS to charge my credit card on file to download this cre…" at bounding box center [482, 344] width 319 height 12
click at [328, 343] on input "I allow NextChapter & UCS to charge my credit card on file to download this cre…" at bounding box center [331, 341] width 7 height 7
checkbox input "true"
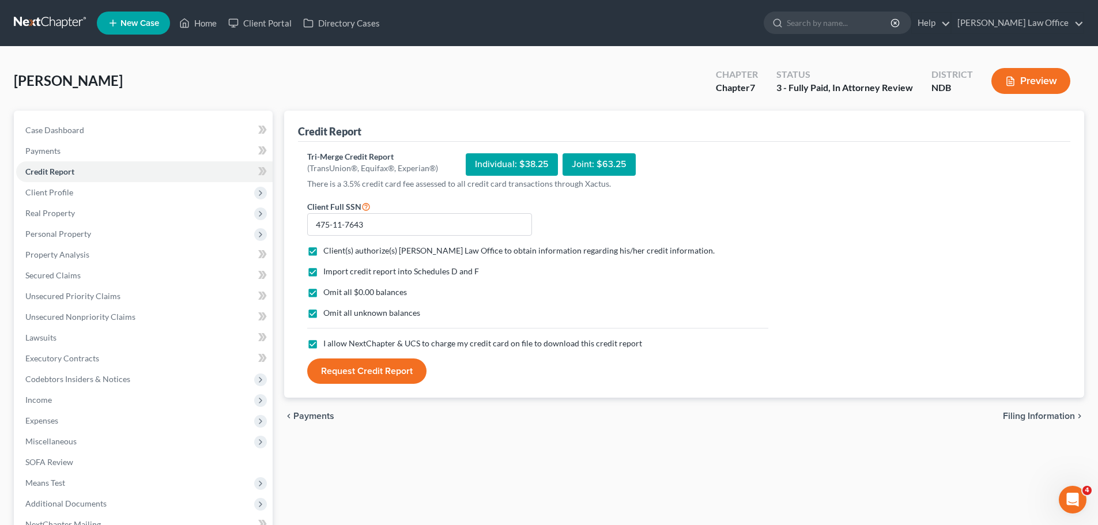
click at [373, 370] on button "Request Credit Report" at bounding box center [366, 371] width 119 height 25
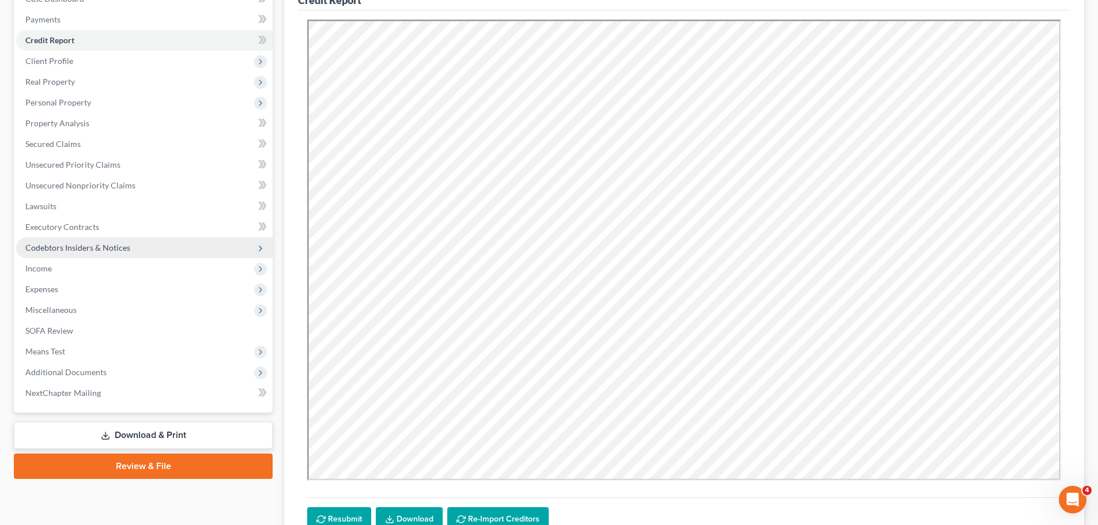
scroll to position [116, 0]
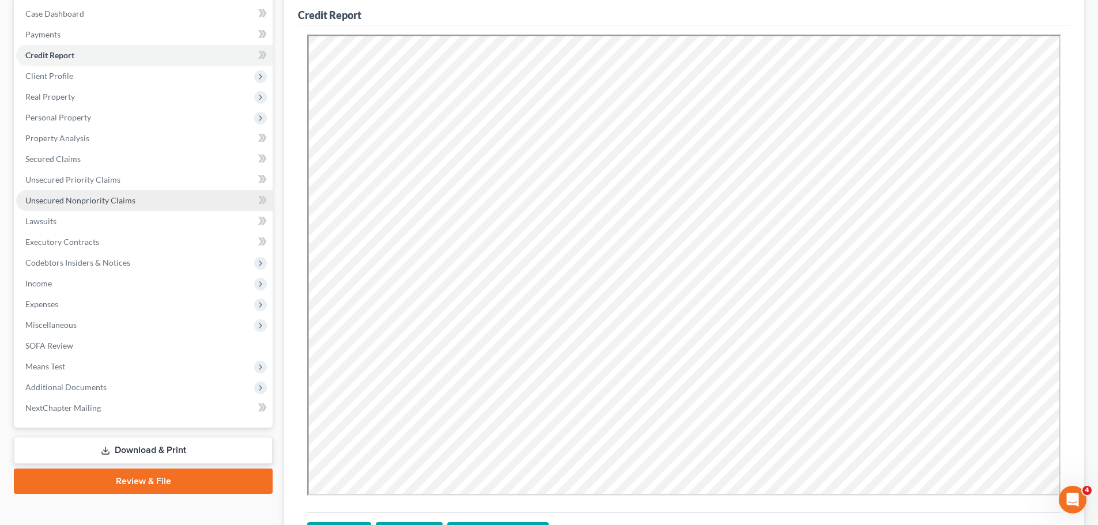
click at [66, 199] on span "Unsecured Nonpriority Claims" at bounding box center [80, 200] width 110 height 10
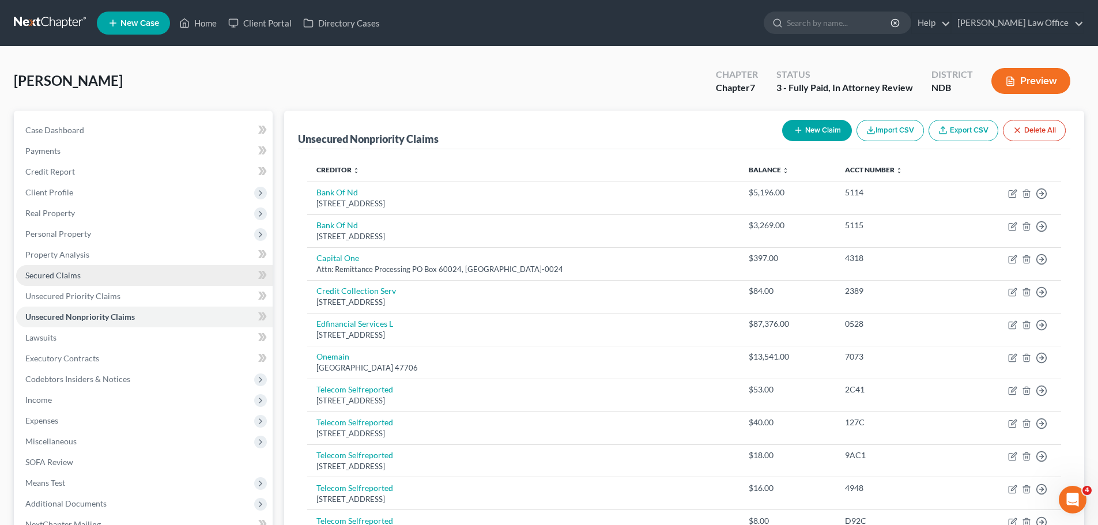
click at [61, 270] on span "Secured Claims" at bounding box center [52, 275] width 55 height 10
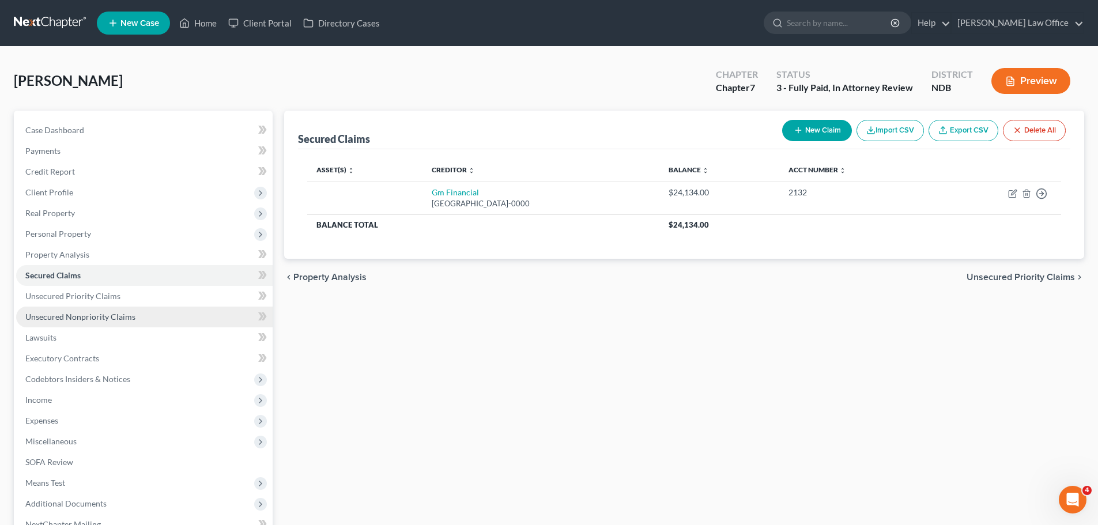
click at [82, 317] on span "Unsecured Nonpriority Claims" at bounding box center [80, 317] width 110 height 10
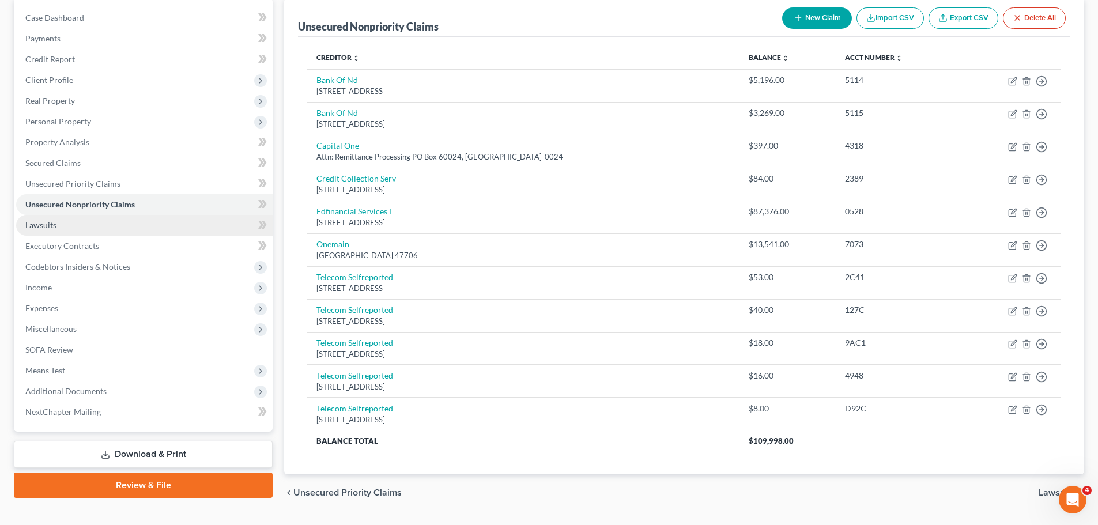
scroll to position [85, 0]
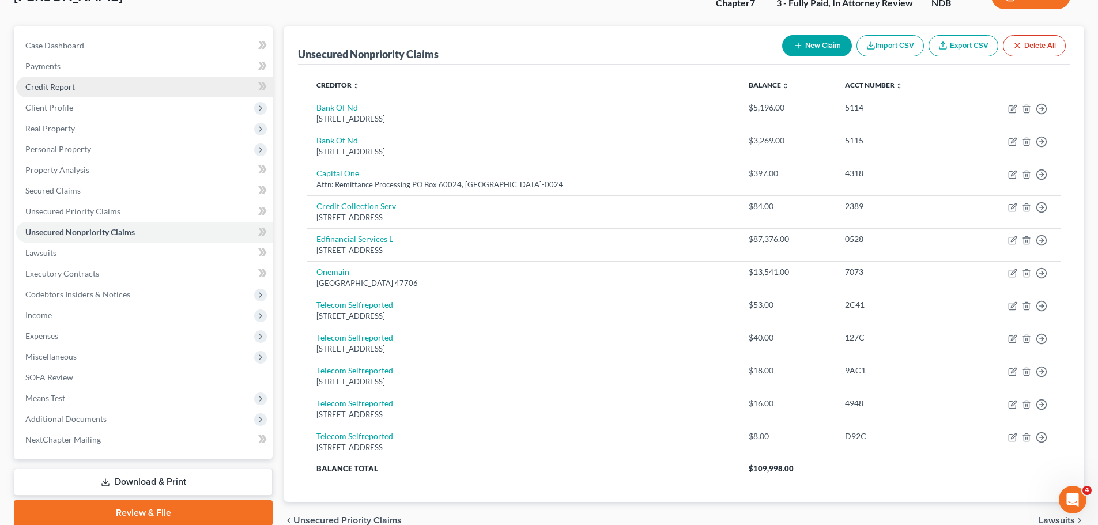
click at [58, 85] on span "Credit Report" at bounding box center [50, 87] width 50 height 10
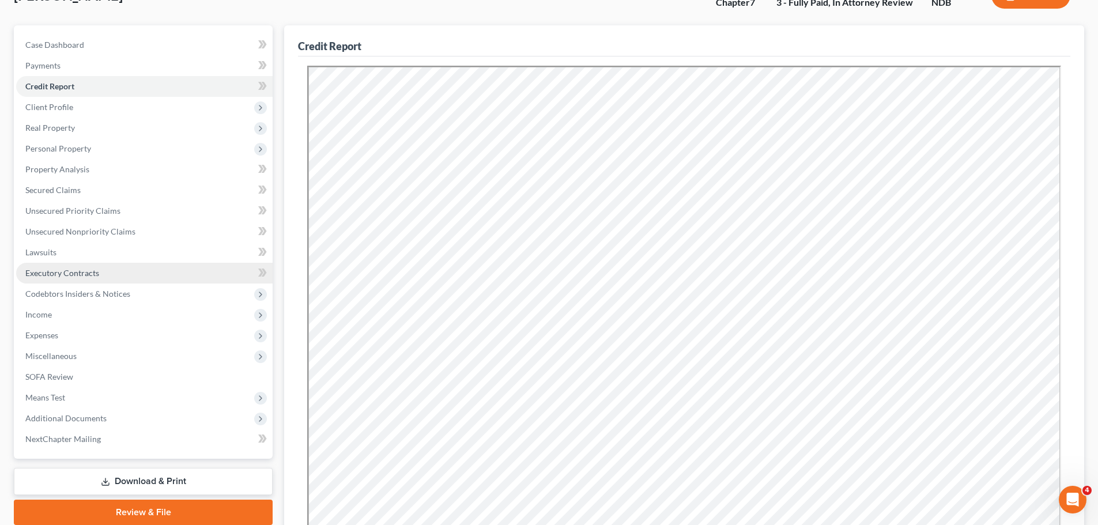
scroll to position [59, 0]
